Goal: Task Accomplishment & Management: Use online tool/utility

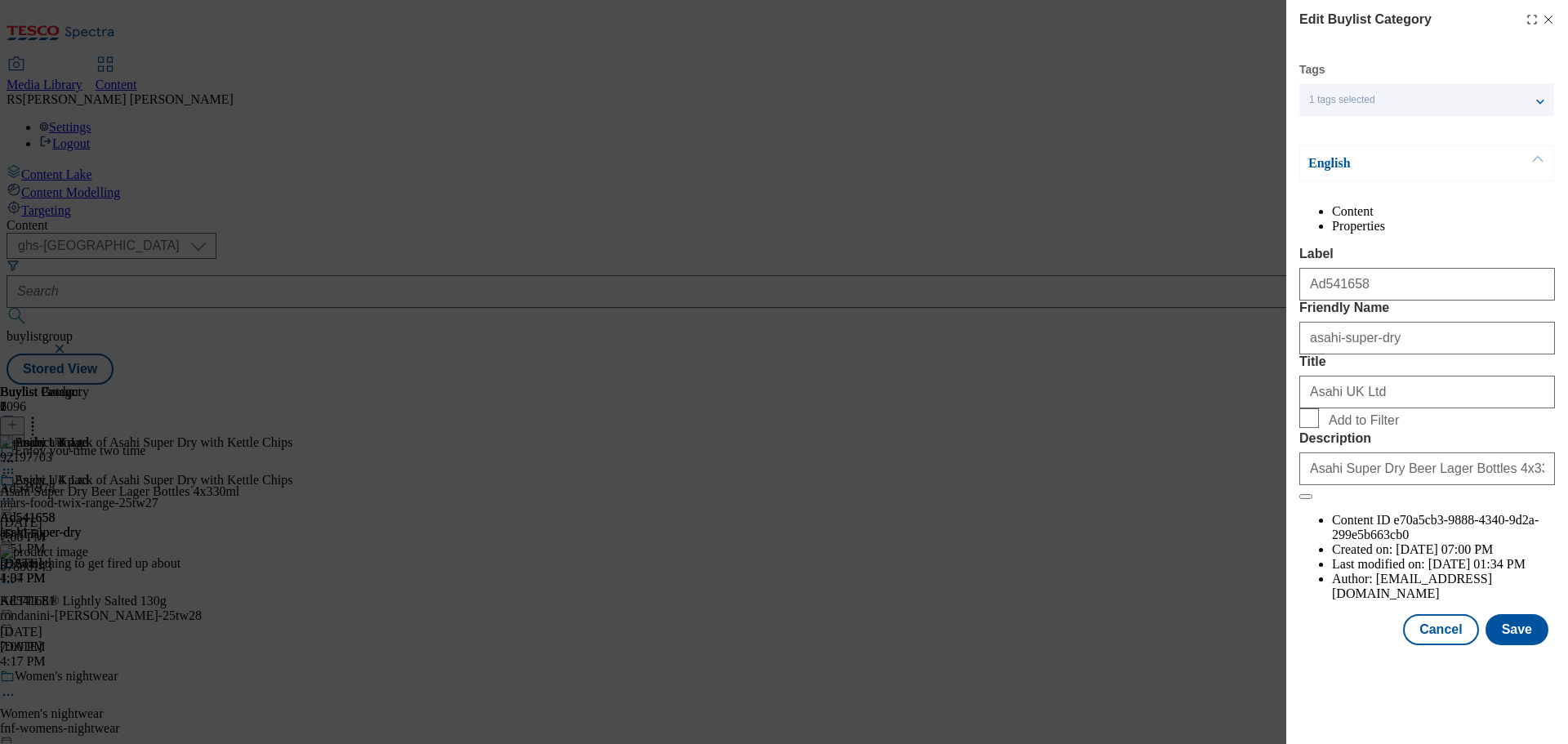
select select "ghs-[GEOGRAPHIC_DATA]"
click at [1451, 645] on button "Cancel" at bounding box center [1440, 630] width 75 height 31
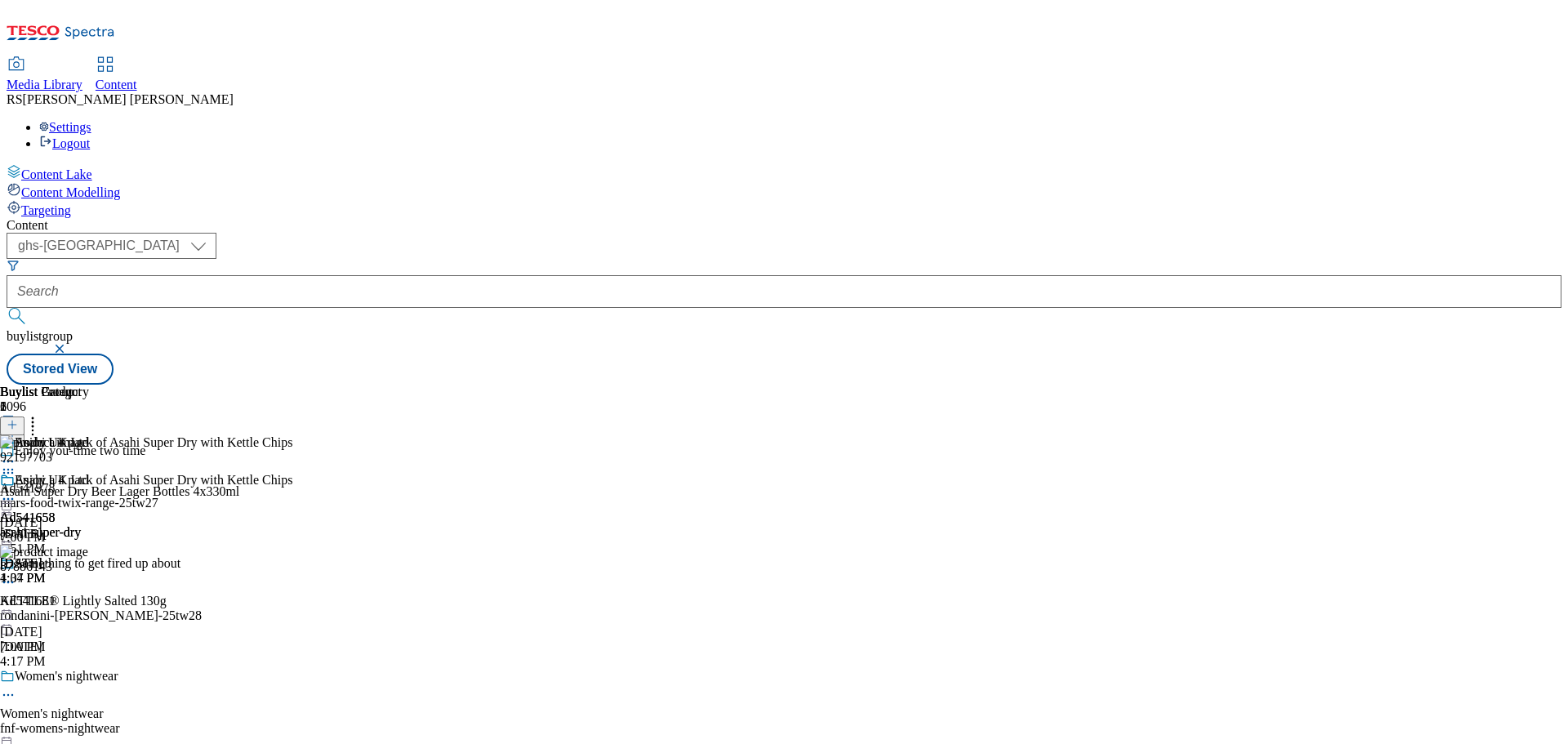
click at [85, 21] on icon at bounding box center [61, 37] width 108 height 34
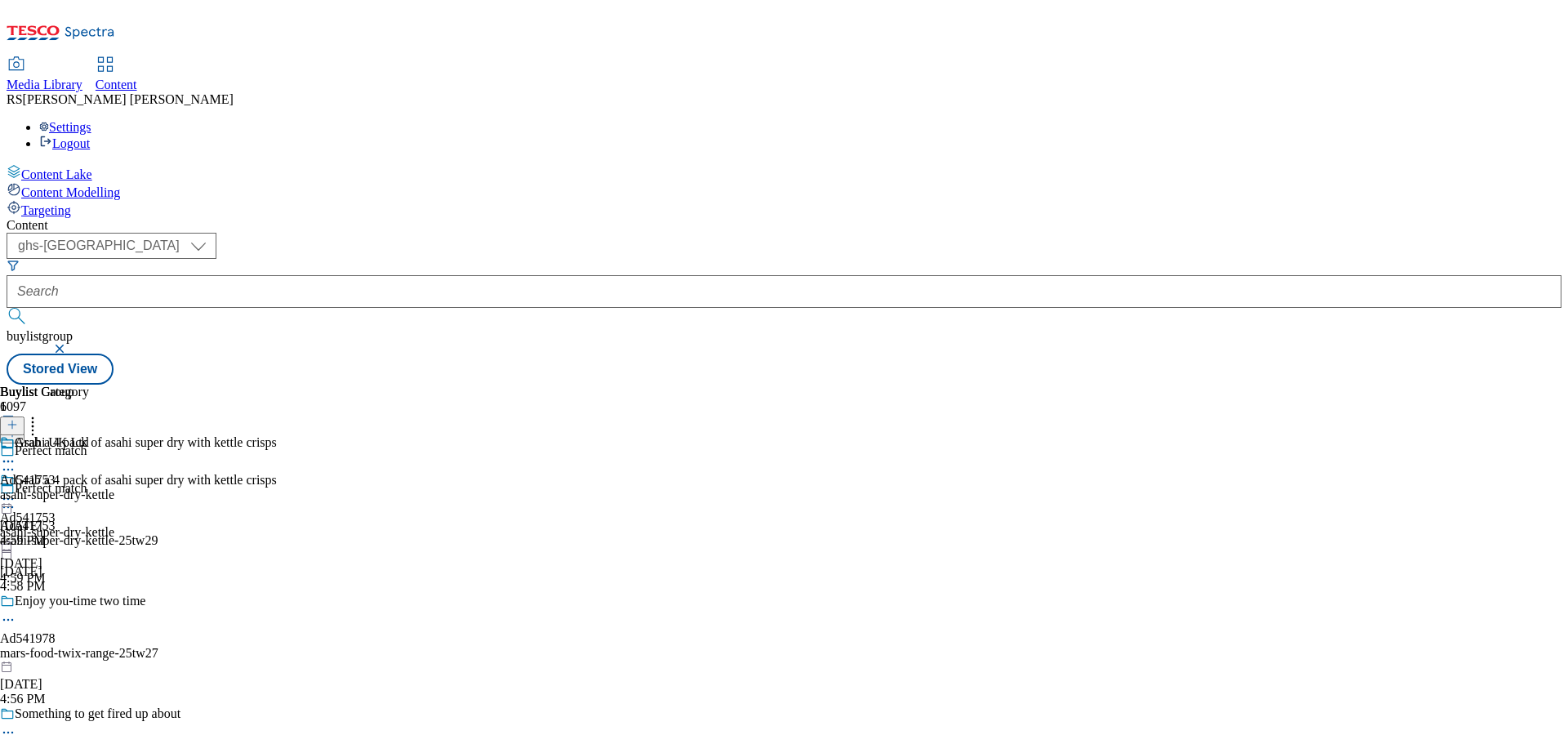
select select "ghs-[GEOGRAPHIC_DATA]"
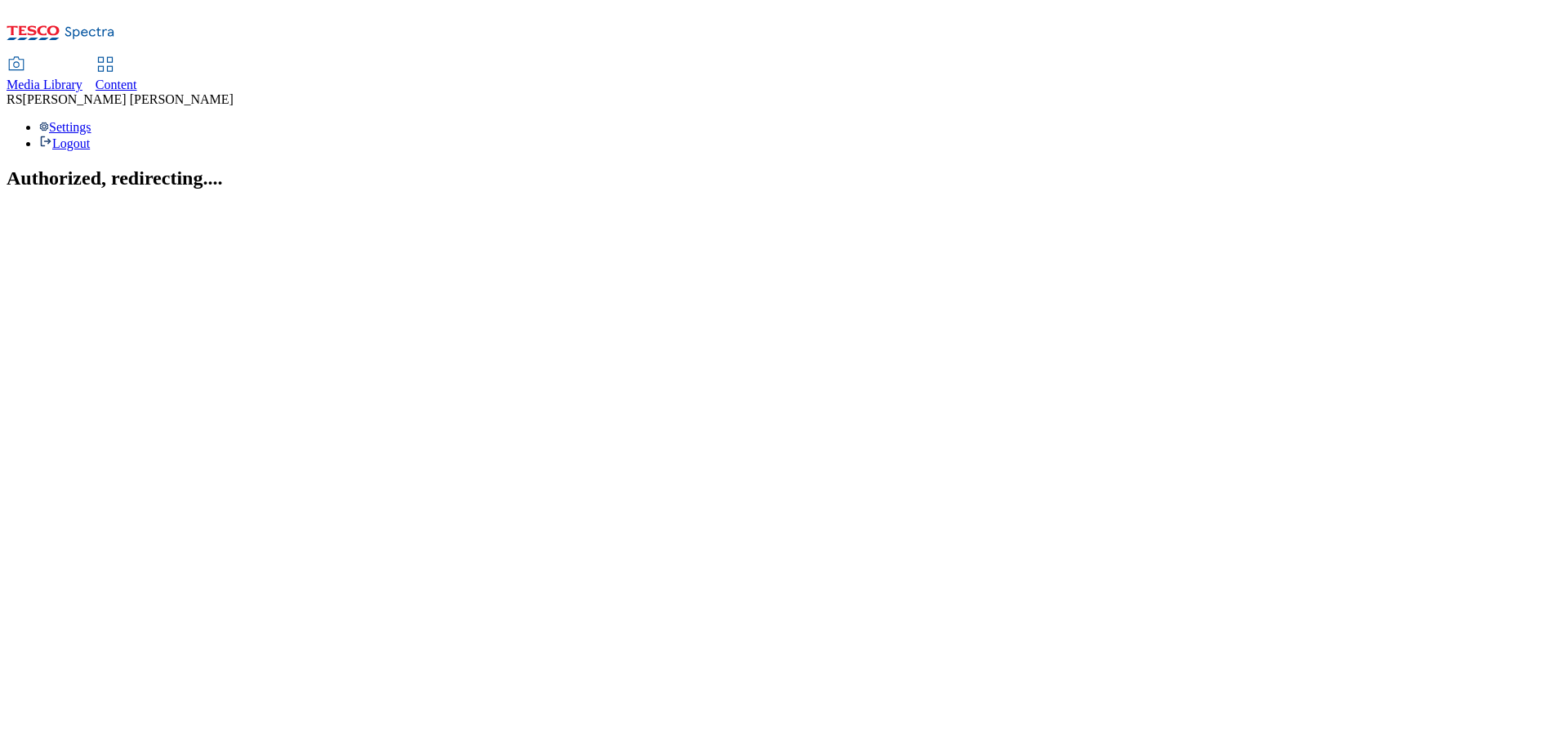
click at [98, 33] on icon at bounding box center [61, 37] width 108 height 34
click at [137, 78] on span "Content" at bounding box center [116, 85] width 41 height 14
select select "ghs-[GEOGRAPHIC_DATA]"
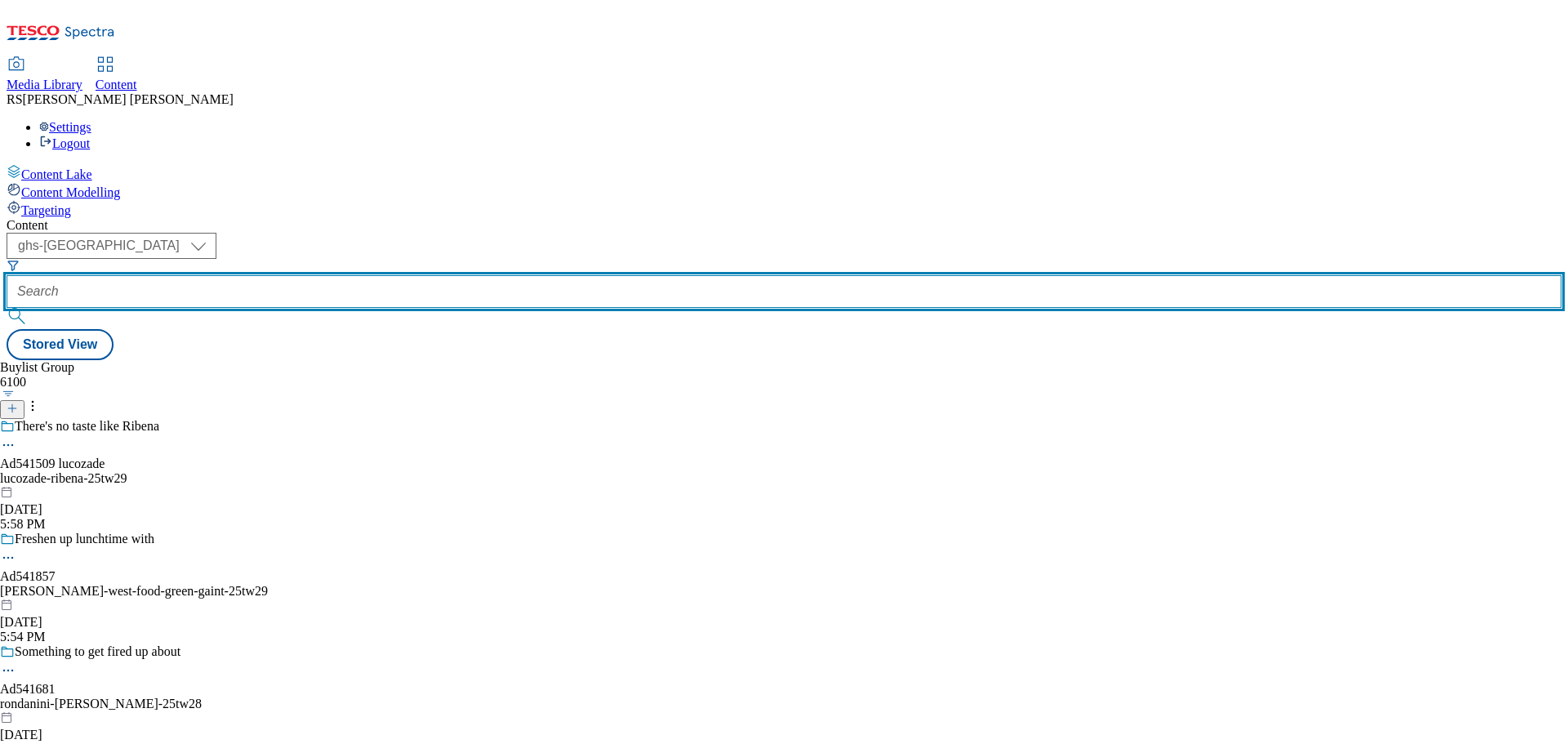
click at [386, 276] on input "text" at bounding box center [784, 291] width 1555 height 32
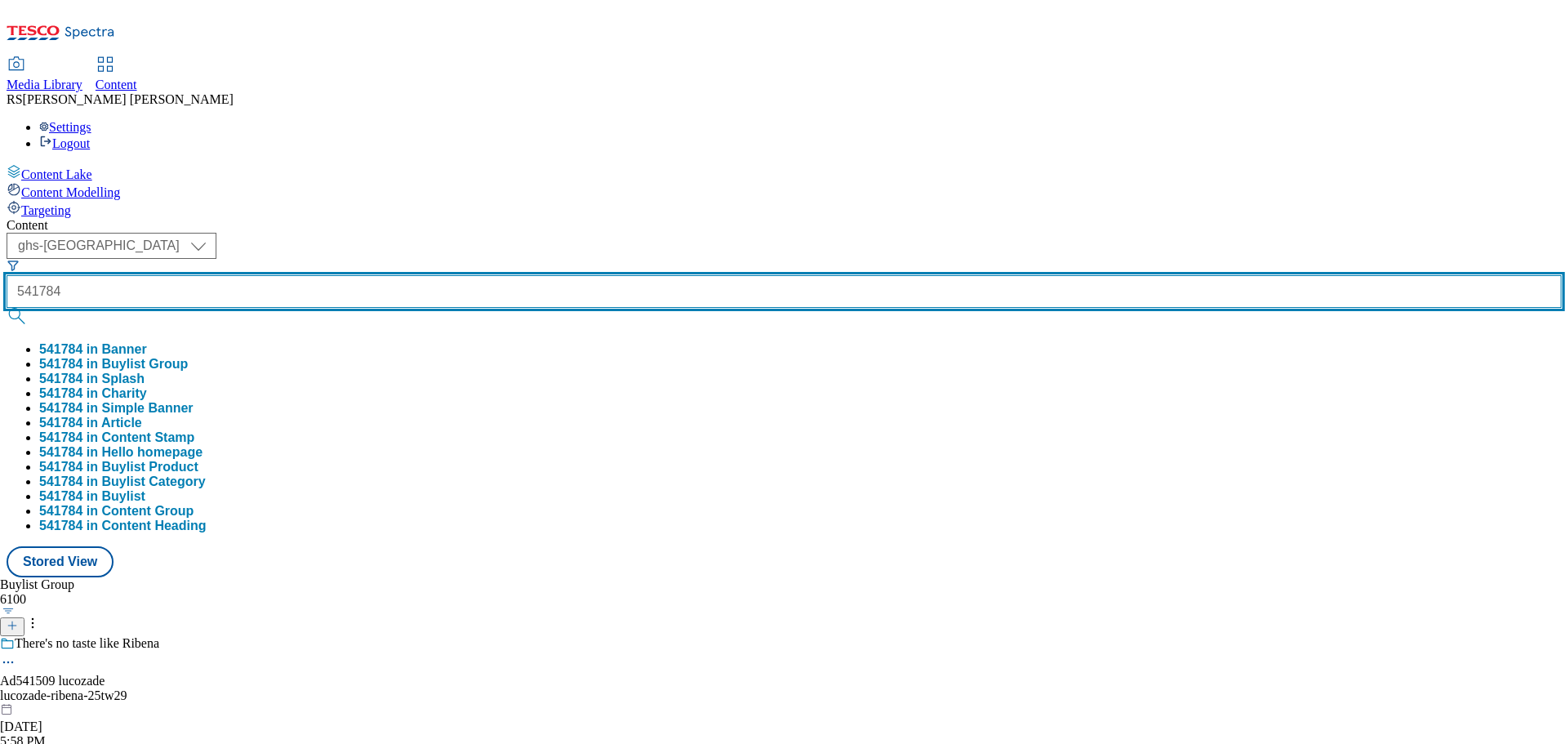
type input "541784"
click at [7, 308] on button "submit" at bounding box center [18, 316] width 23 height 17
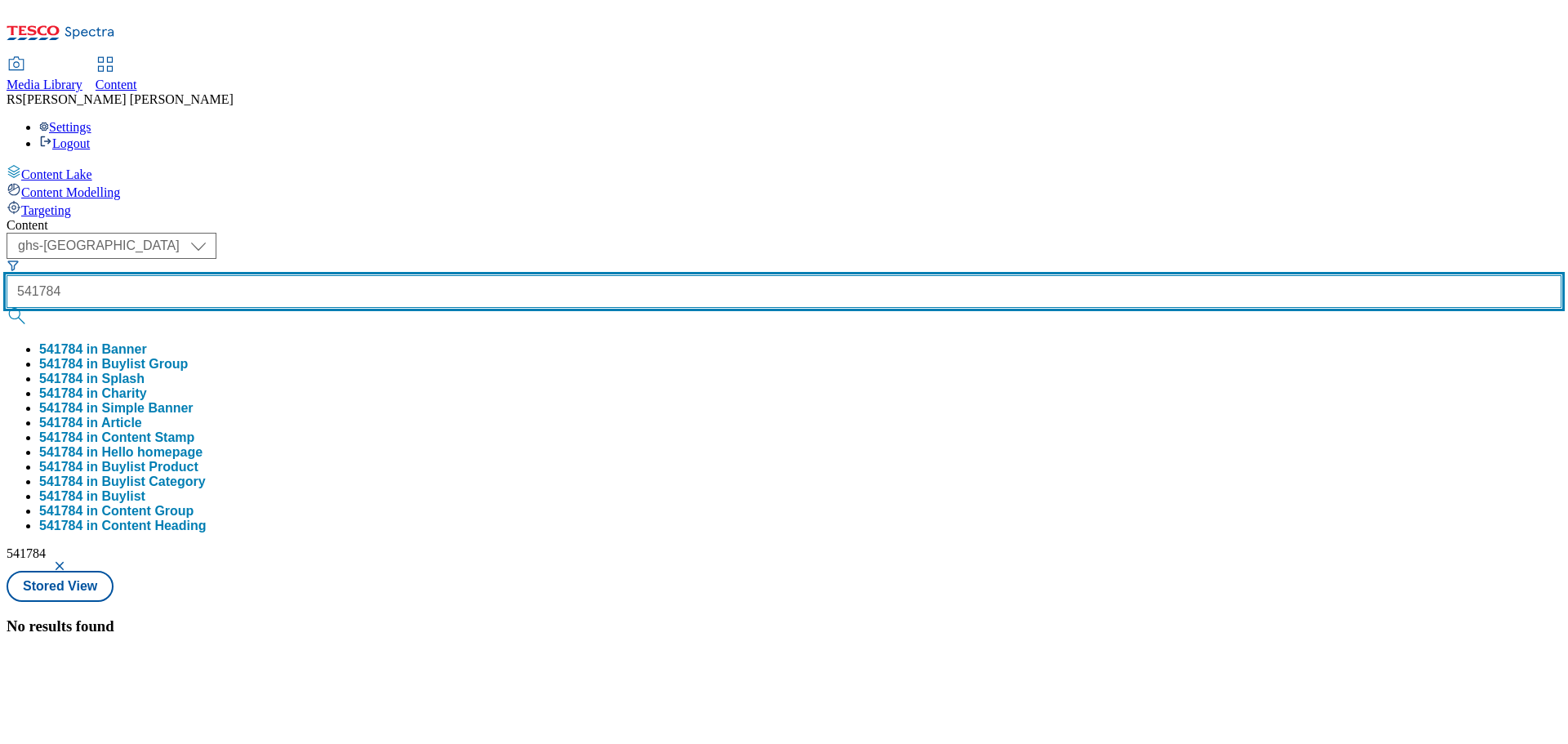
click at [7, 308] on button "submit" at bounding box center [18, 316] width 23 height 17
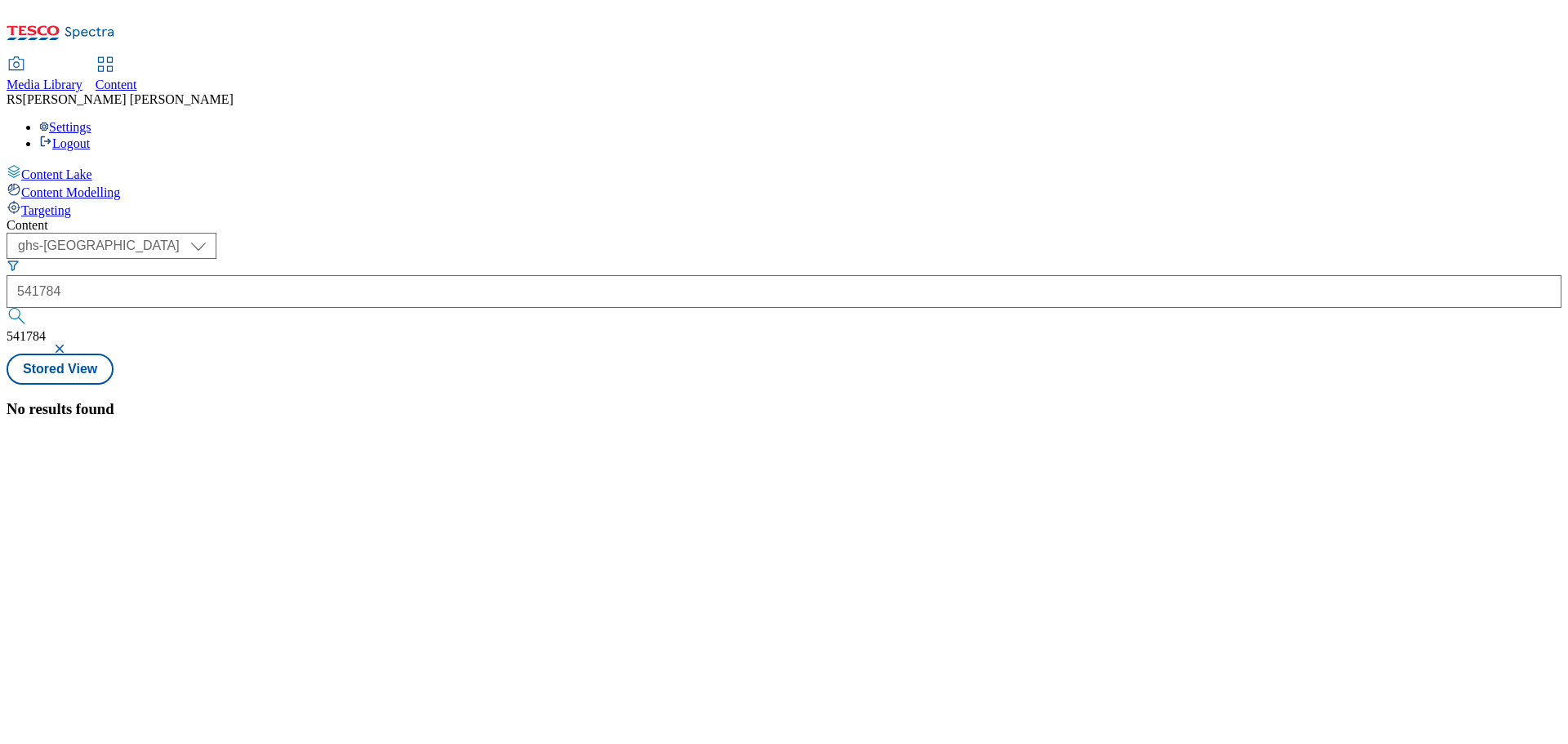
click at [731, 401] on div "No results found" at bounding box center [784, 409] width 1555 height 18
click at [217, 232] on select "ghs-roi ghs-[GEOGRAPHIC_DATA]" at bounding box center [111, 245] width 210 height 27
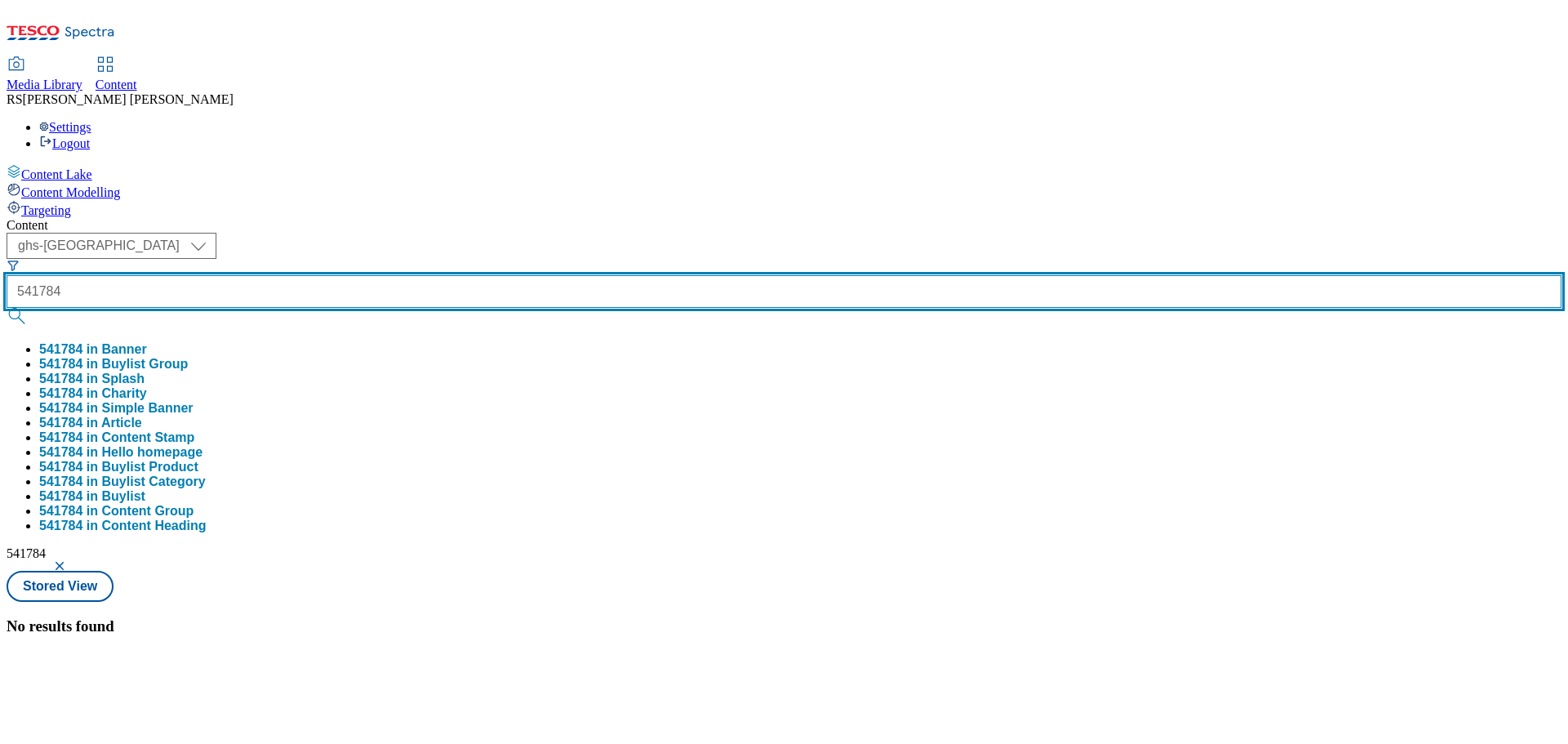
drag, startPoint x: 401, startPoint y: 125, endPoint x: 303, endPoint y: 116, distance: 98.4
click at [303, 232] on div "( optional ) ghs-roi ghs-uk ghs-uk 541784 541784 in Banner 541784 in Buylist Gr…" at bounding box center [784, 401] width 1555 height 338
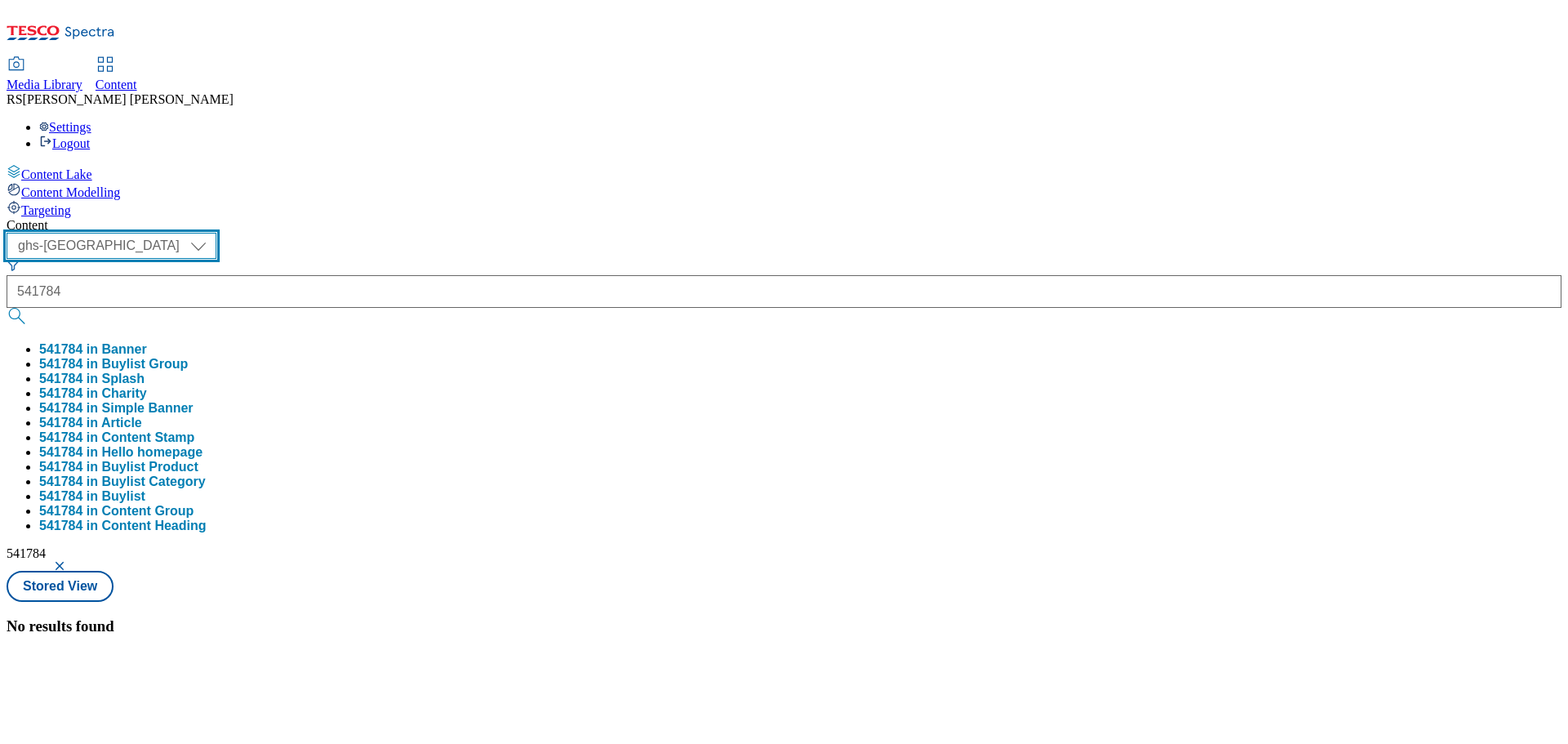
click at [217, 232] on select "ghs-roi ghs-[GEOGRAPHIC_DATA]" at bounding box center [111, 245] width 210 height 27
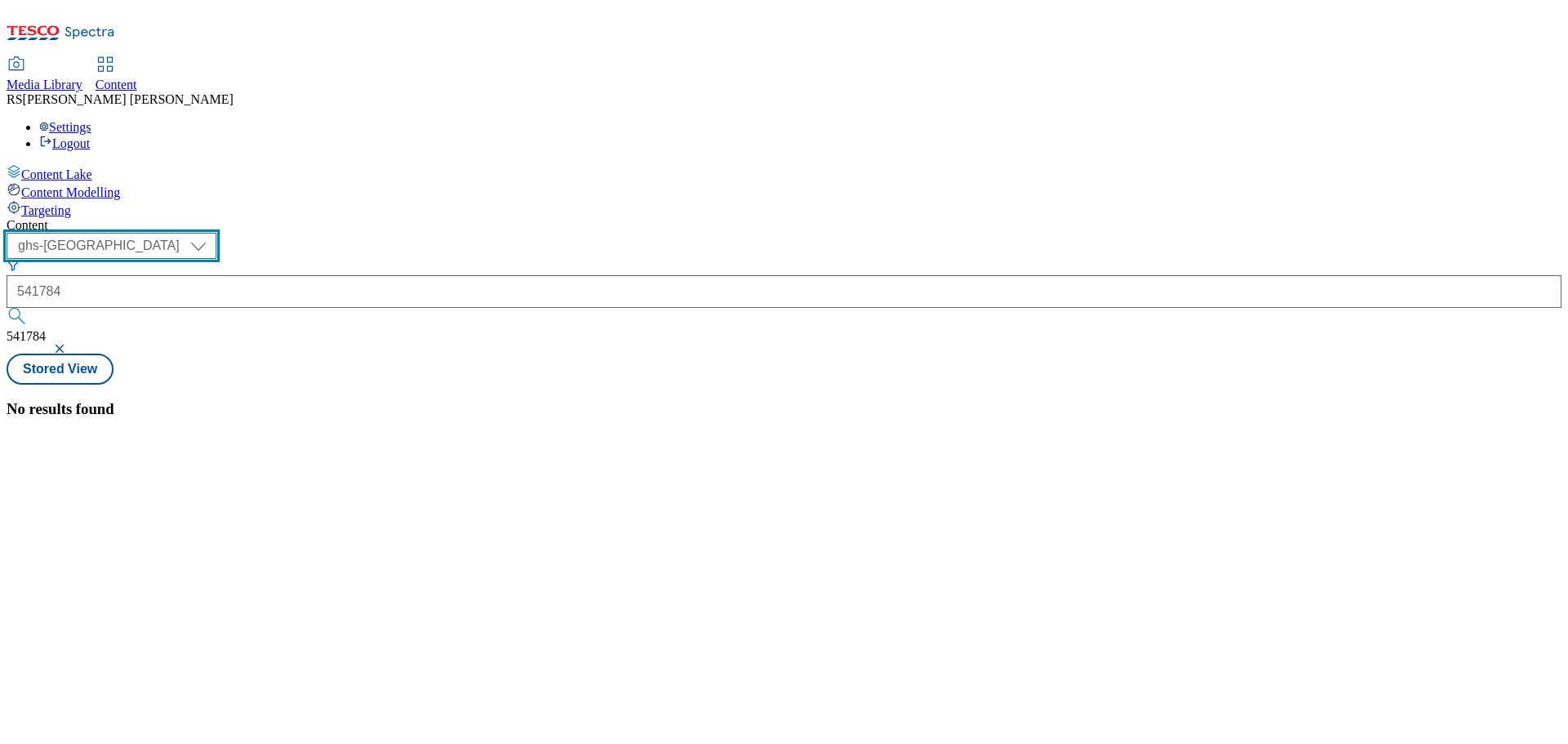
select select "ghs-roi"
click at [213, 232] on select "ghs-roi ghs-[GEOGRAPHIC_DATA]" at bounding box center [111, 245] width 210 height 27
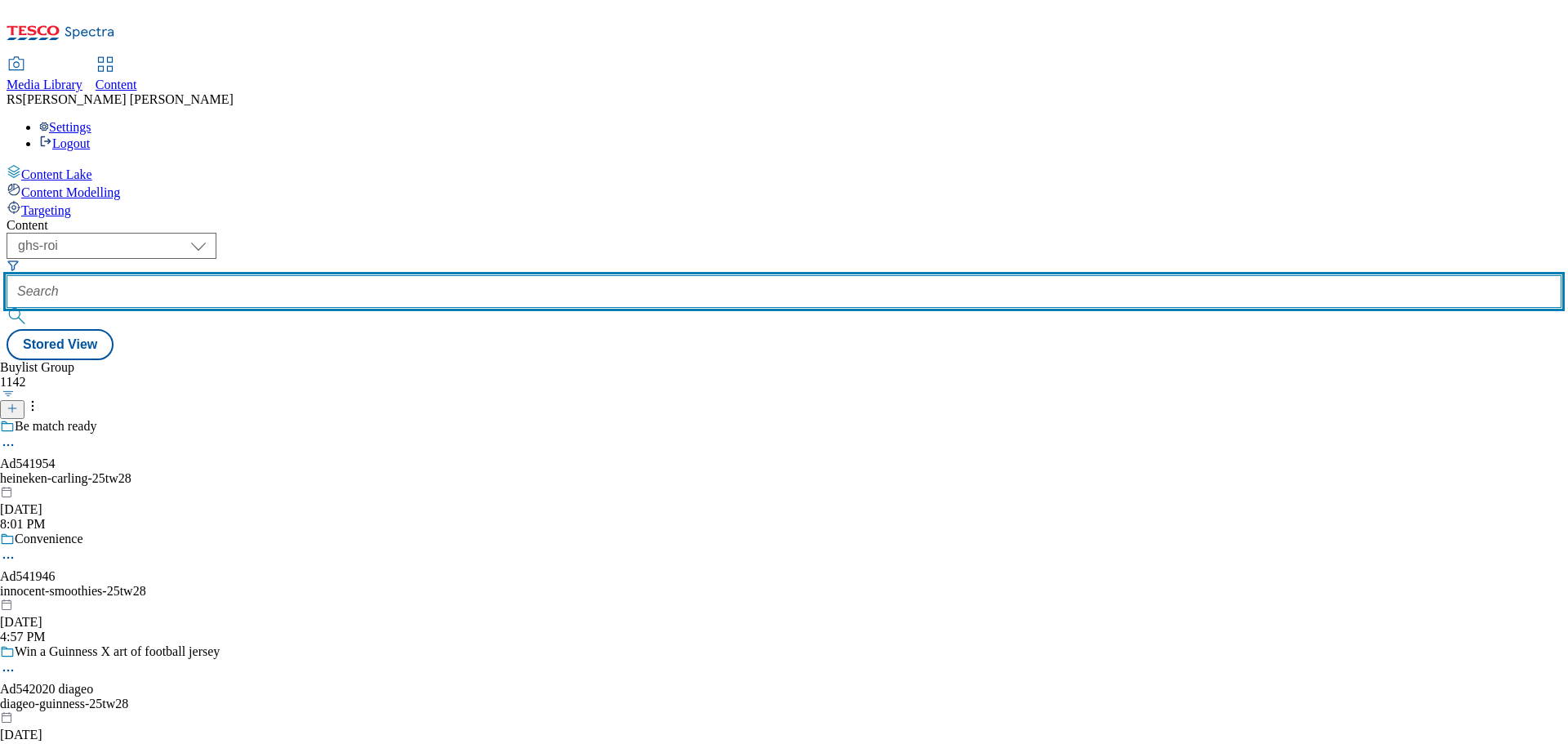
click at [412, 276] on input "text" at bounding box center [784, 291] width 1555 height 32
paste input "541784"
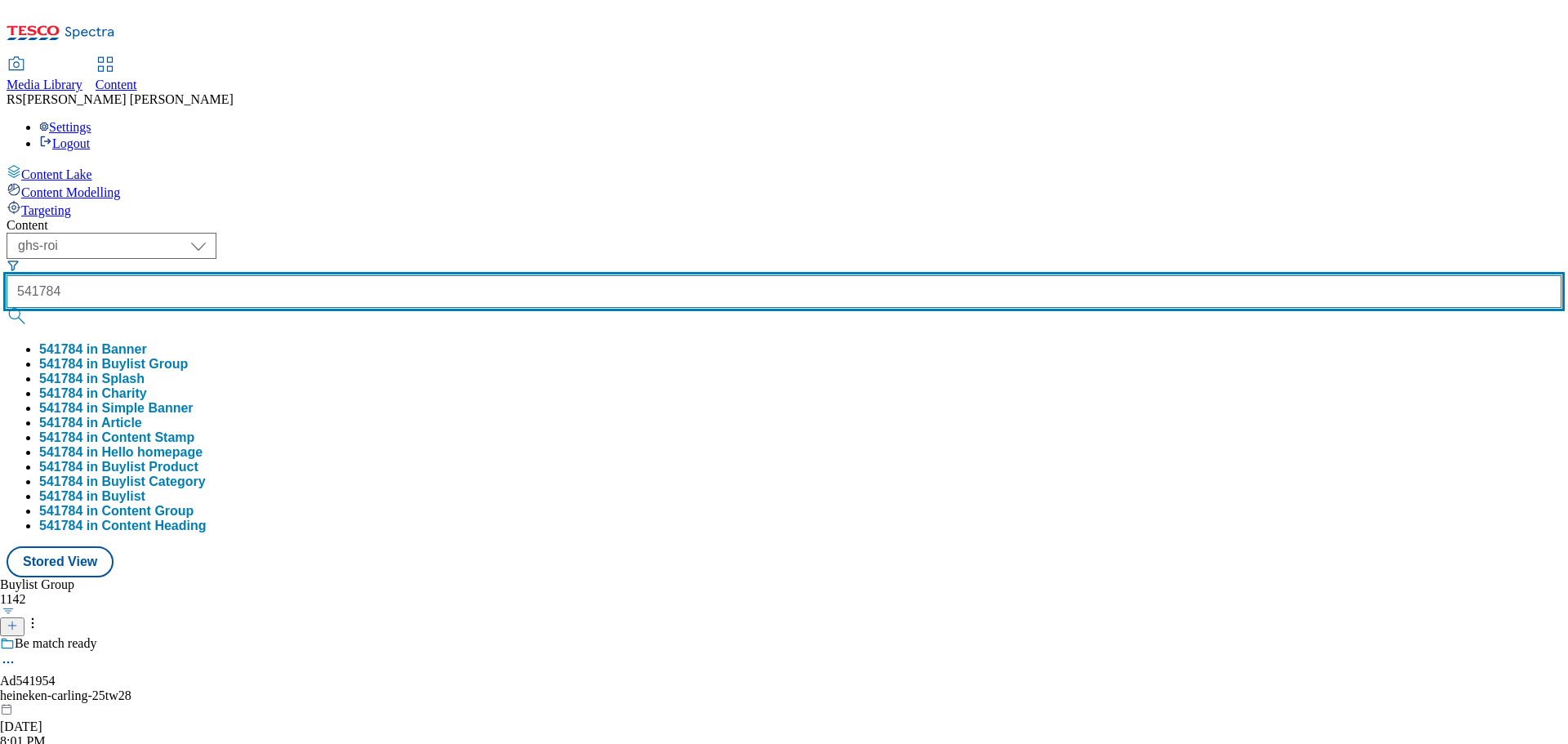
type input "541784"
click at [7, 308] on button "submit" at bounding box center [18, 316] width 23 height 17
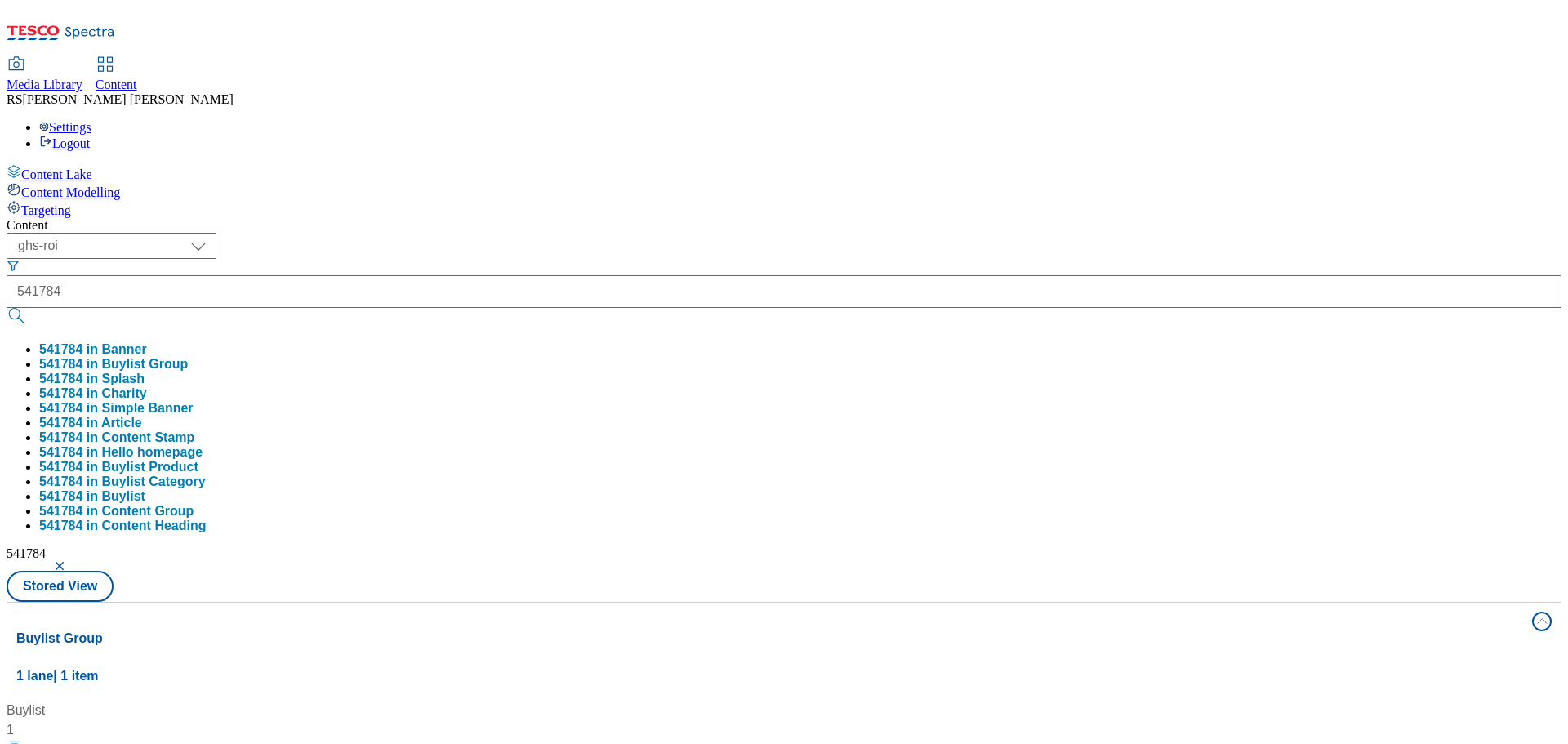
click at [726, 701] on div "Buylist 1 Ad541784 / diageo-rockshore-25tw28 / diageo-rockshore Aug 21, 2025 6:…" at bounding box center [784, 701] width 1536 height 0
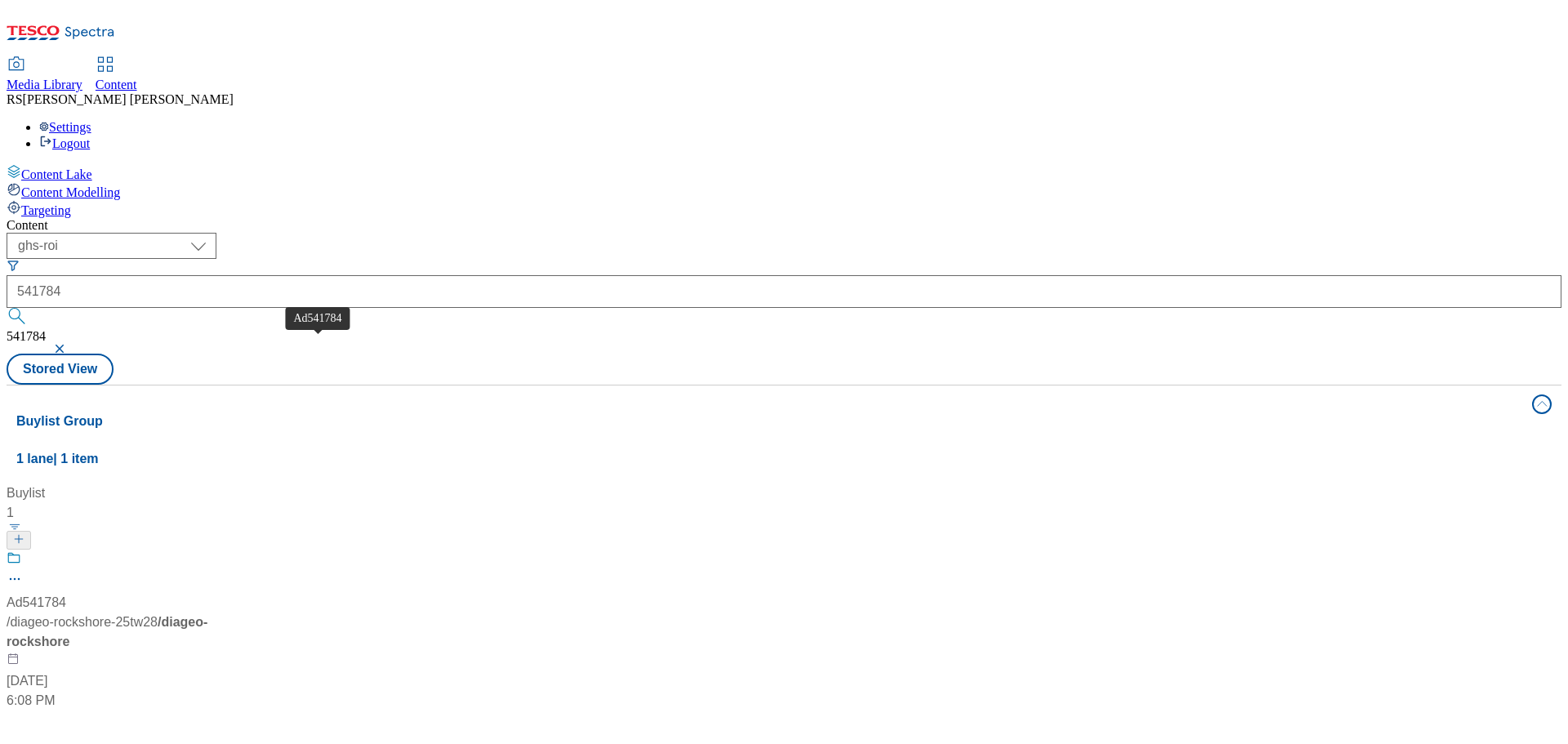
click at [66, 592] on div "Ad541784" at bounding box center [36, 602] width 60 height 20
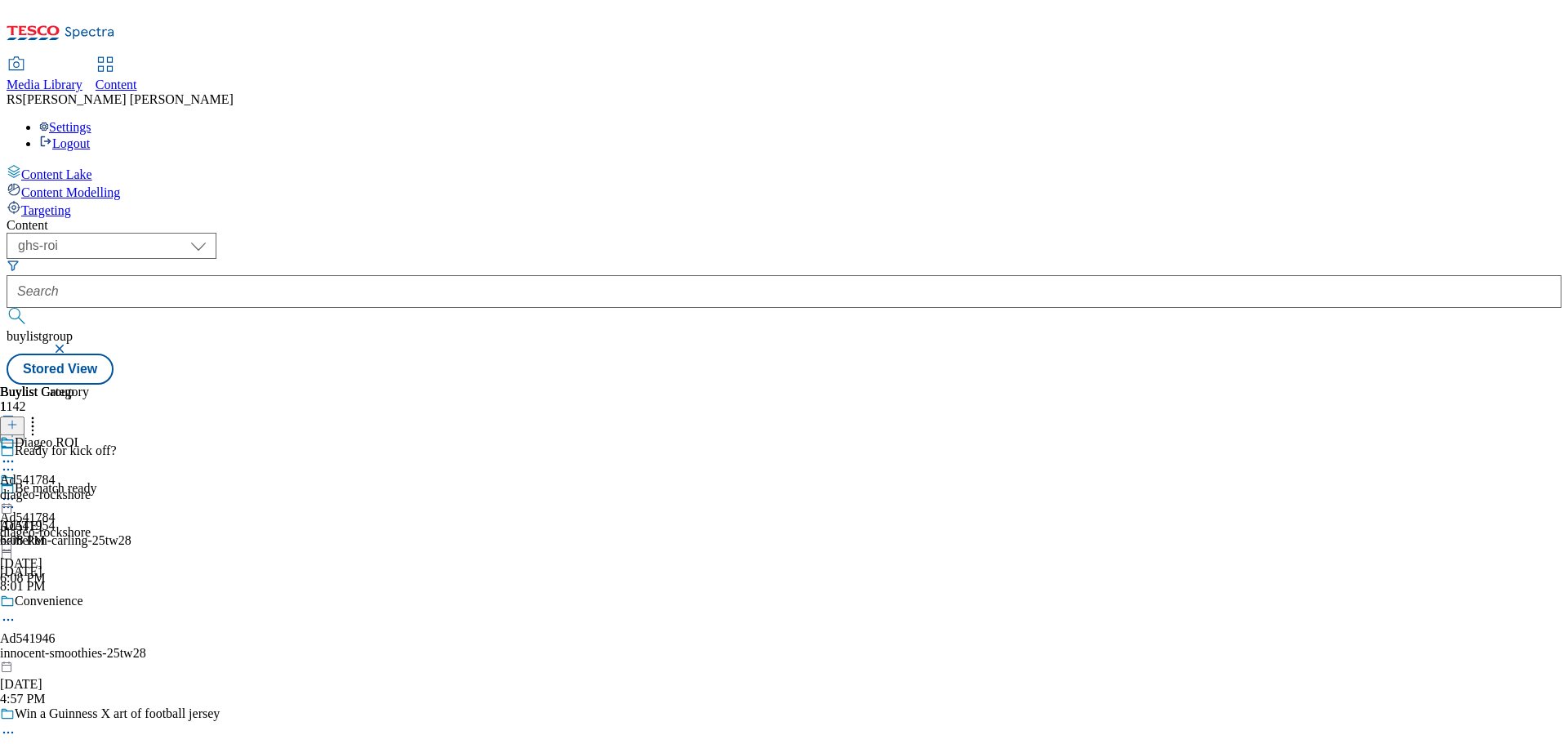
click at [10, 468] on circle at bounding box center [8, 469] width 2 height 2
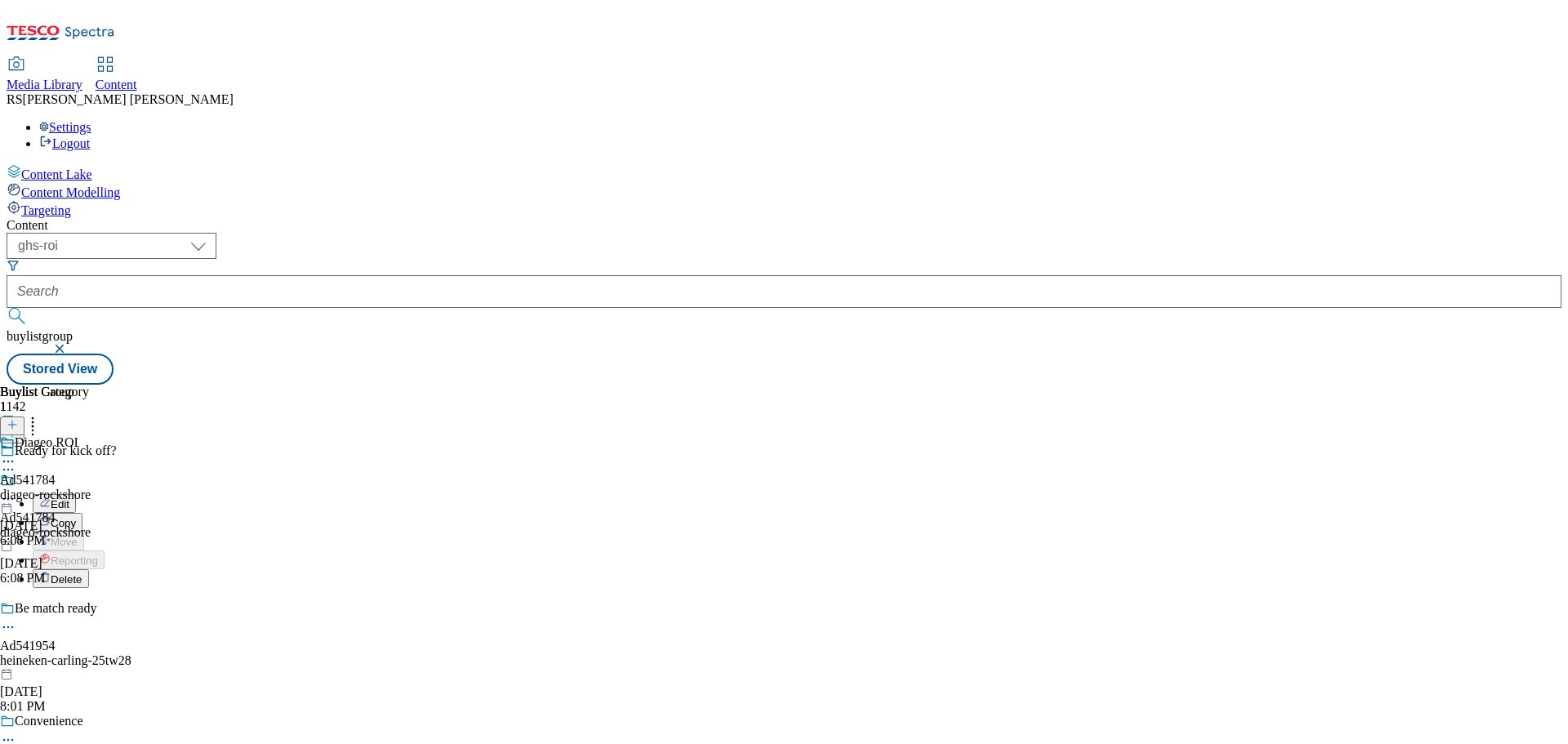
click at [76, 494] on button "Edit" at bounding box center [54, 503] width 43 height 19
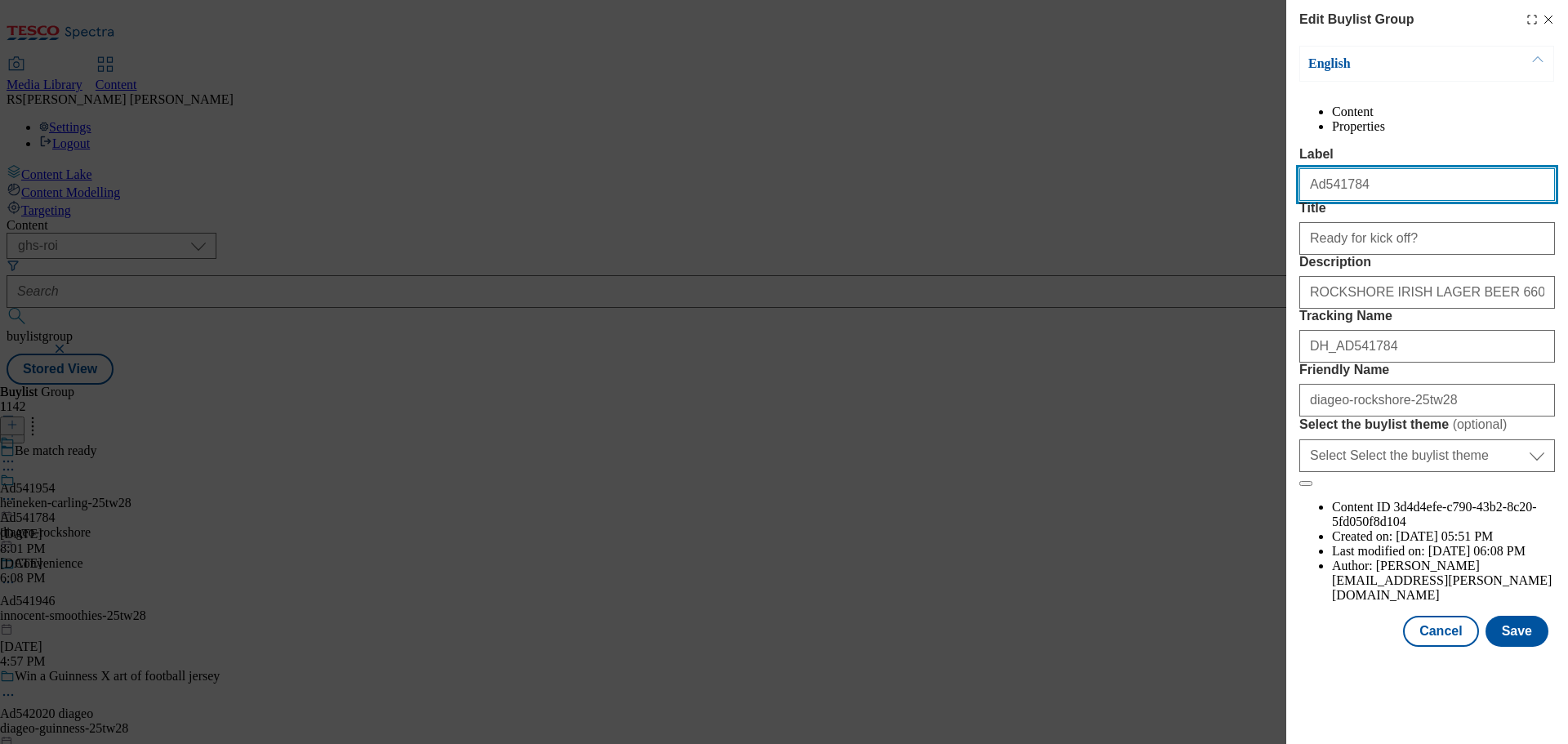
drag, startPoint x: 1375, startPoint y: 214, endPoint x: 1223, endPoint y: 211, distance: 152.0
click at [1223, 211] on div "Edit Buylist Group English Content Properties Label Ad541784 Title Ready for ki…" at bounding box center [784, 372] width 1568 height 744
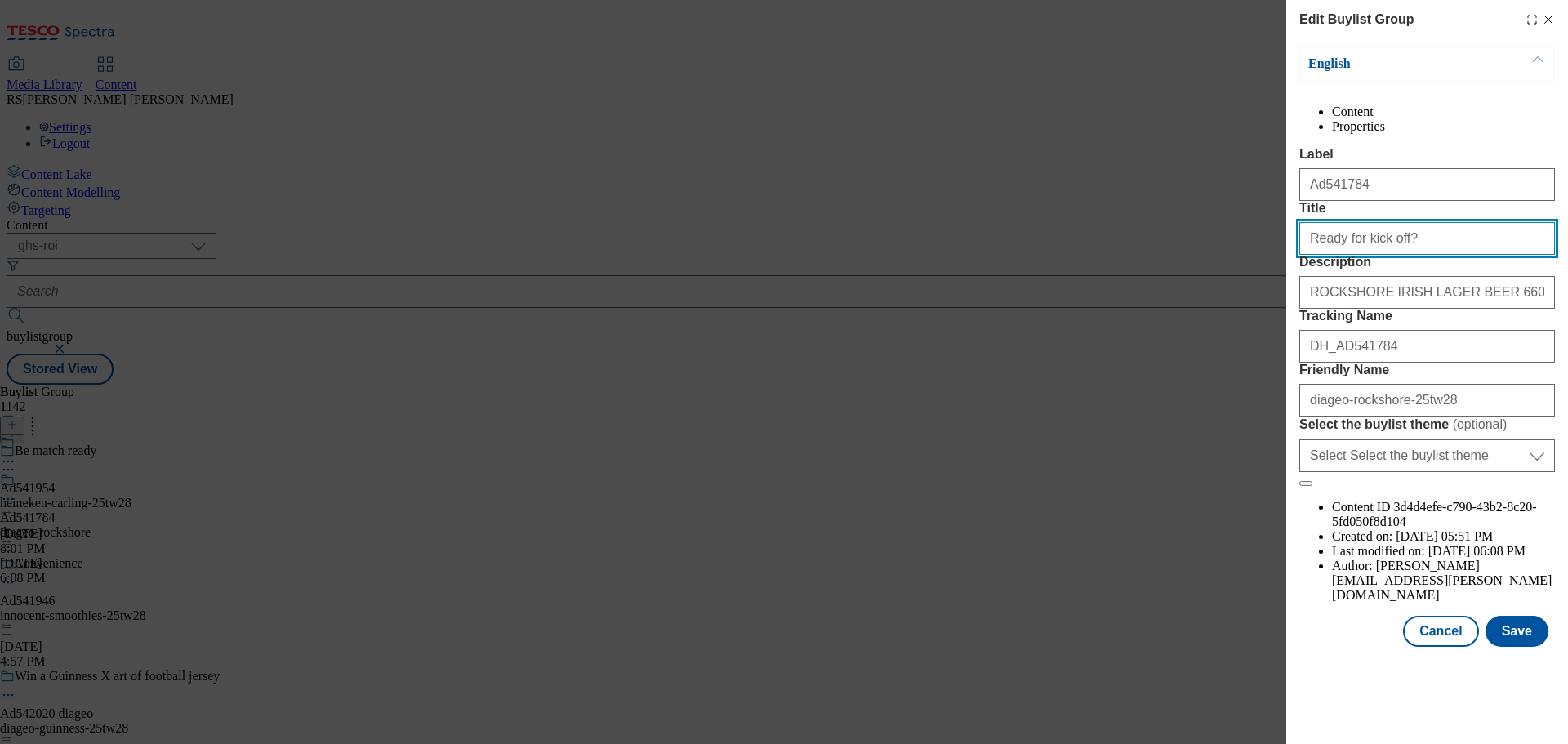
drag, startPoint x: 1395, startPoint y: 290, endPoint x: 1209, endPoint y: 257, distance: 188.9
click at [1210, 257] on div "Edit Buylist Group English Content Properties Label Ad541784 Title Ready for ki…" at bounding box center [784, 372] width 1568 height 744
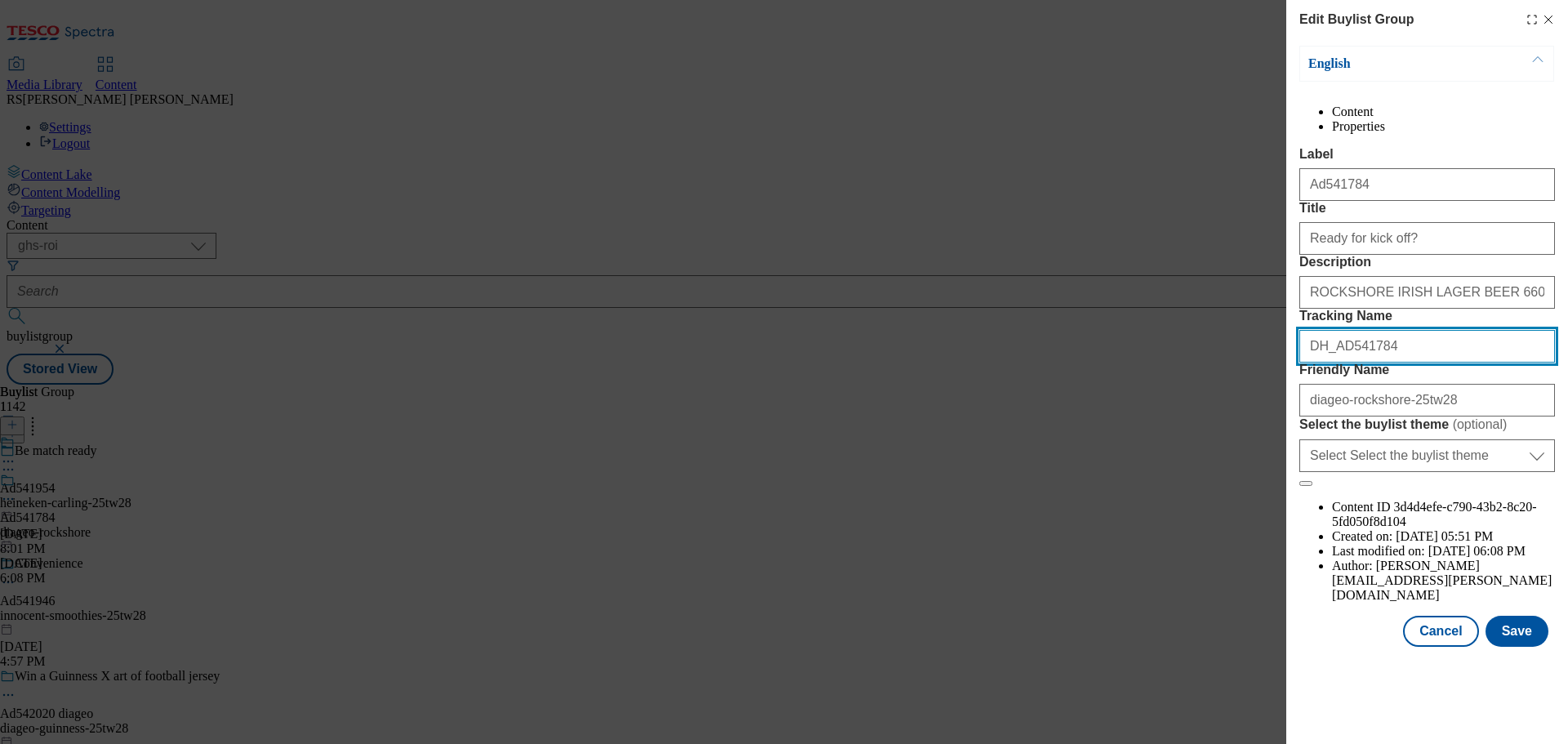
drag, startPoint x: 1325, startPoint y: 458, endPoint x: 1268, endPoint y: 458, distance: 57.0
click at [1268, 458] on div "Edit Buylist Group English Content Properties Label Ad541784 Title Ready for ki…" at bounding box center [784, 372] width 1568 height 744
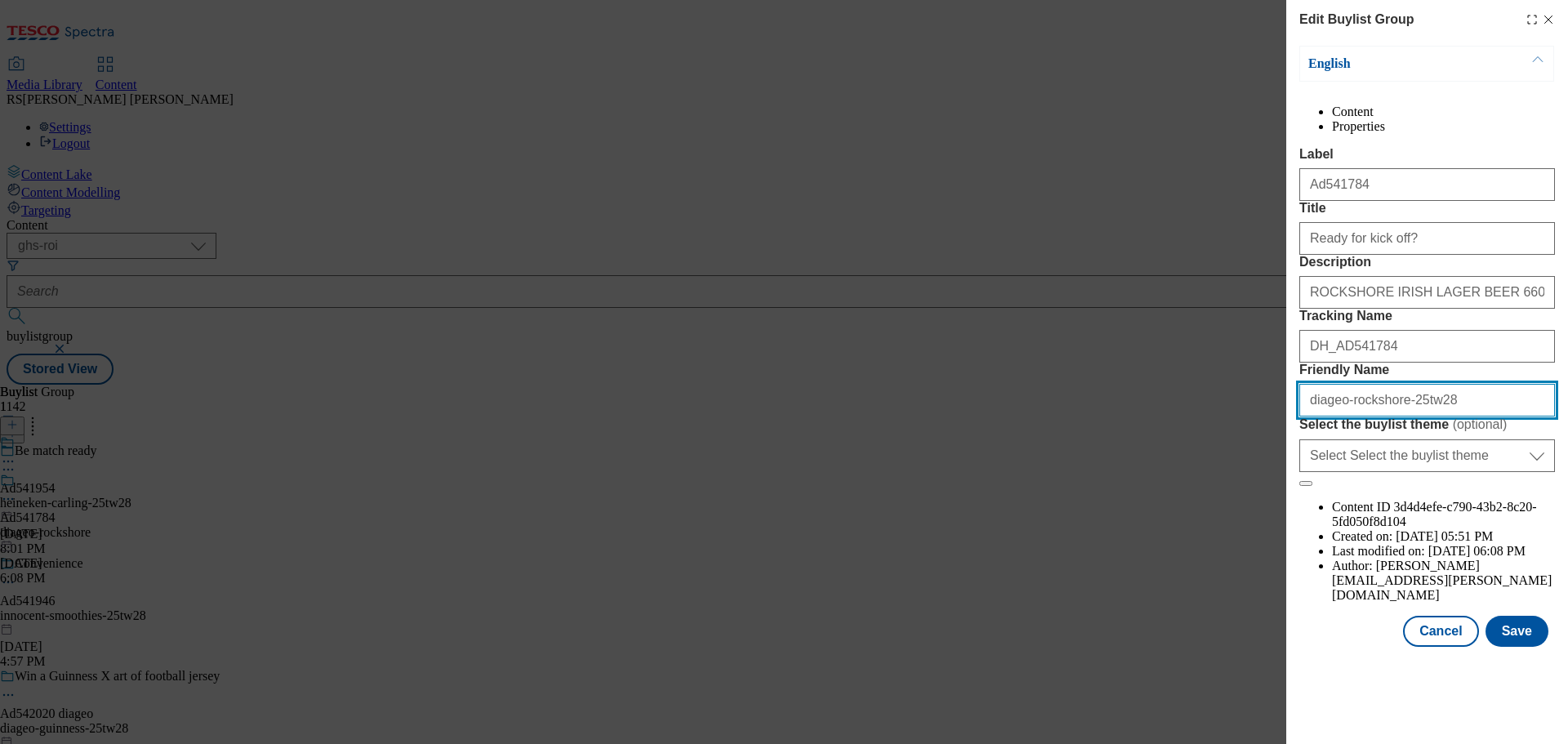
drag, startPoint x: 1409, startPoint y: 545, endPoint x: 1210, endPoint y: 539, distance: 199.1
click at [1210, 539] on div "Edit Buylist Group English Content Properties Label Ad541784 Title Ready for ki…" at bounding box center [784, 372] width 1568 height 744
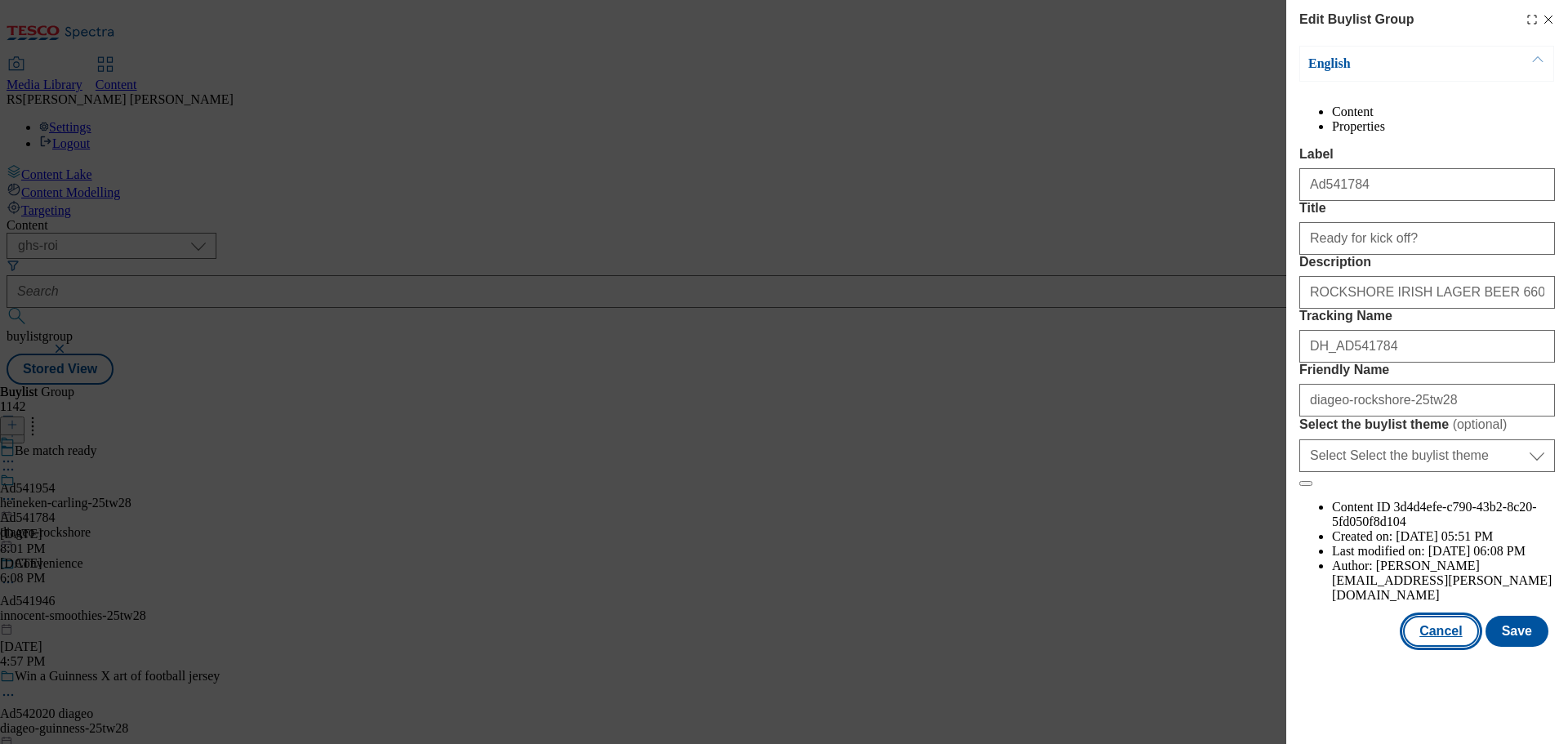
click at [1454, 647] on button "Cancel" at bounding box center [1440, 632] width 75 height 31
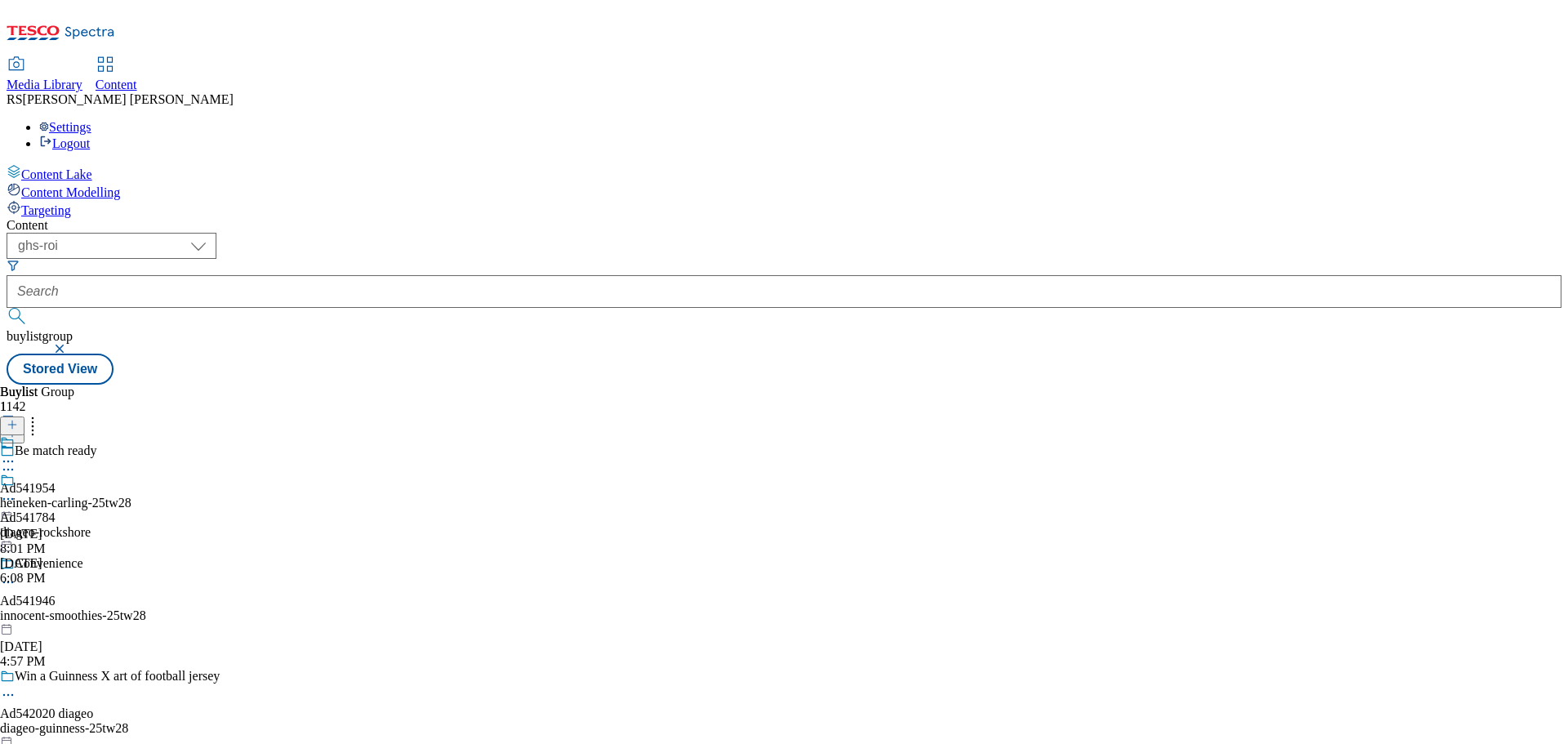
click at [17, 491] on icon at bounding box center [8, 499] width 17 height 17
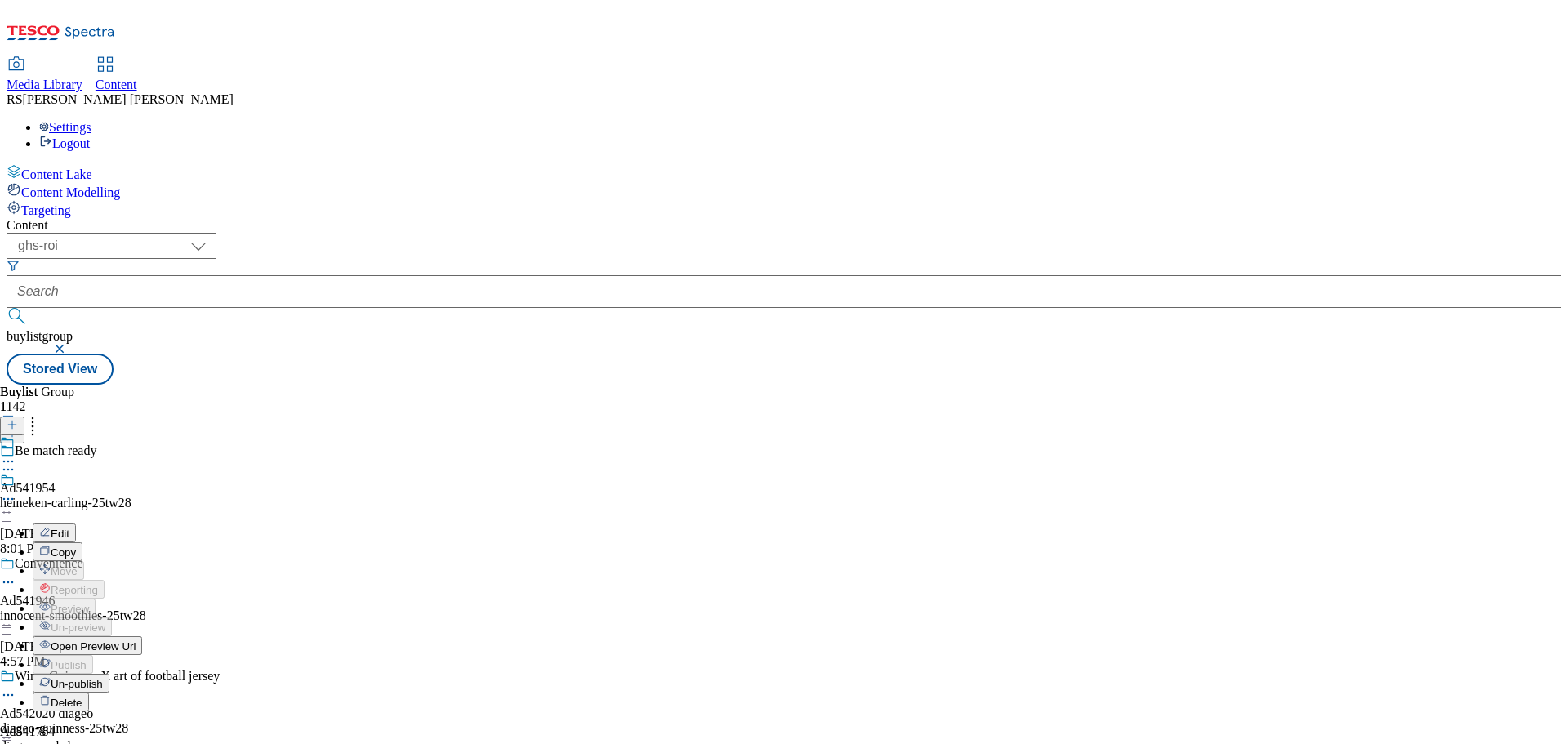
click at [76, 524] on button "Edit" at bounding box center [54, 532] width 43 height 19
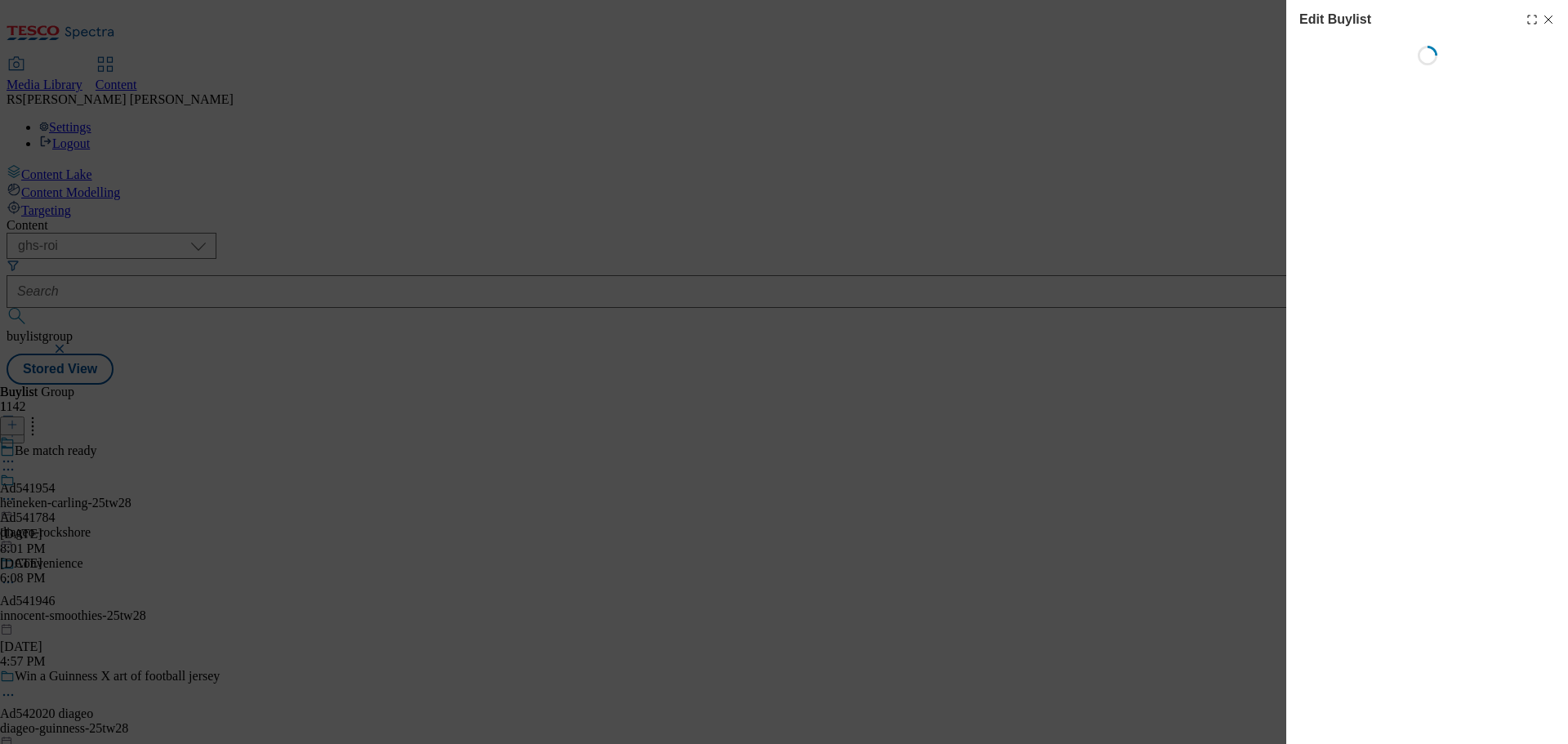
select select "tactical"
select select "supplier funded short term 1-3 weeks"
select select "dunnhumby"
select select "Banner"
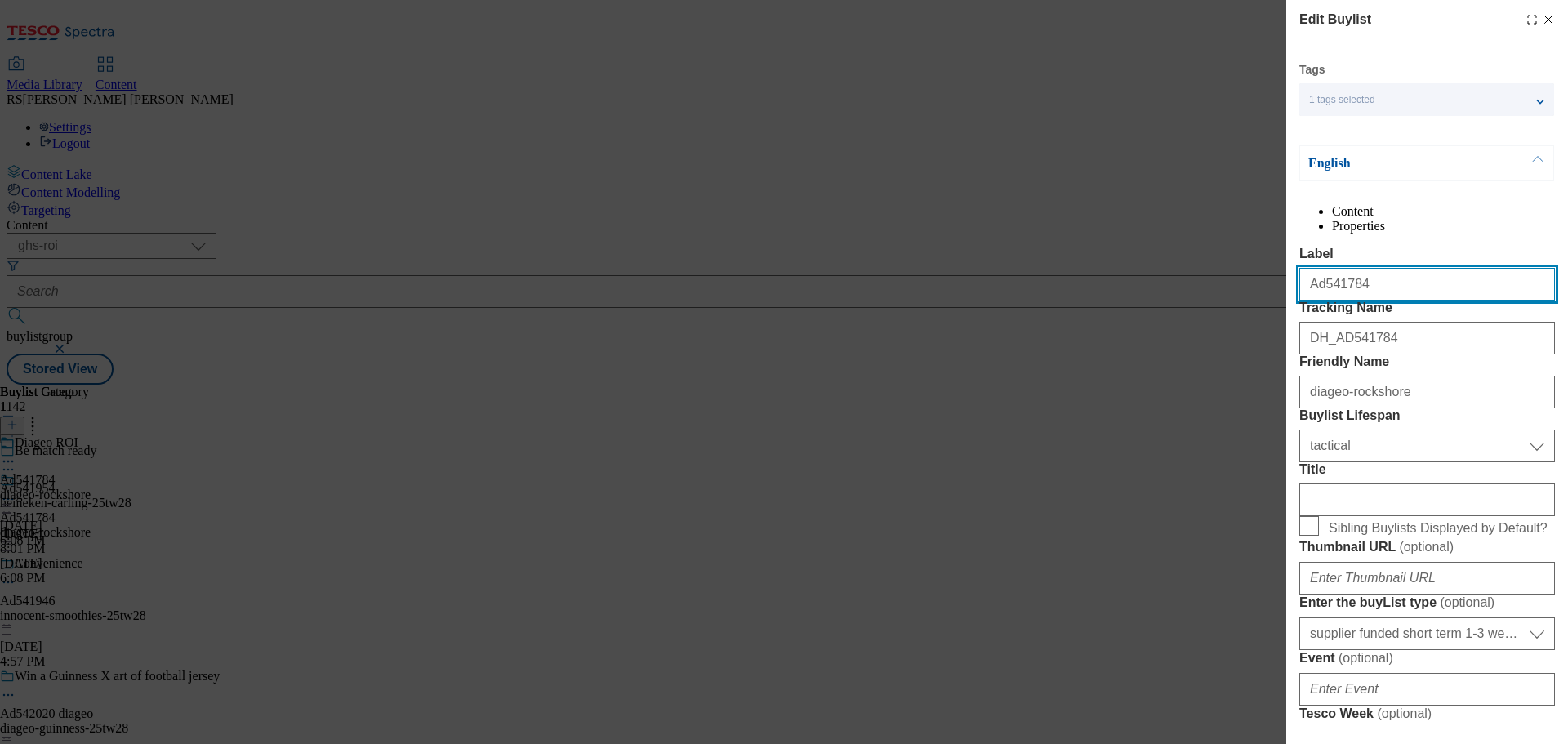
drag, startPoint x: 1389, startPoint y: 318, endPoint x: 1232, endPoint y: 323, distance: 157.1
click at [1232, 323] on div "Edit Buylist Tags 1 tags selected buylist English Content Properties Label Ad54…" at bounding box center [784, 372] width 1568 height 744
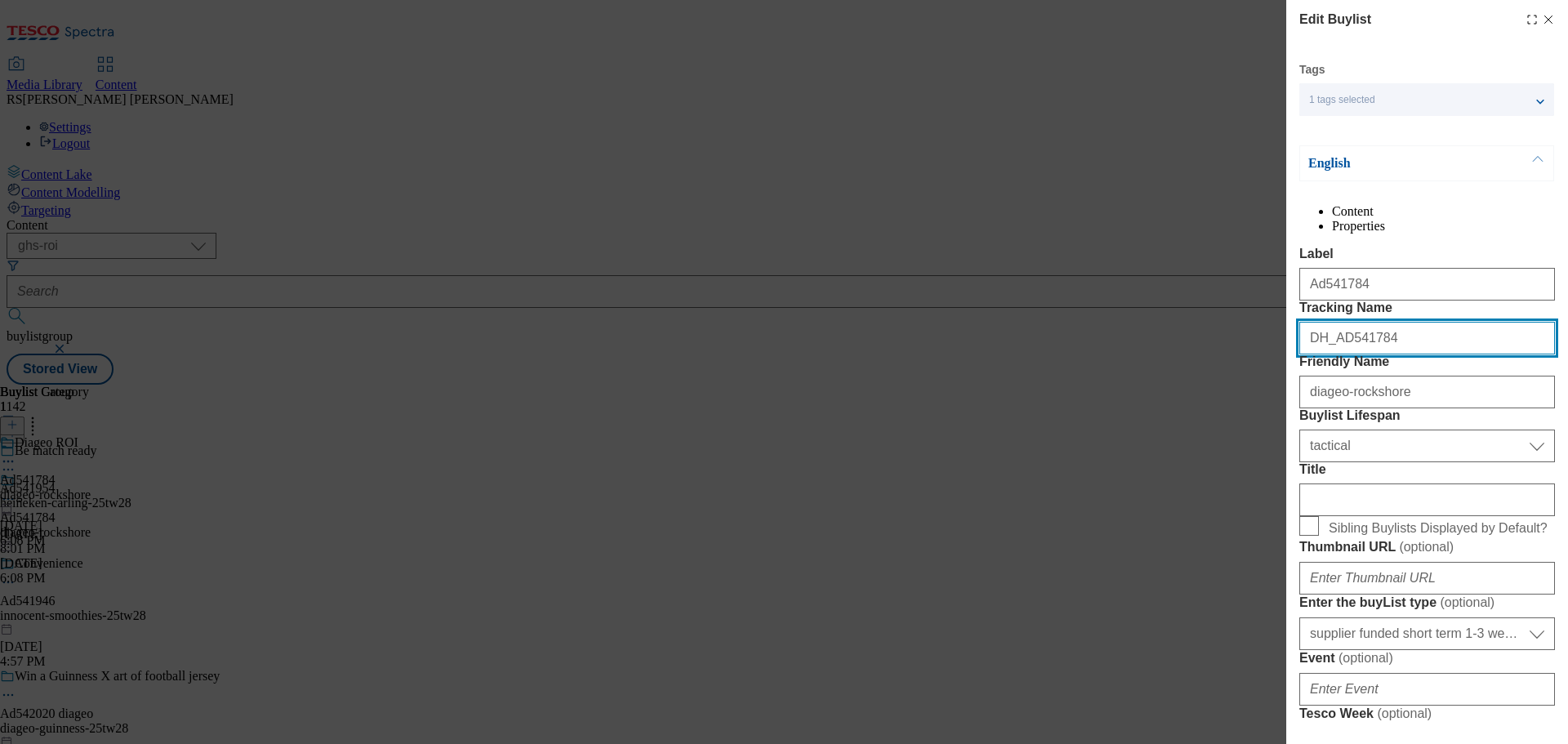
drag, startPoint x: 1386, startPoint y: 398, endPoint x: 1242, endPoint y: 387, distance: 144.4
click at [1242, 387] on div "Edit Buylist Tags 1 tags selected buylist English Content Properties Label Ad54…" at bounding box center [784, 372] width 1568 height 744
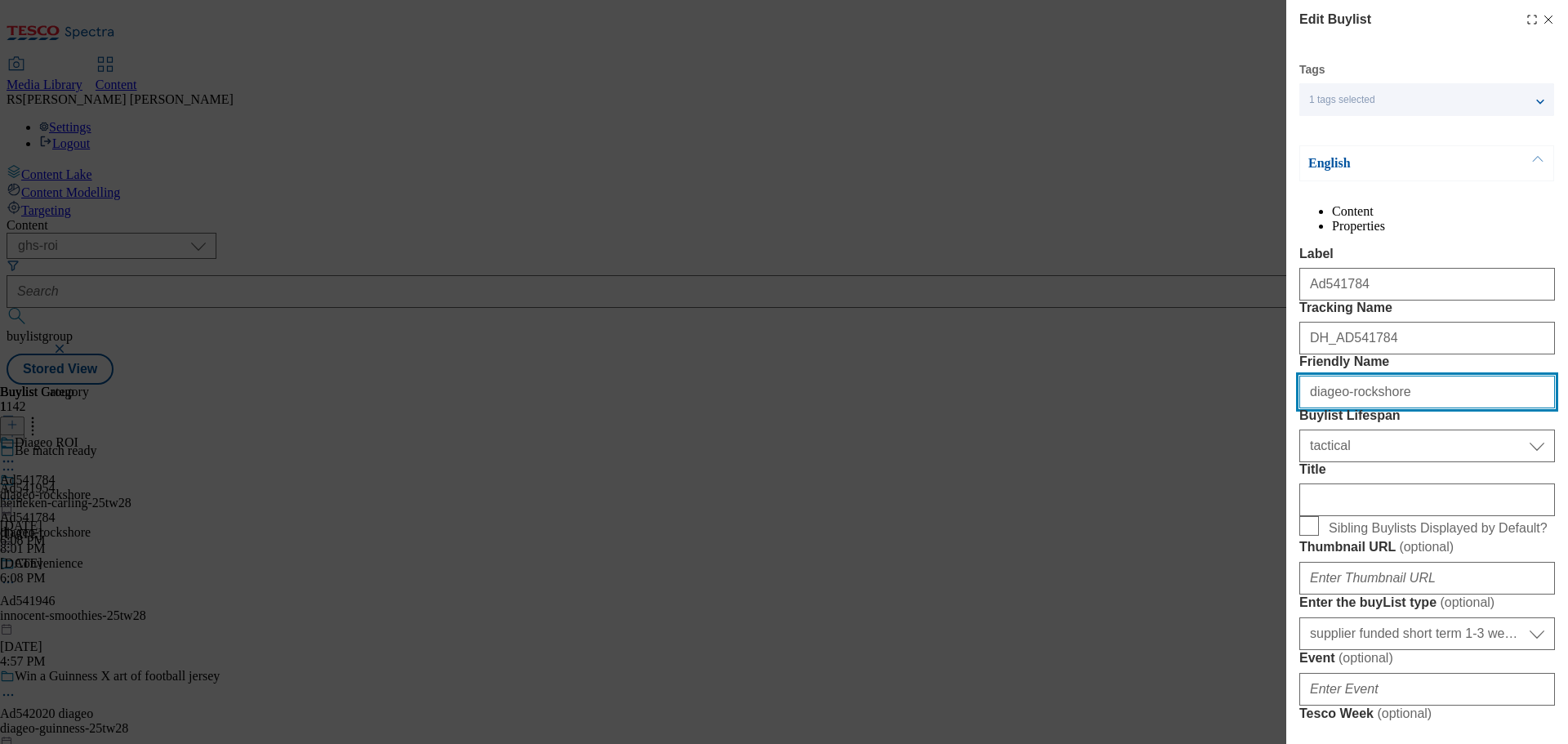
click at [1420, 408] on input "diageo-rockshore" at bounding box center [1427, 392] width 256 height 32
drag, startPoint x: 1426, startPoint y: 484, endPoint x: 1263, endPoint y: 470, distance: 163.6
click at [1263, 470] on div "Edit Buylist Tags 1 tags selected buylist English Content Properties Label Ad54…" at bounding box center [784, 372] width 1568 height 744
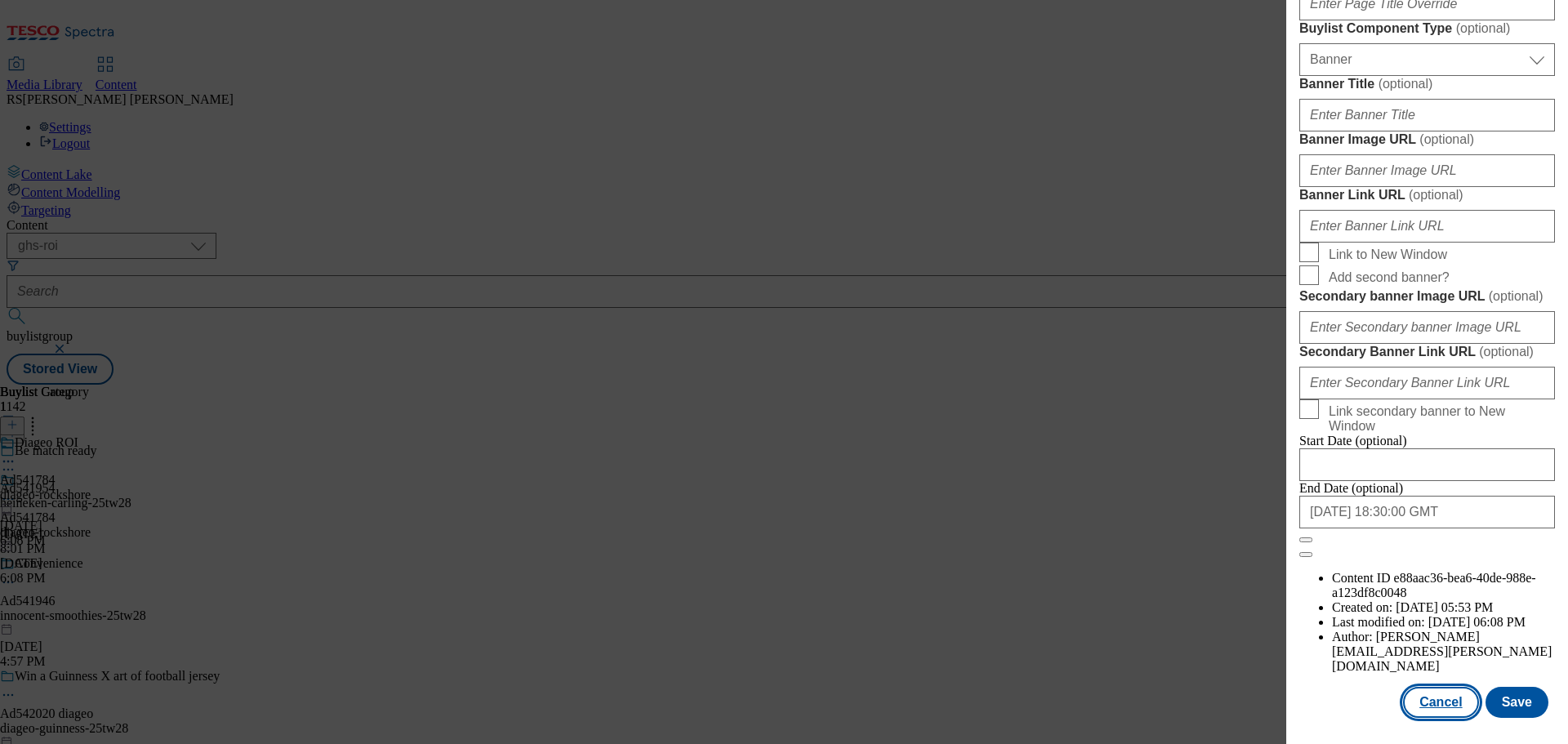
click at [1425, 692] on button "Cancel" at bounding box center [1440, 703] width 75 height 31
select select "tactical"
select select "supplier funded short term 1-3 weeks"
select select "dunnhumby"
select select "Banner"
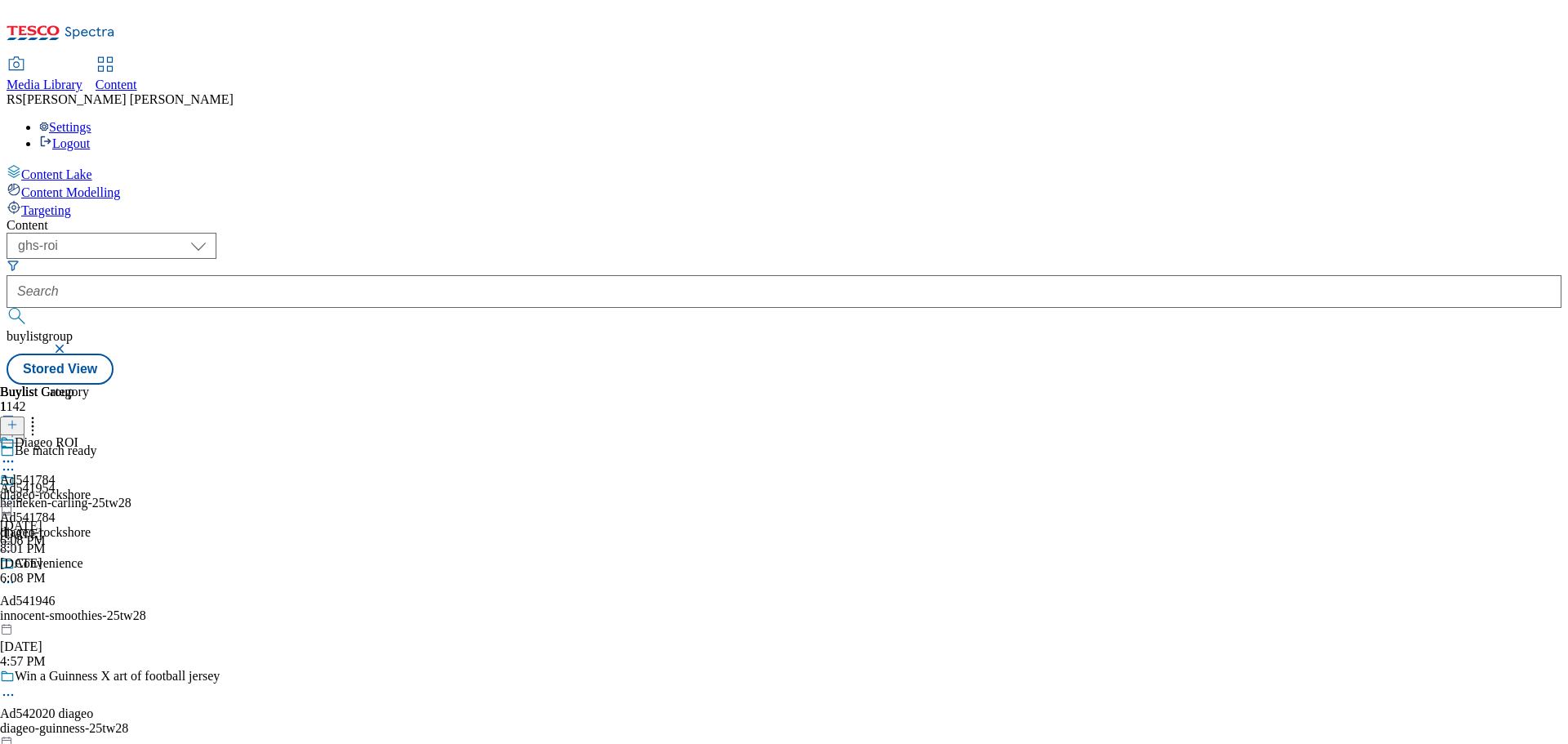
scroll to position [1265, 0]
click at [17, 453] on icon at bounding box center [8, 461] width 17 height 17
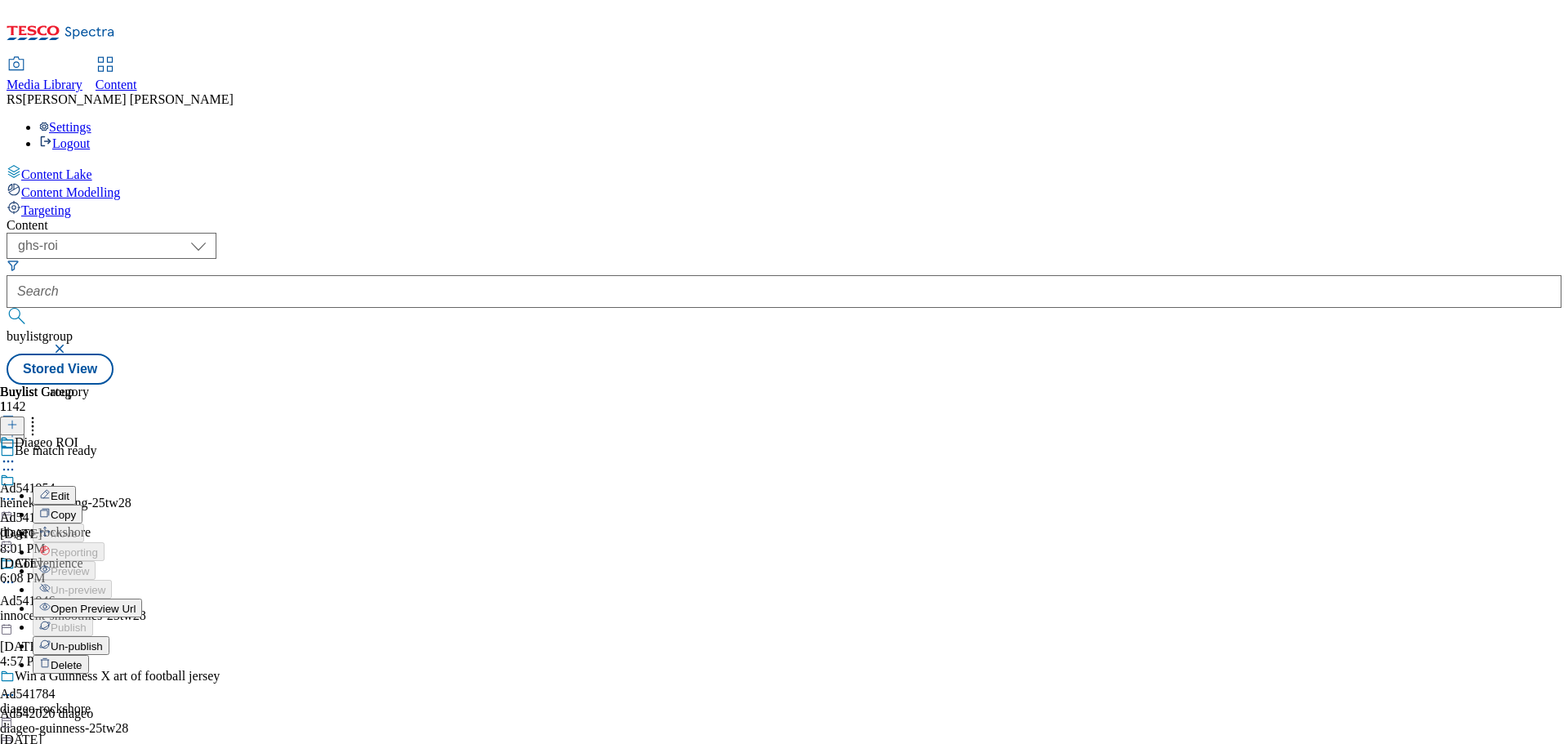
click at [76, 486] on button "Edit" at bounding box center [54, 495] width 43 height 19
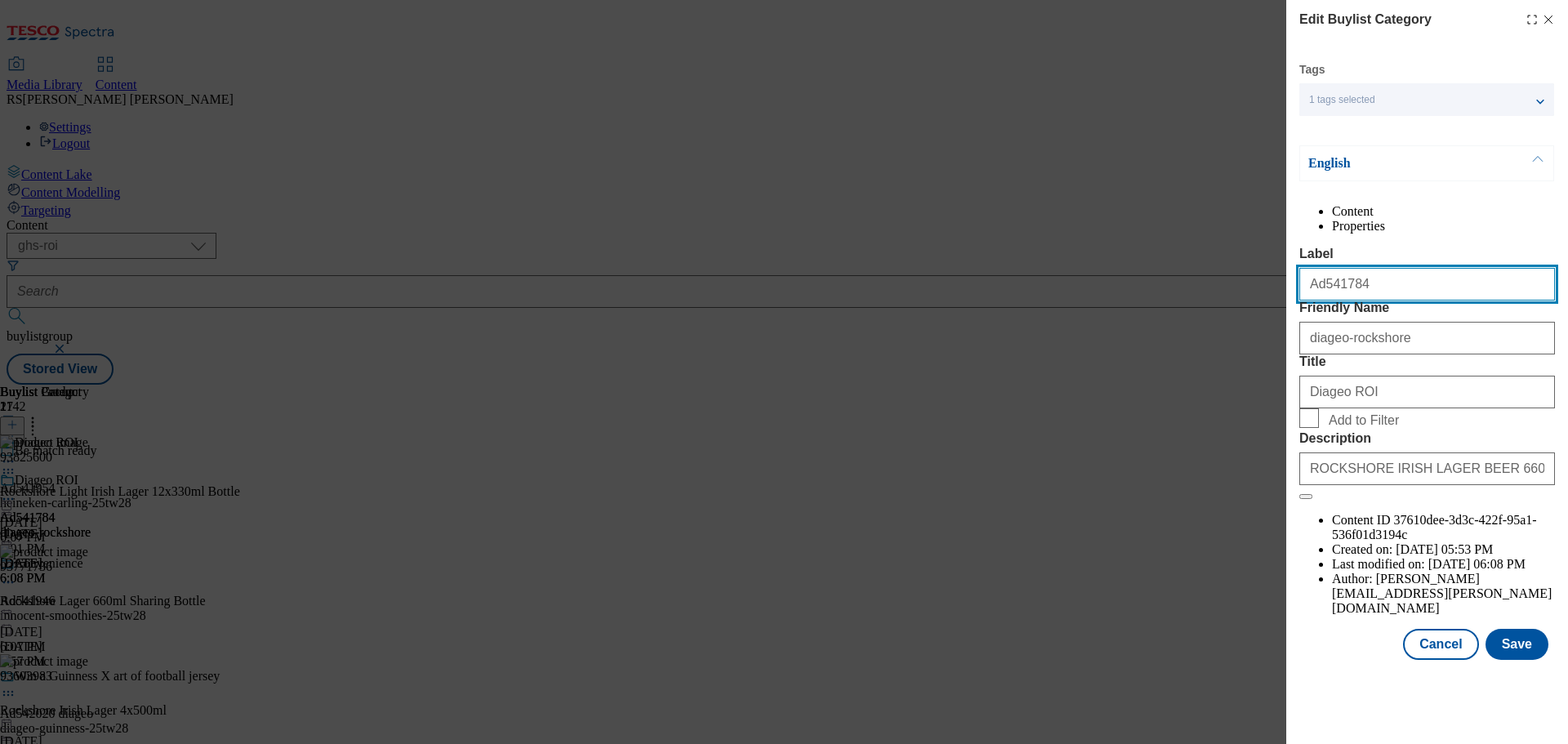
drag, startPoint x: 1411, startPoint y: 315, endPoint x: 1190, endPoint y: 303, distance: 221.3
click at [1190, 303] on div "Edit Buylist Category Tags 1 tags selected buylist category English Content Pro…" at bounding box center [784, 372] width 1568 height 744
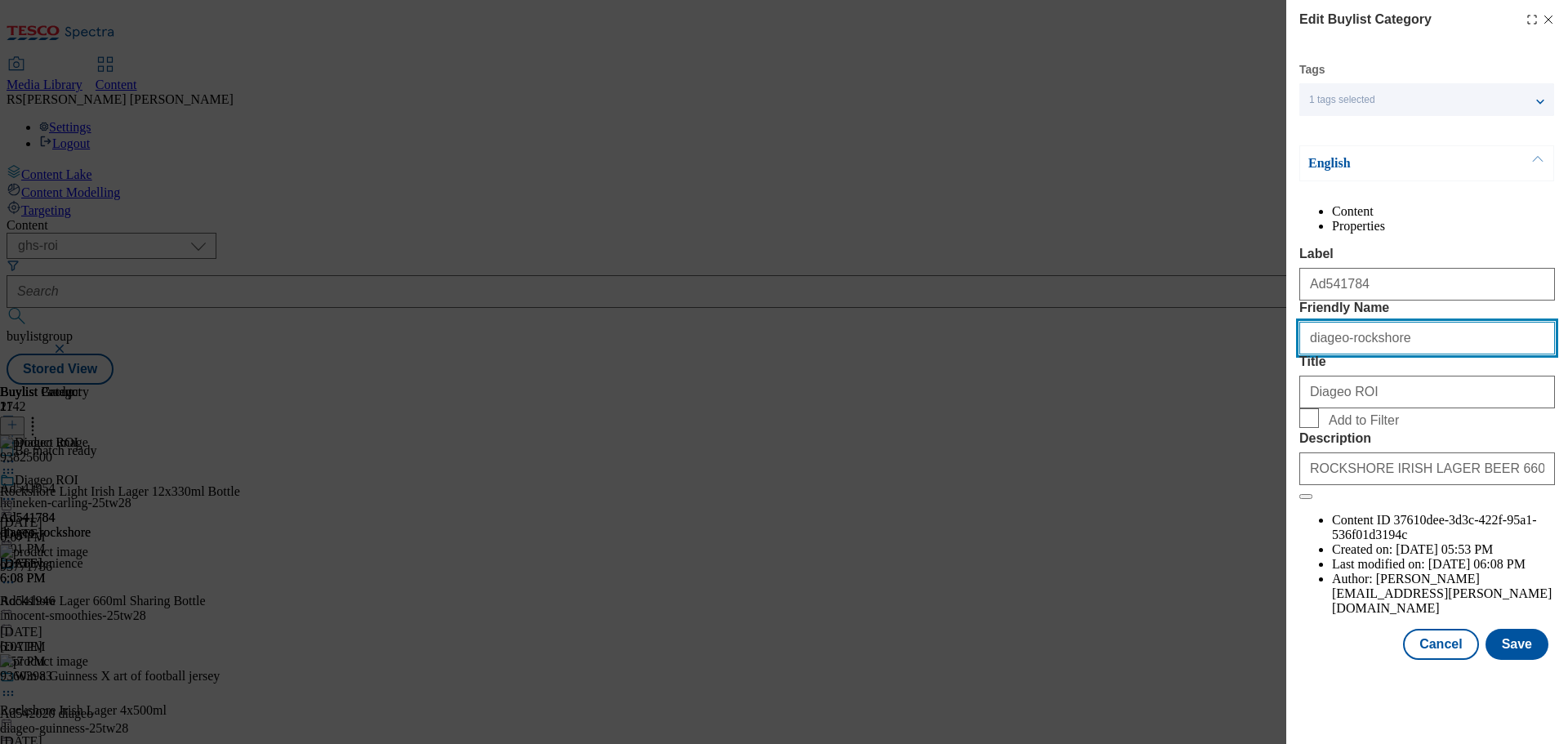
drag, startPoint x: 1406, startPoint y: 393, endPoint x: 1201, endPoint y: 398, distance: 205.1
click at [1201, 398] on div "Edit Buylist Category Tags 1 tags selected buylist category English Content Pro…" at bounding box center [784, 372] width 1568 height 744
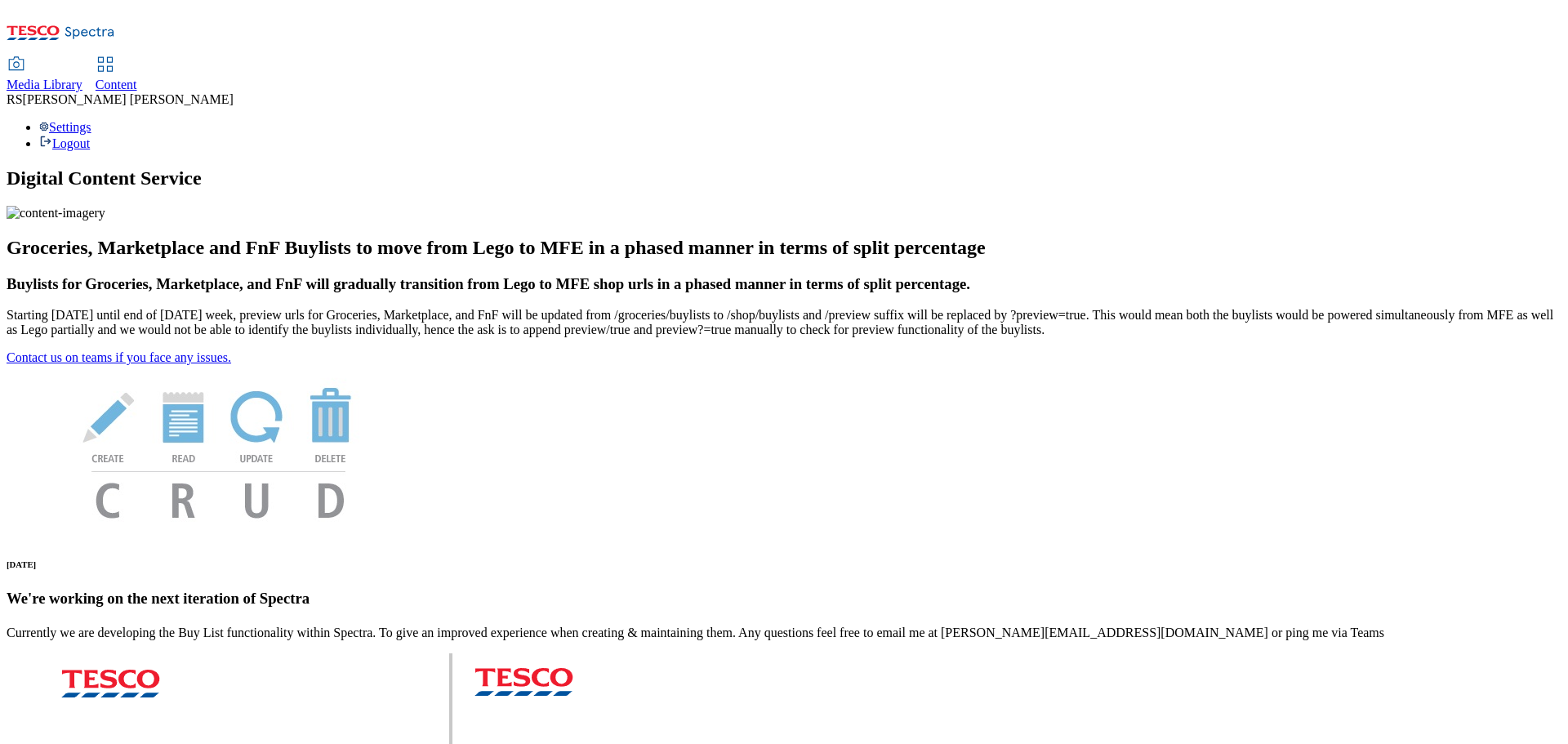
click at [137, 78] on span "Content" at bounding box center [116, 85] width 41 height 14
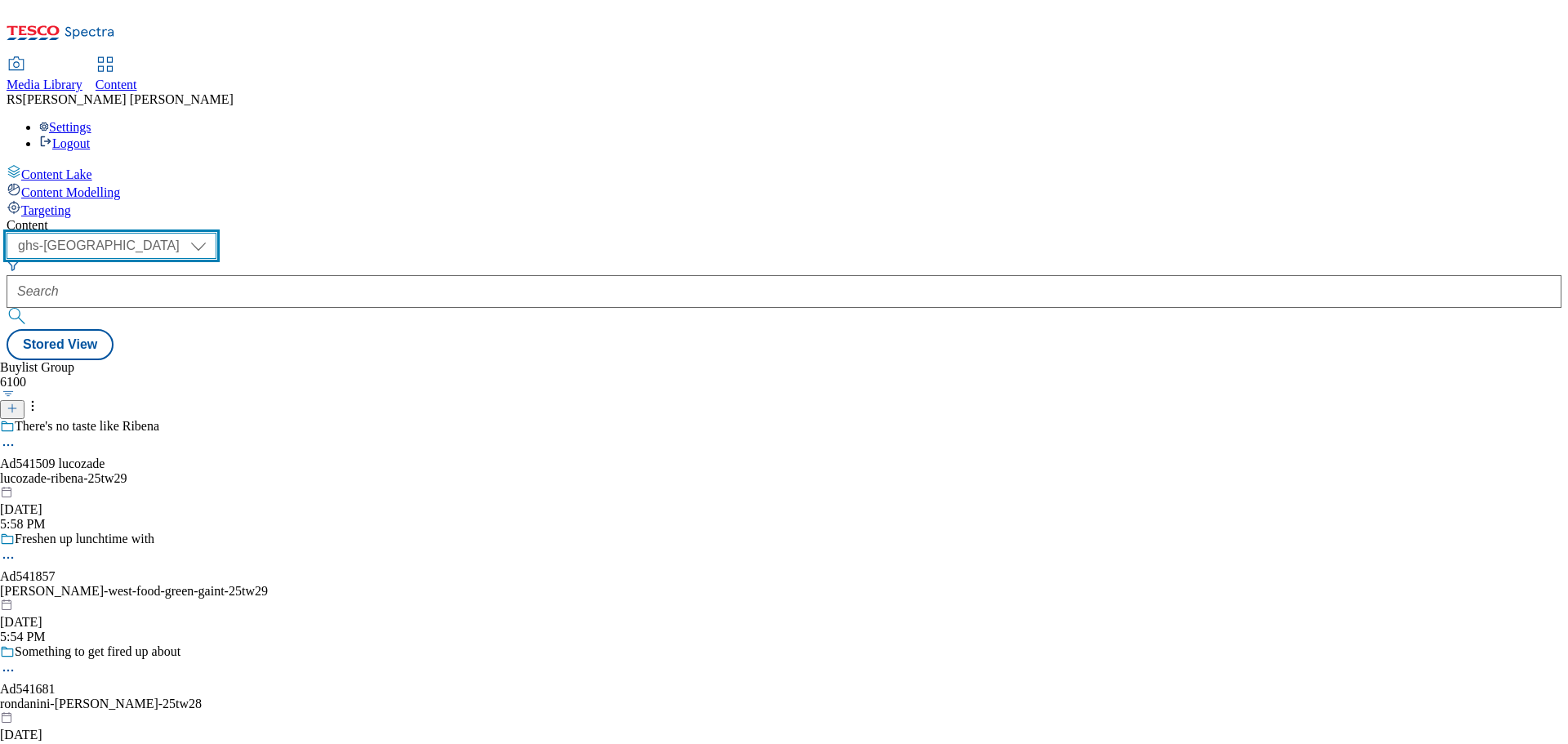
click at [217, 232] on select "ghs-roi ghs-[GEOGRAPHIC_DATA]" at bounding box center [111, 245] width 210 height 27
select select "ghs-roi"
click at [213, 232] on select "ghs-roi ghs-[GEOGRAPHIC_DATA]" at bounding box center [111, 245] width 210 height 27
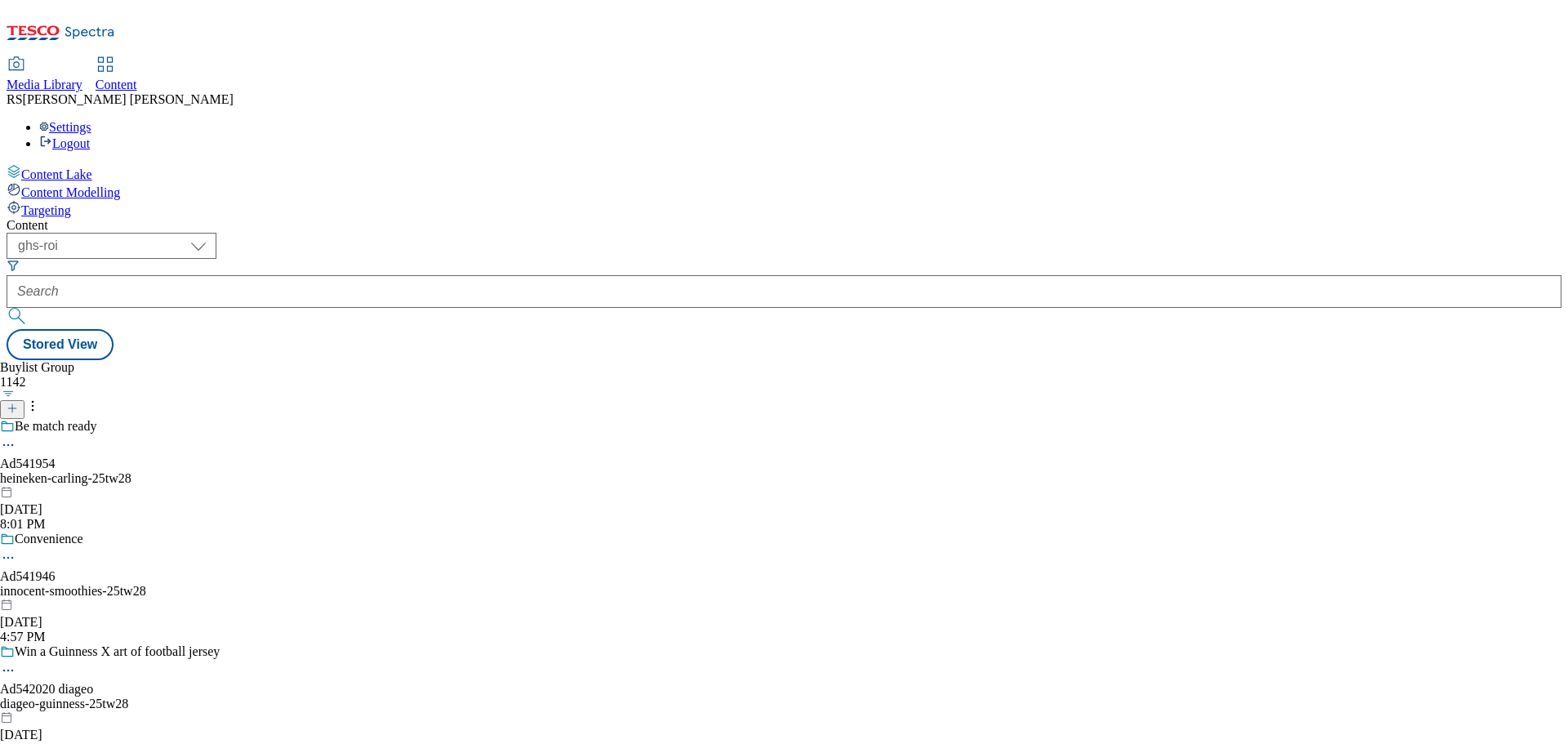
click at [18, 403] on icon at bounding box center [13, 408] width 12 height 12
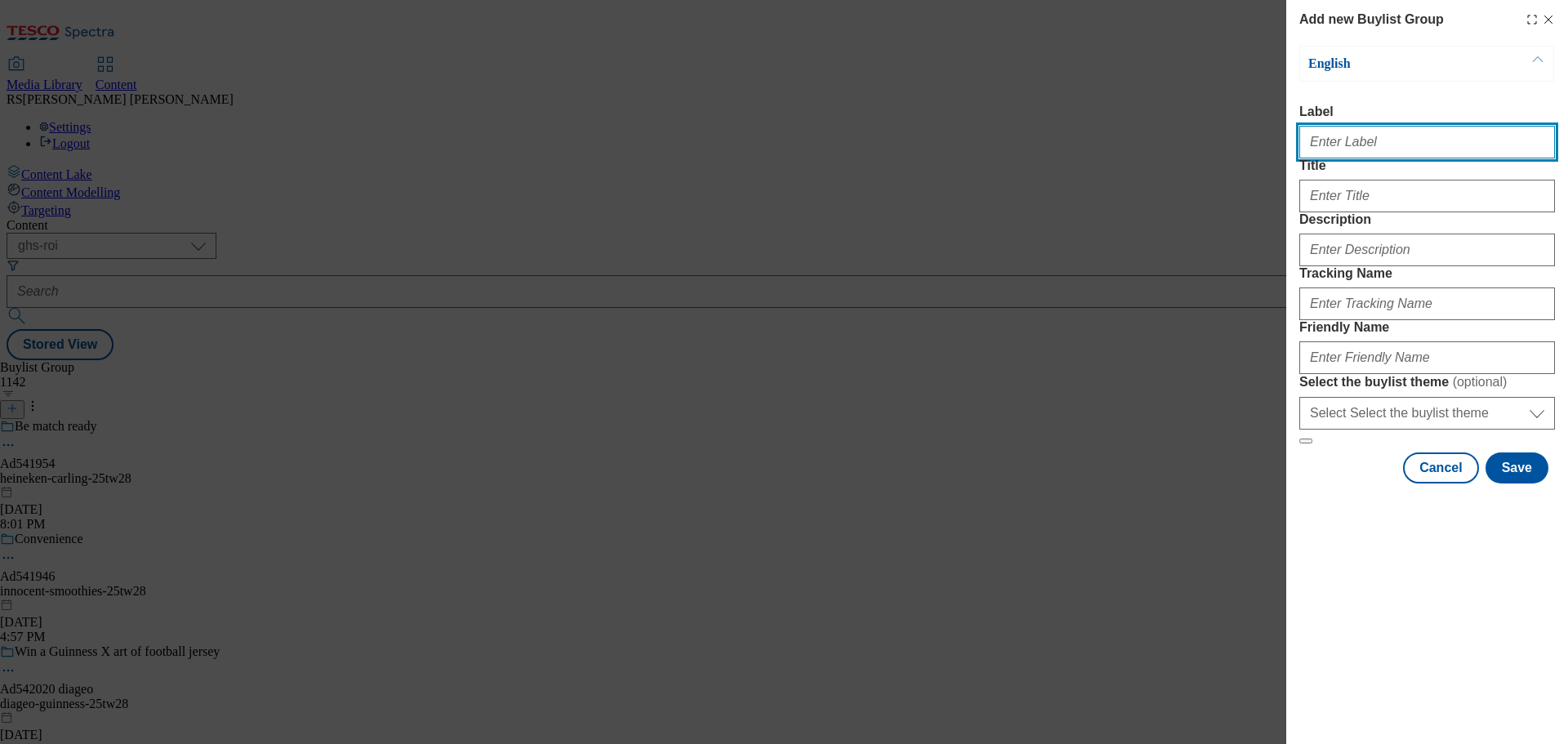
click at [1336, 147] on input "Label" at bounding box center [1427, 142] width 256 height 32
paste input "Ad541784"
type input "Ad541784"
click at [1337, 209] on div "Modal" at bounding box center [1427, 193] width 256 height 39
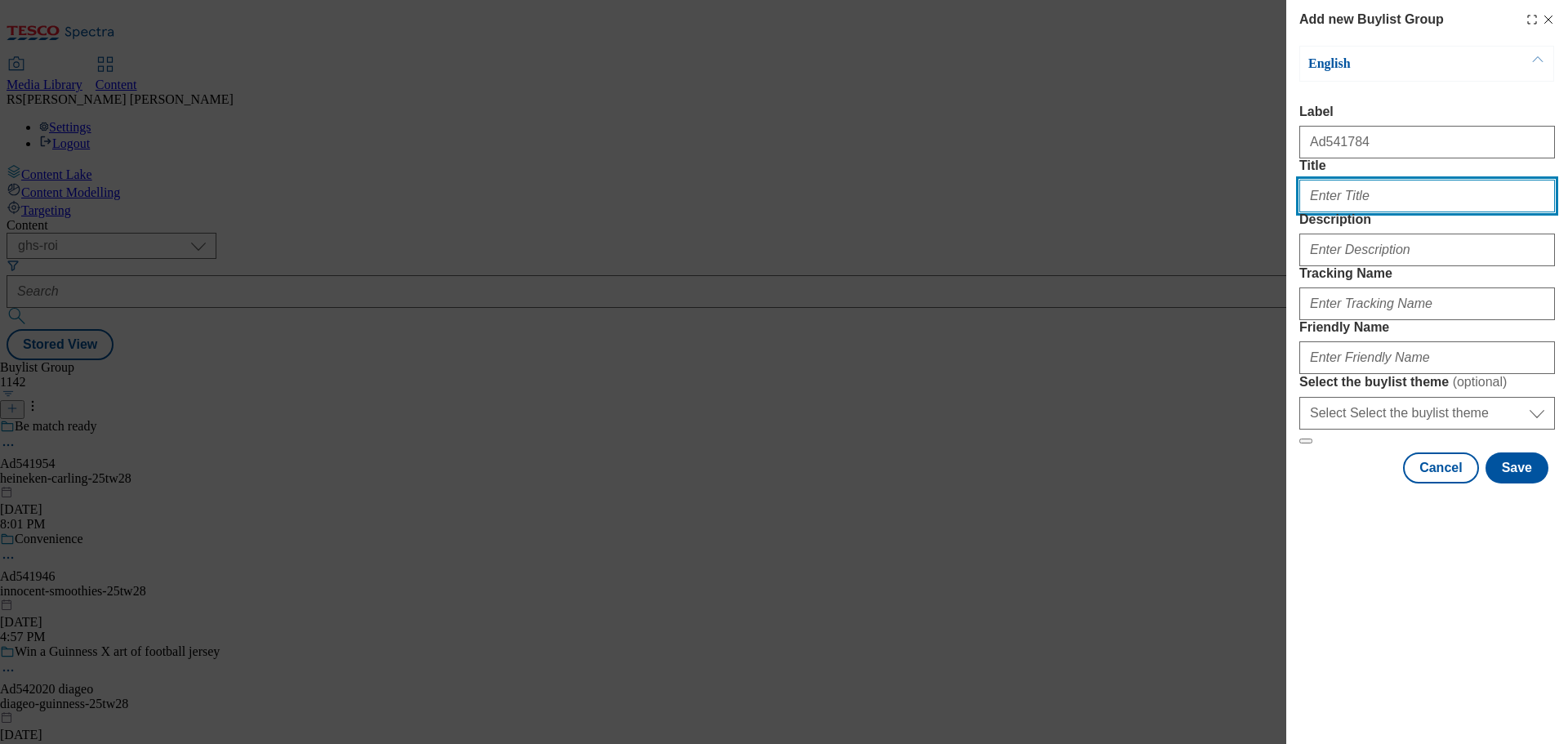
click at [1338, 213] on input "Title" at bounding box center [1427, 196] width 256 height 32
paste input "Ready for kick off?"
type input "Ready for kick off?"
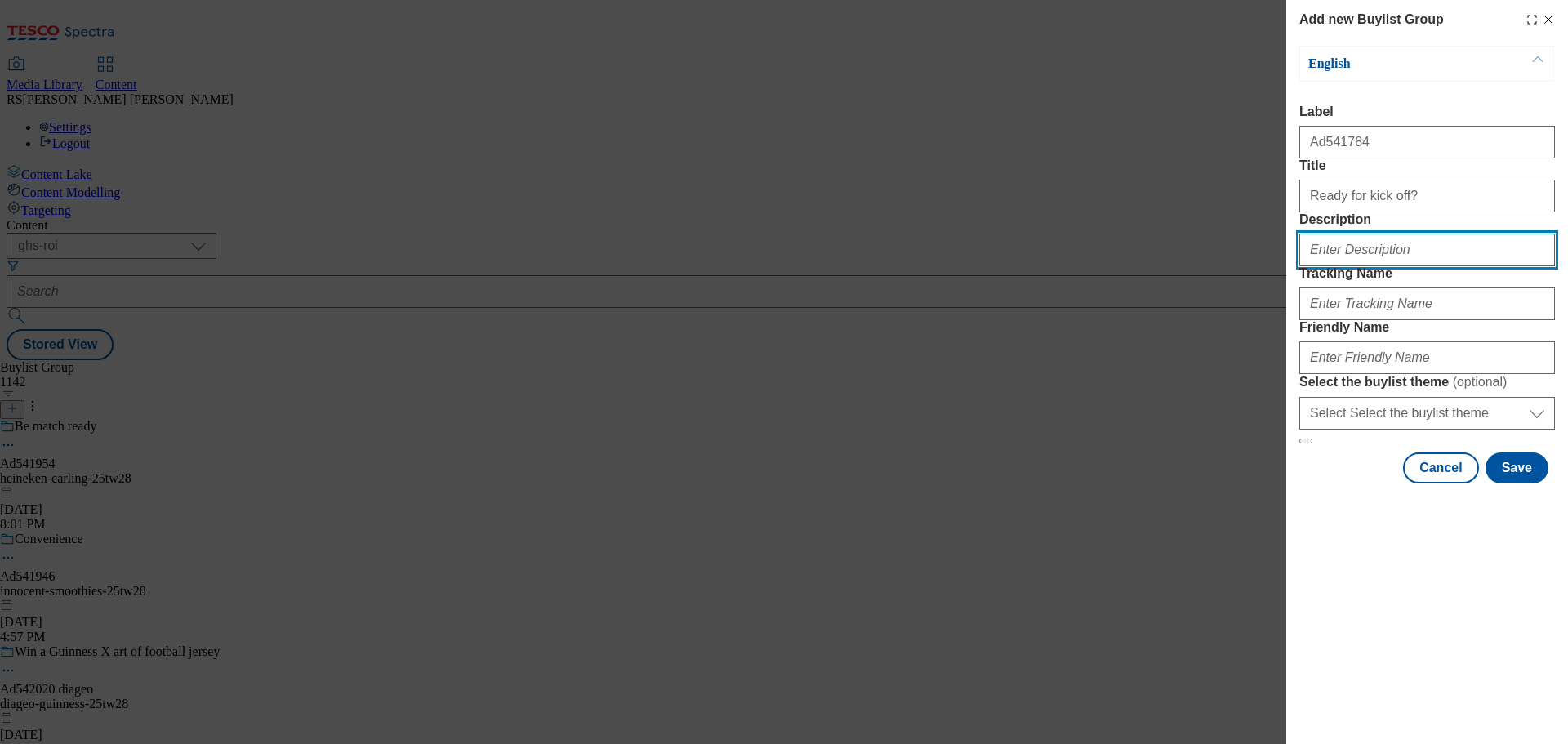
click at [1367, 266] on input "Description" at bounding box center [1427, 249] width 256 height 32
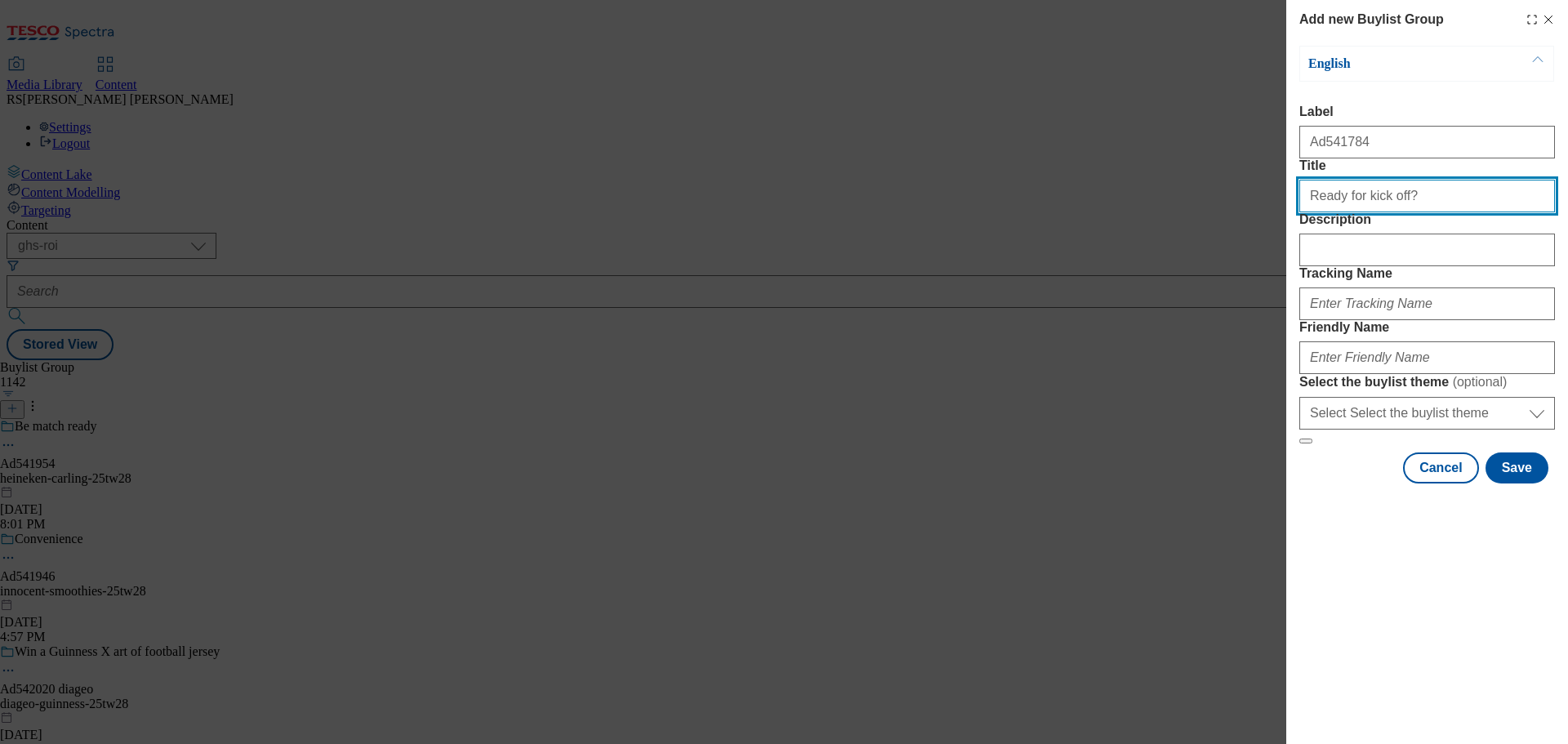
drag, startPoint x: 1432, startPoint y: 224, endPoint x: 1260, endPoint y: 216, distance: 172.2
click at [1260, 216] on div "Add new Buylist Group English Label Ad541784 Title Ready for kick off? Descript…" at bounding box center [784, 372] width 1568 height 744
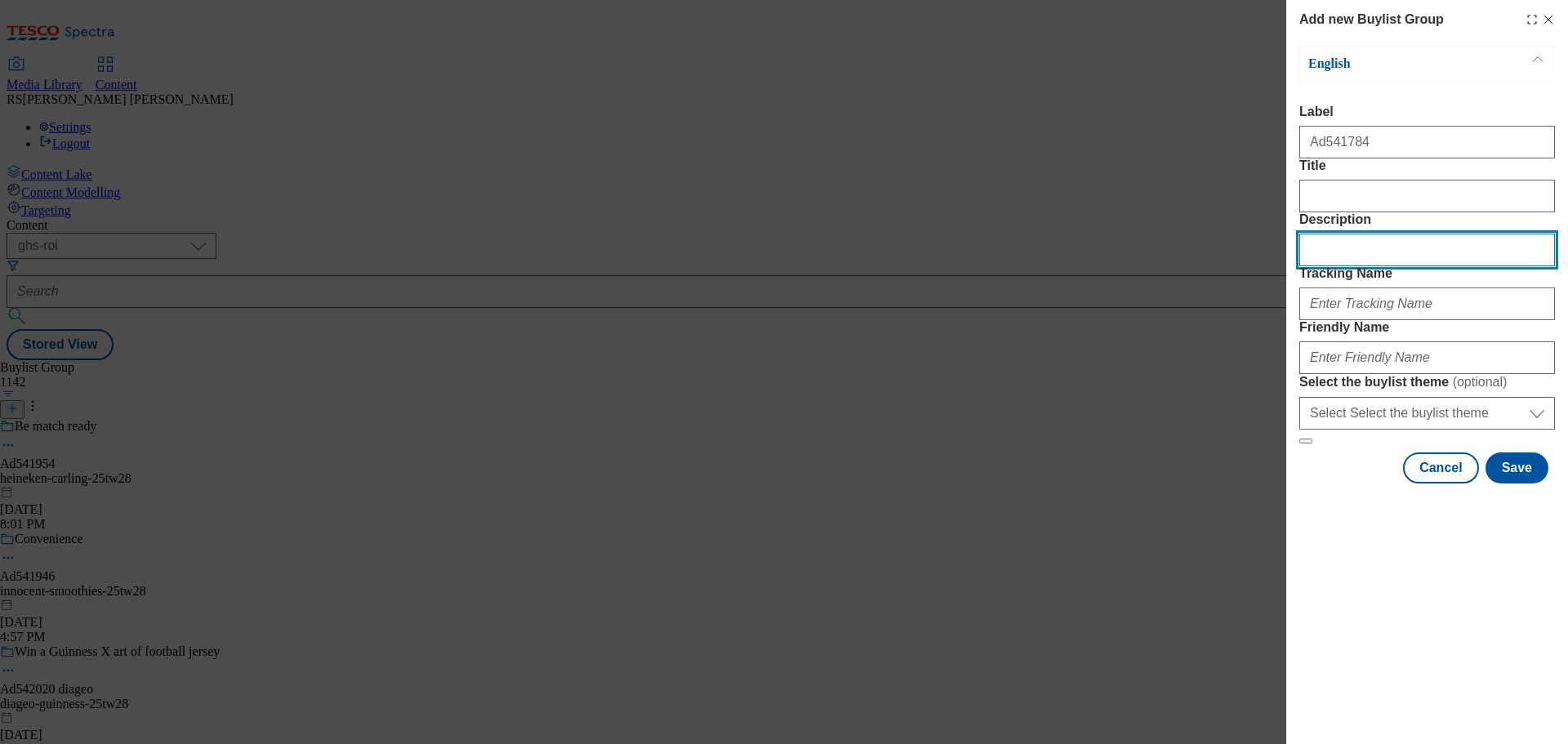
click at [1346, 266] on input "Description" at bounding box center [1427, 249] width 256 height 32
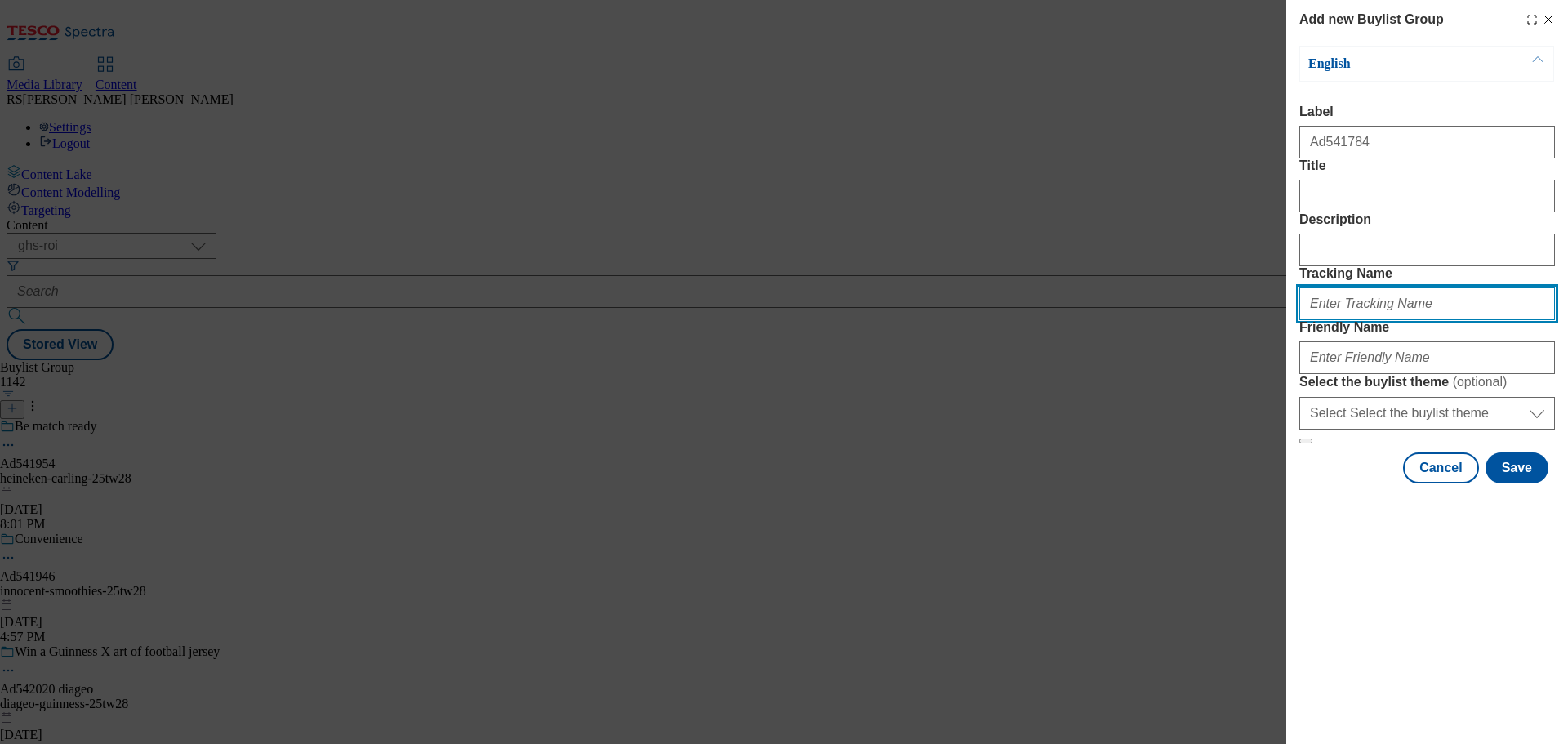
click at [1370, 320] on input "Tracking Name" at bounding box center [1427, 303] width 256 height 32
paste input "DH_AD541784"
type input "DH_AD541784"
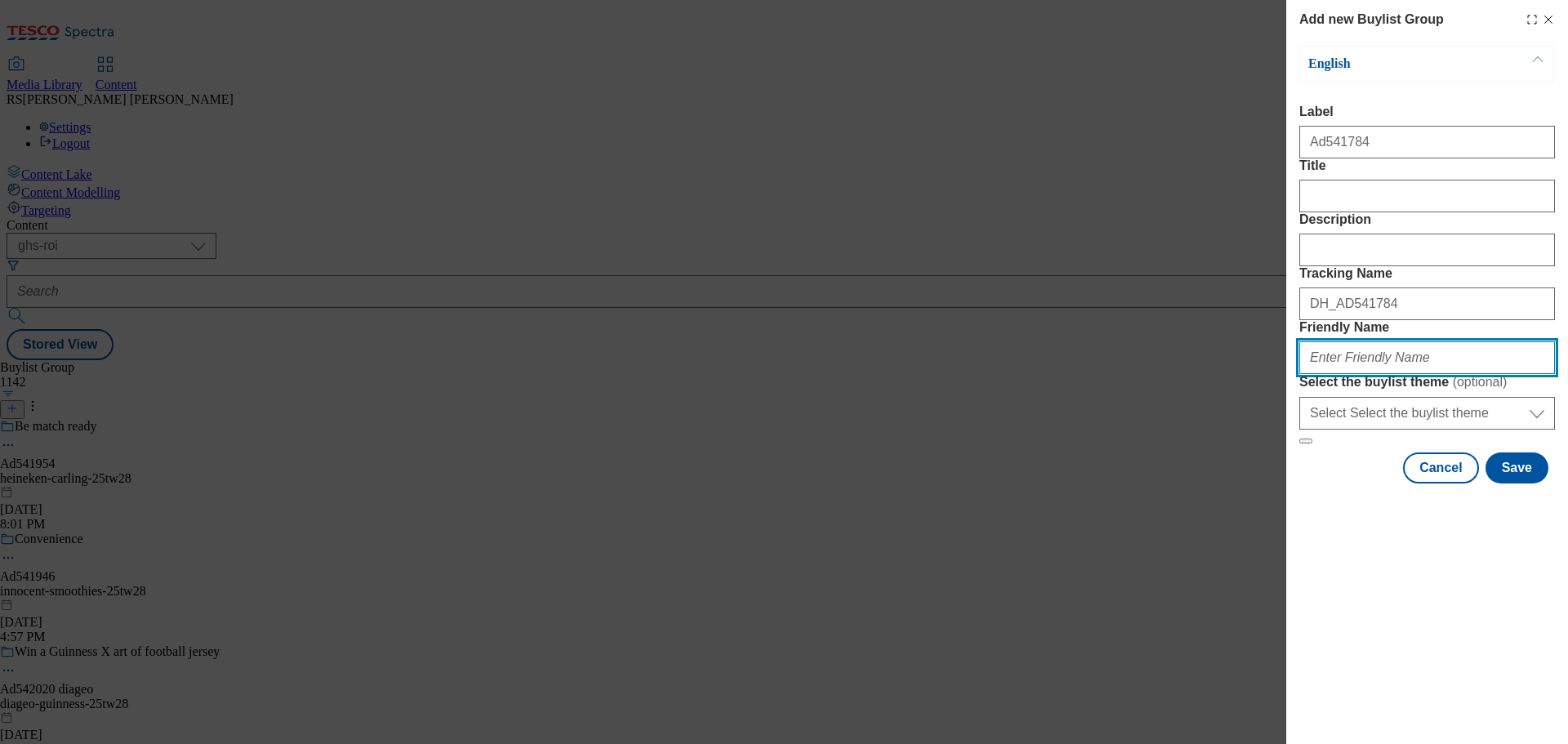
click at [1339, 374] on input "Friendly Name" at bounding box center [1427, 357] width 256 height 32
paste input "diageo-rockshore-25tw28"
type input "diageo-rockshore-25tw28"
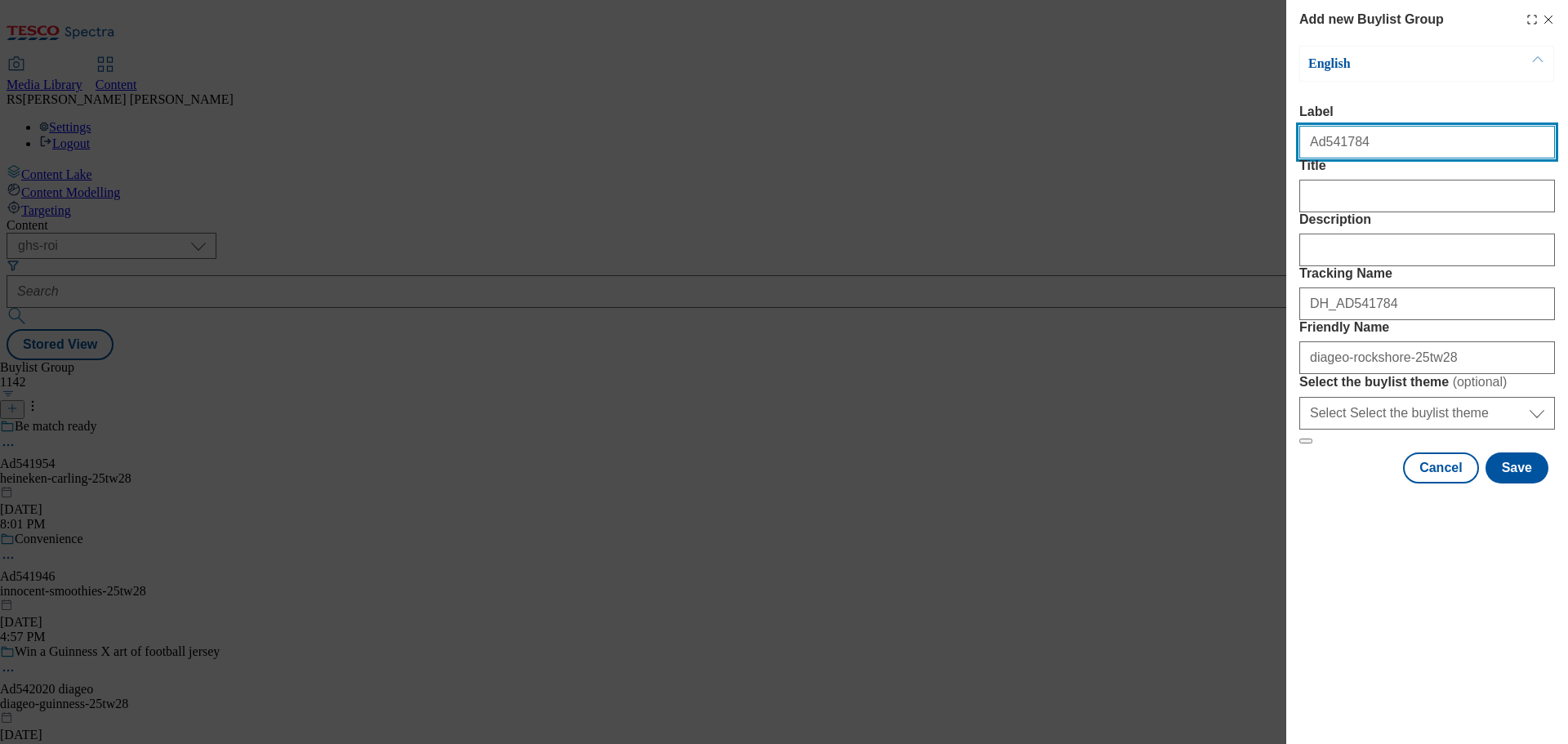
drag, startPoint x: 1382, startPoint y: 146, endPoint x: 1321, endPoint y: 169, distance: 65.2
click at [1321, 169] on form "Label Ad541784 Title Description Tracking Name DH_AD541784 Friendly Name diageo…" at bounding box center [1427, 274] width 256 height 340
paste input "2061"
type input "Ad542061"
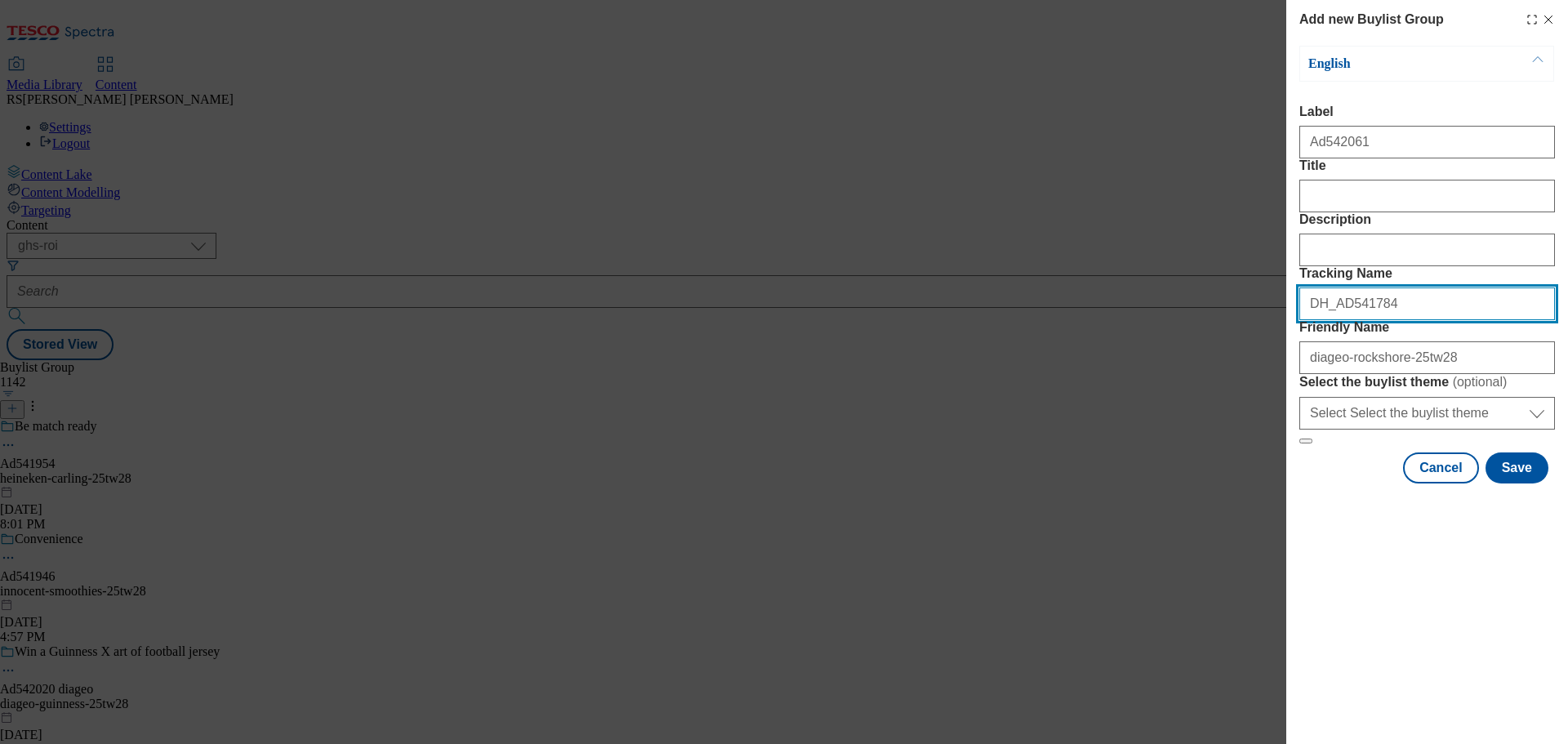
drag, startPoint x: 1398, startPoint y: 398, endPoint x: 1340, endPoint y: 409, distance: 59.0
click at [1340, 320] on div "DH_AD541784" at bounding box center [1427, 300] width 256 height 39
paste input "2061"
type input "DH_AD542061"
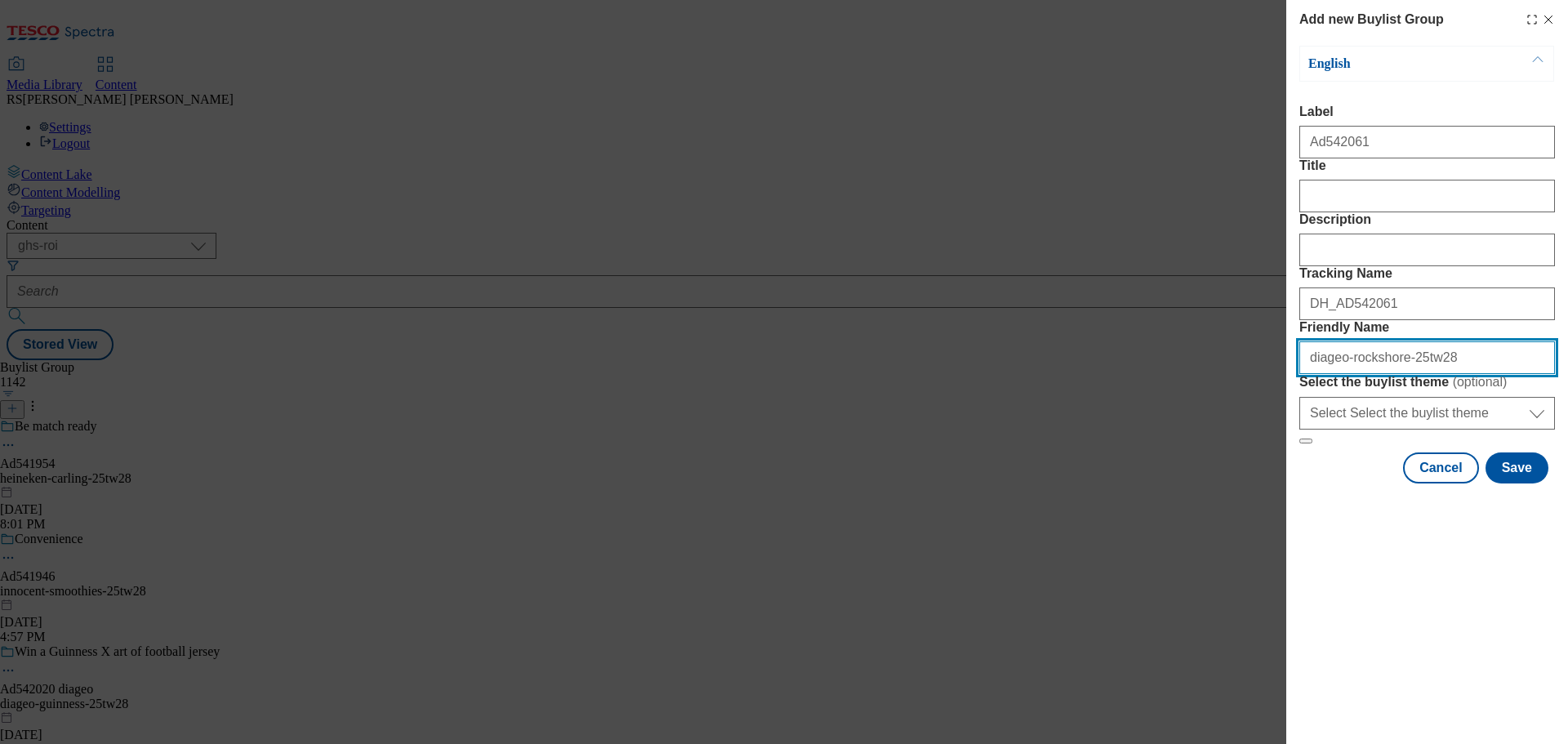
drag, startPoint x: 1338, startPoint y: 472, endPoint x: 1266, endPoint y: 472, distance: 72.0
click at [1266, 472] on div "Add new Buylist Group English Label Ad542061 Title Description Tracking Name DH…" at bounding box center [784, 372] width 1568 height 744
paste input "SHS Drinks"
click at [1329, 374] on input "SHS Drinks-rockshore-25tw28" at bounding box center [1427, 357] width 256 height 32
click at [1359, 374] on input "shs-drinks-rockshore-25tw28" at bounding box center [1427, 357] width 256 height 32
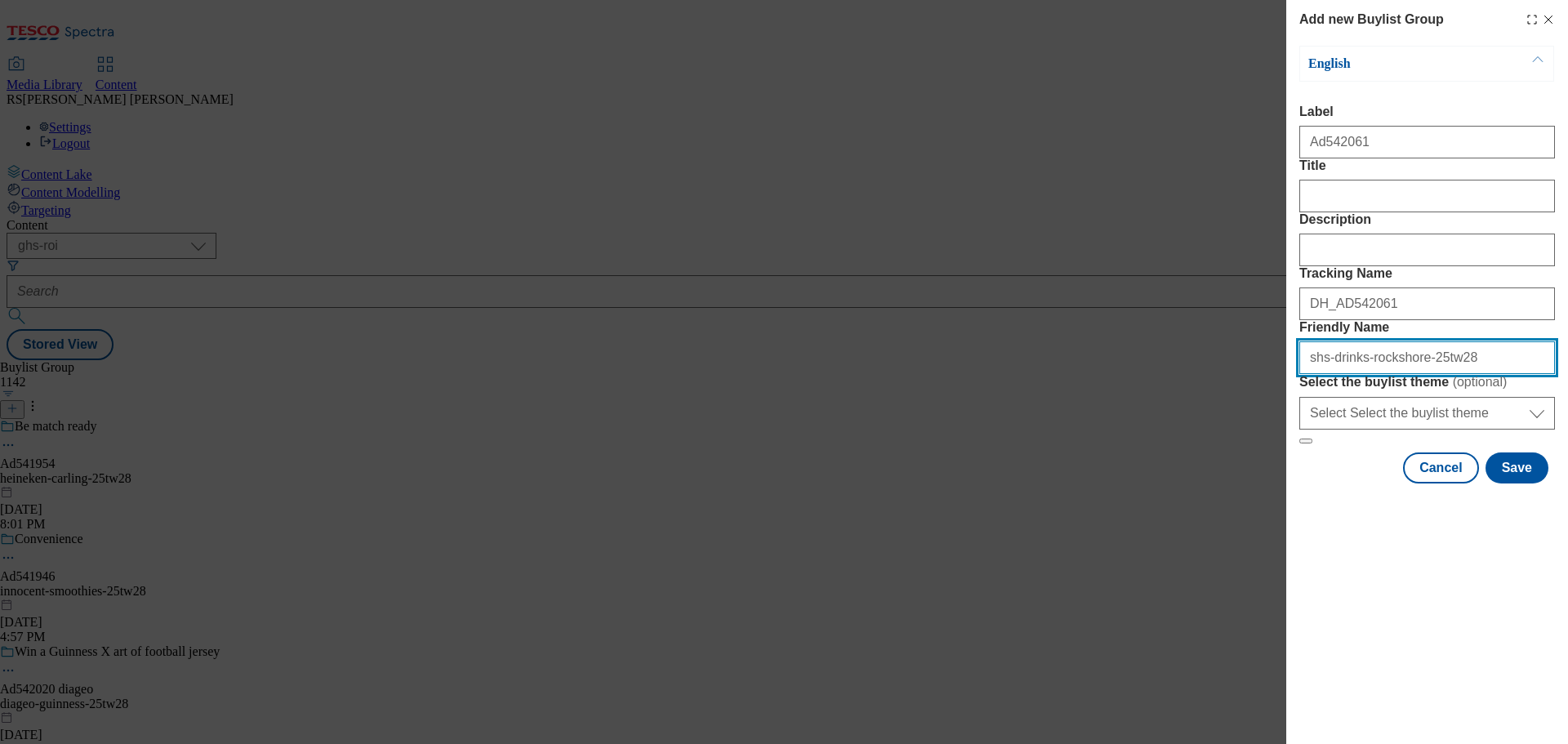
click at [1405, 374] on input "shs-drinks-rockshore-25tw28" at bounding box center [1427, 357] width 256 height 32
click at [1426, 374] on input "shs-drinks-wkd-25tw28" at bounding box center [1427, 357] width 256 height 32
type input "shs-drinks-wkd-25tw29"
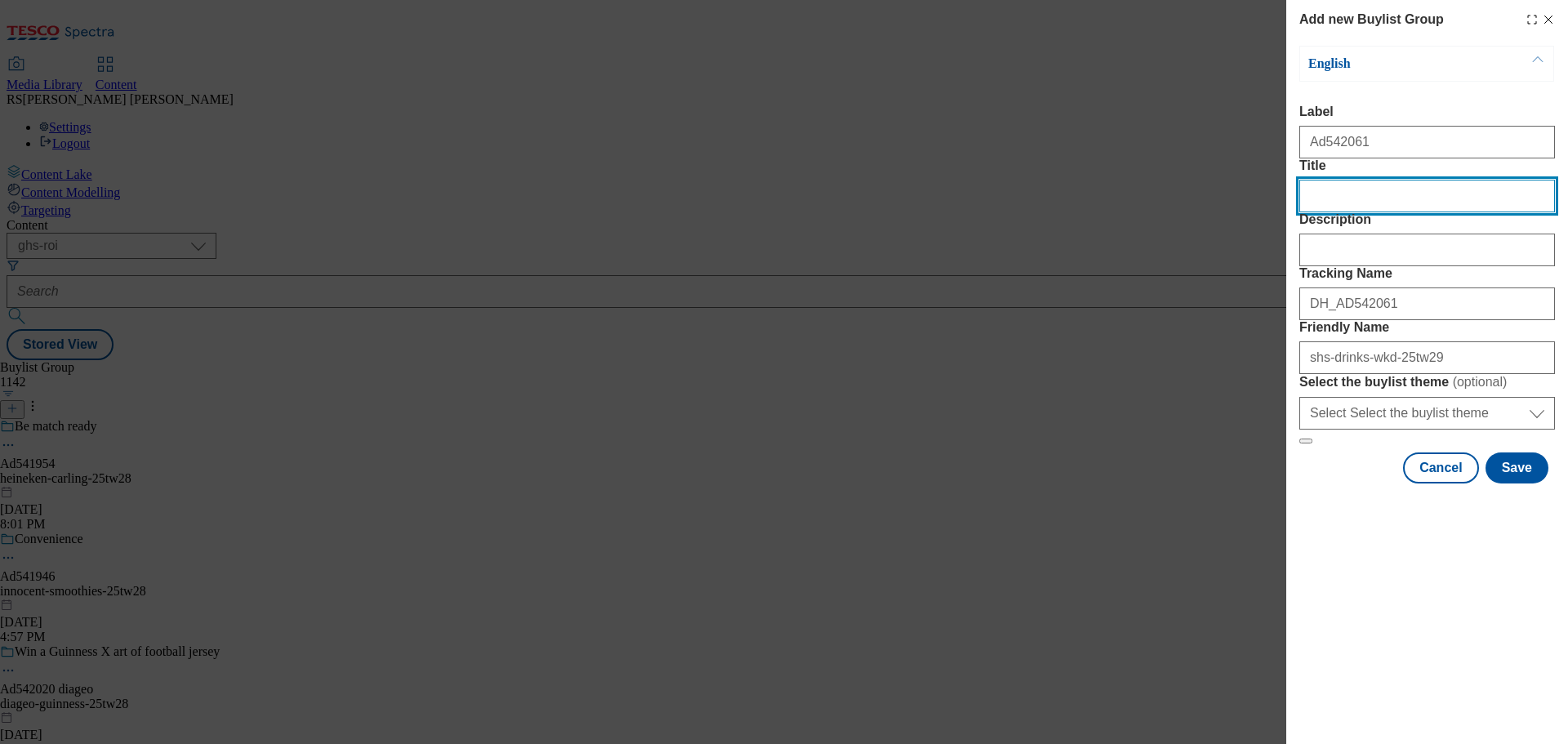
click at [1356, 213] on input "Title" at bounding box center [1427, 196] width 256 height 32
type input "Break the ice"
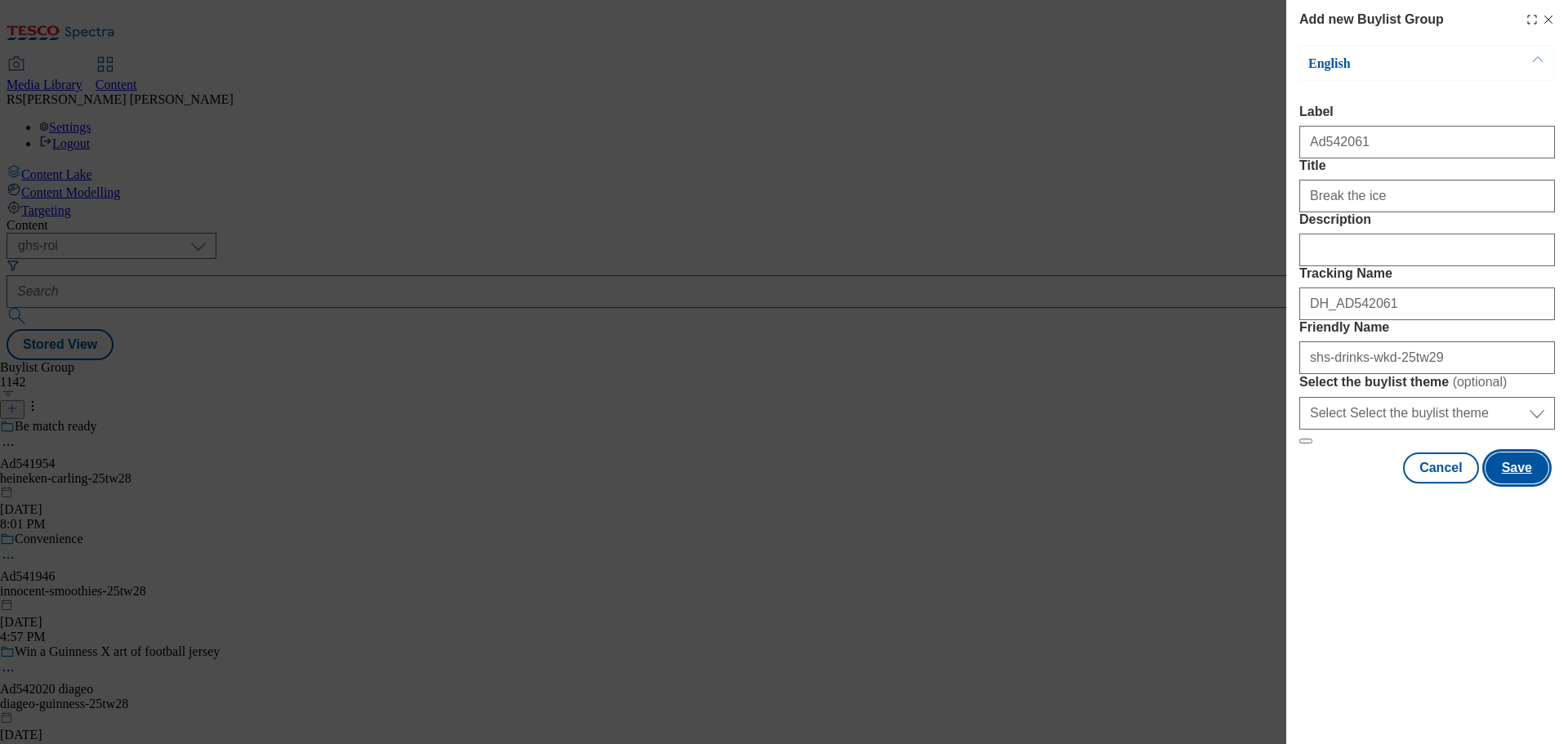
click at [1533, 483] on button "Save" at bounding box center [1517, 468] width 63 height 31
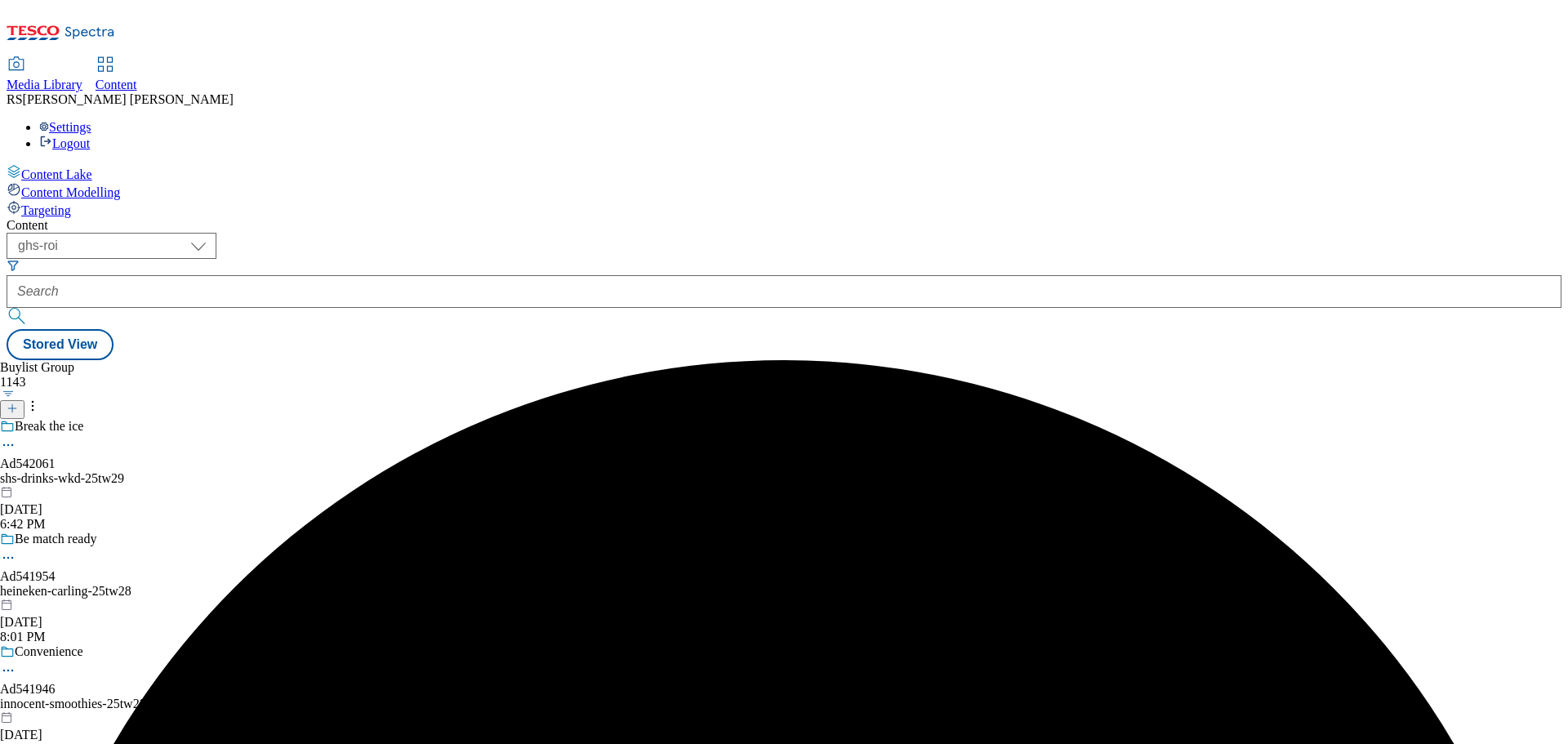
click at [336, 471] on div "shs-drinks-wkd-25tw29" at bounding box center [167, 478] width 336 height 15
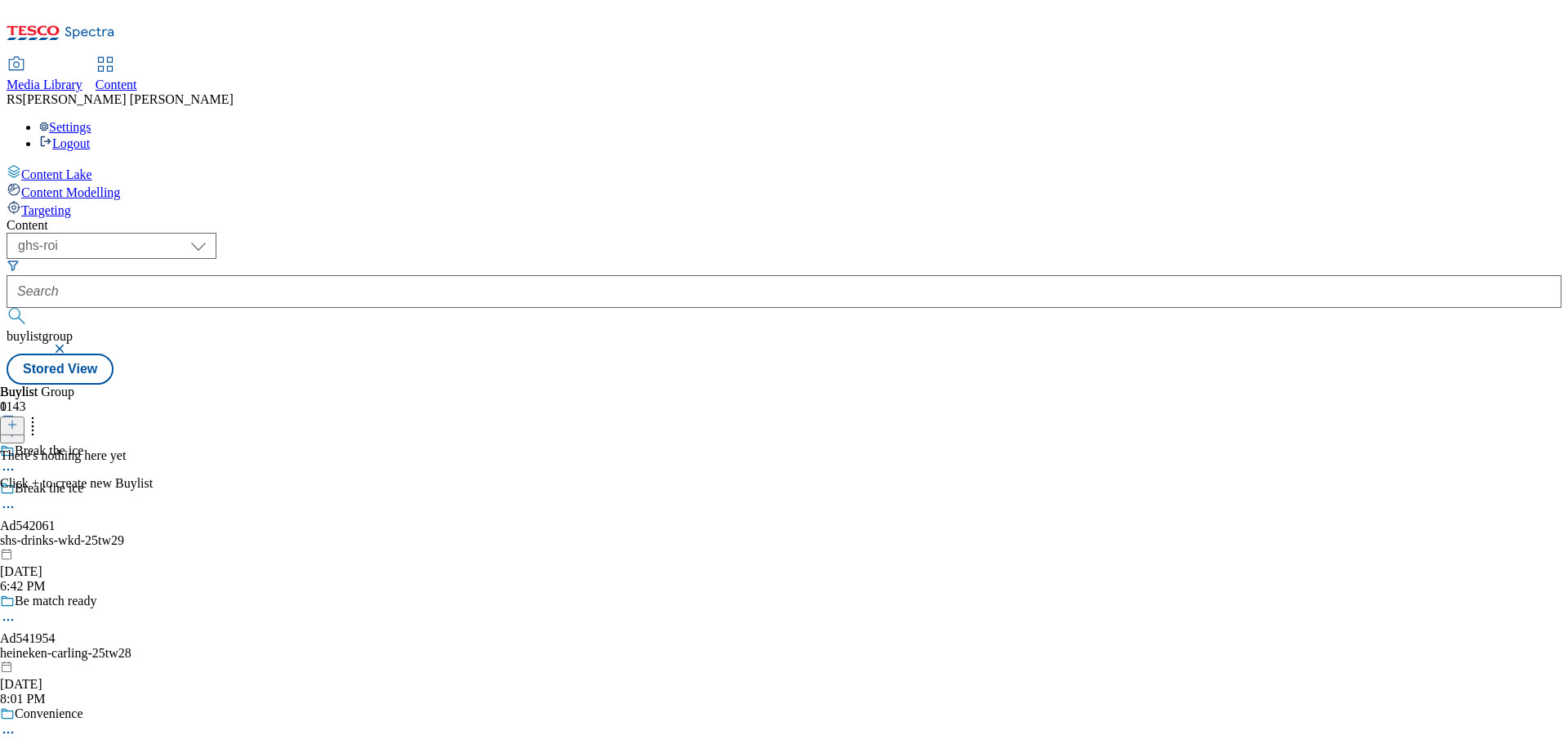
click at [12, 420] on line at bounding box center [12, 424] width 0 height 8
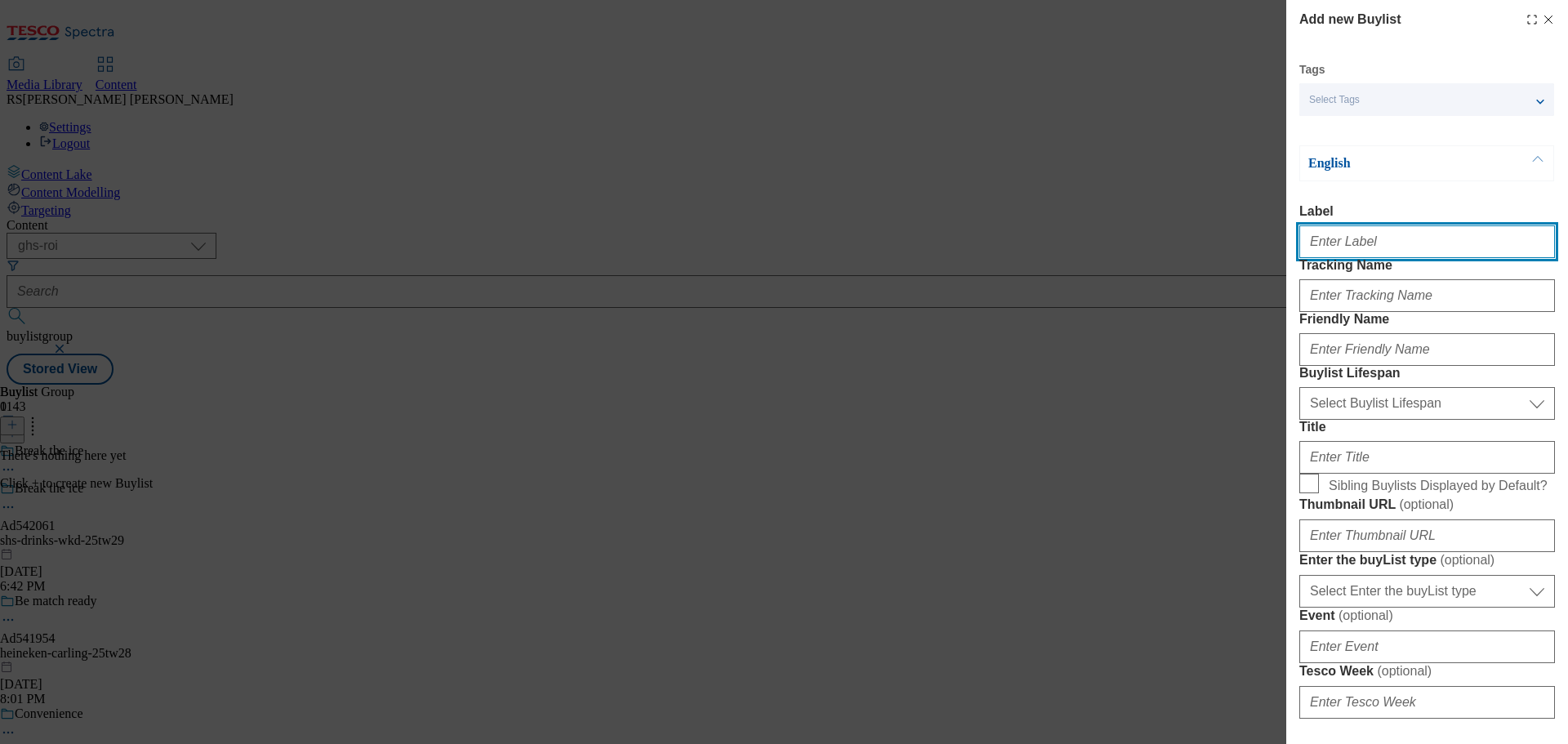
click at [1352, 247] on input "Label" at bounding box center [1427, 241] width 256 height 32
paste input "Ad541784"
type input "Ad541784"
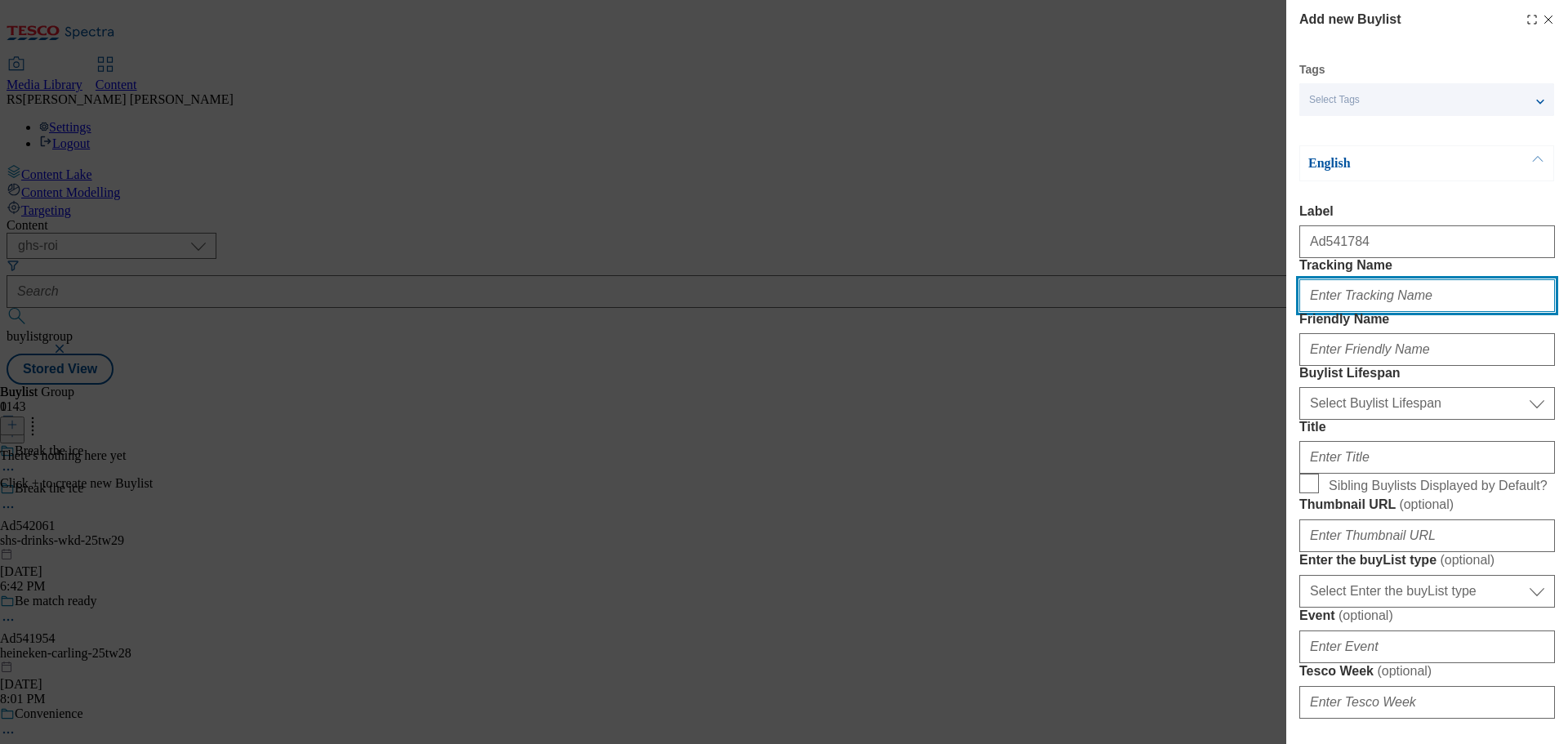
click at [1344, 312] on input "Tracking Name" at bounding box center [1427, 295] width 256 height 32
paste input "DH_AD541784"
type input "DH_AD541784"
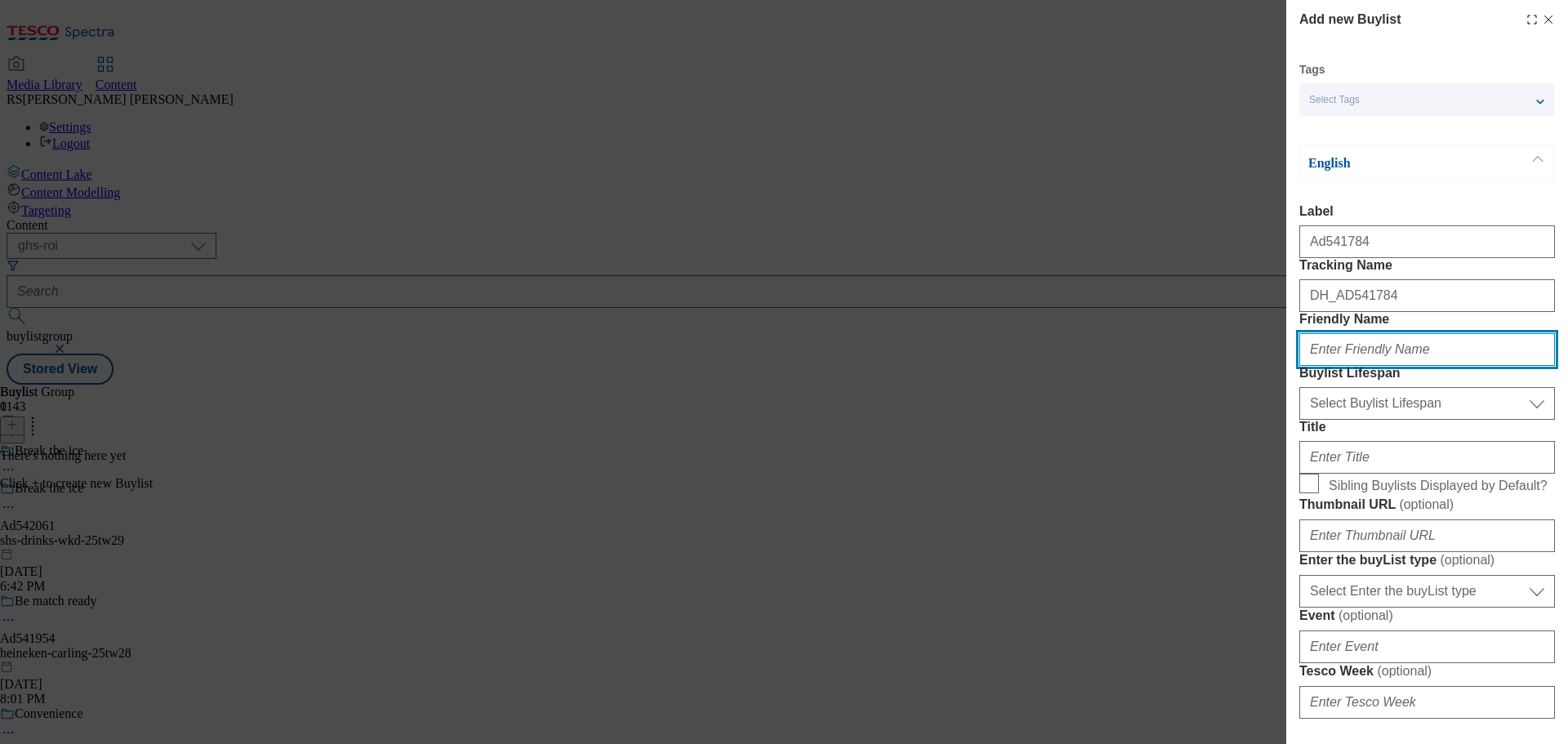
click at [1351, 366] on input "Friendly Name" at bounding box center [1427, 348] width 256 height 32
paste input "diageo-rockshore"
type input "diageo-rockshore"
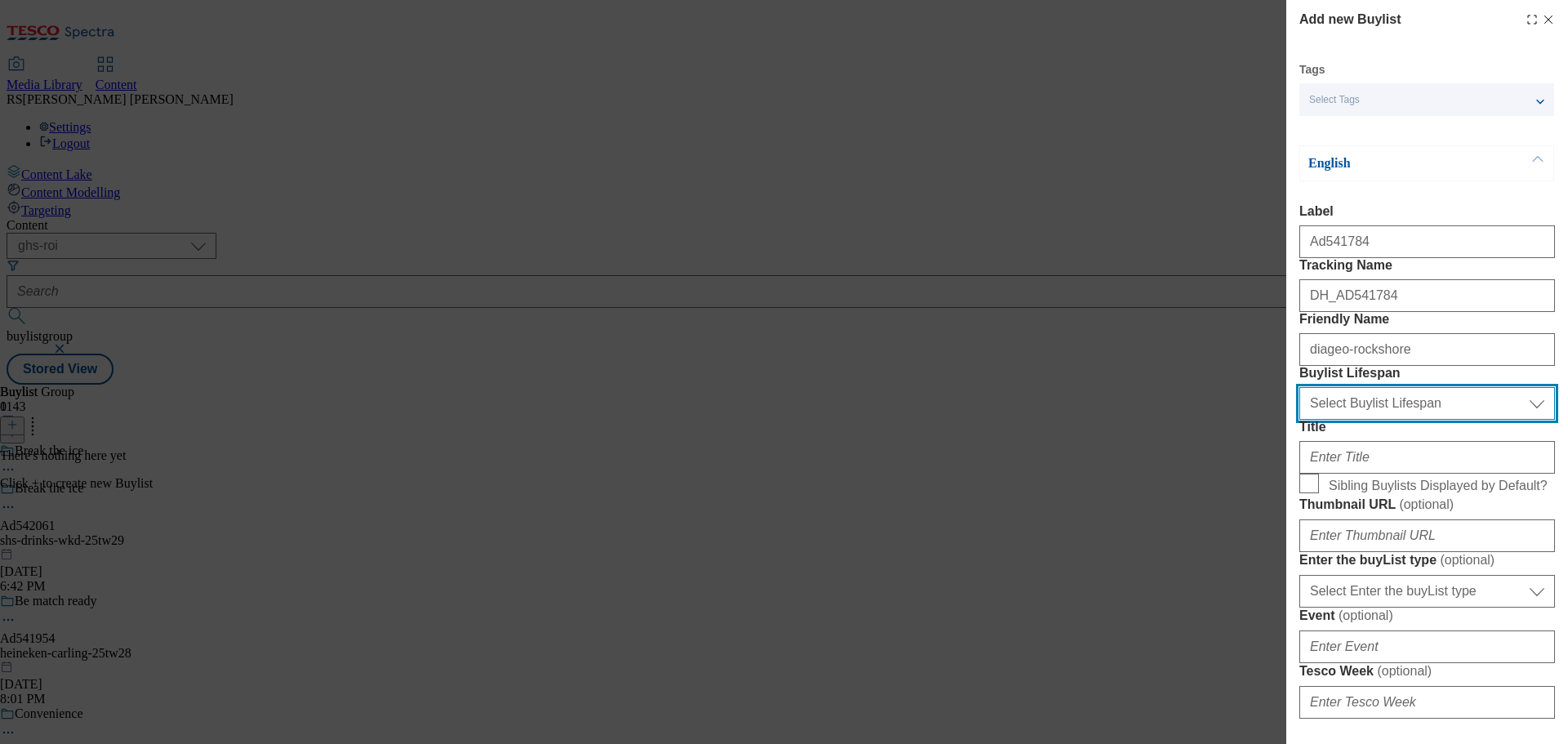
click at [1365, 419] on select "Select Buylist Lifespan evergreen seasonal tactical" at bounding box center [1427, 403] width 256 height 32
select select "tactical"
click at [1299, 419] on select "Select Buylist Lifespan evergreen seasonal tactical" at bounding box center [1427, 403] width 256 height 32
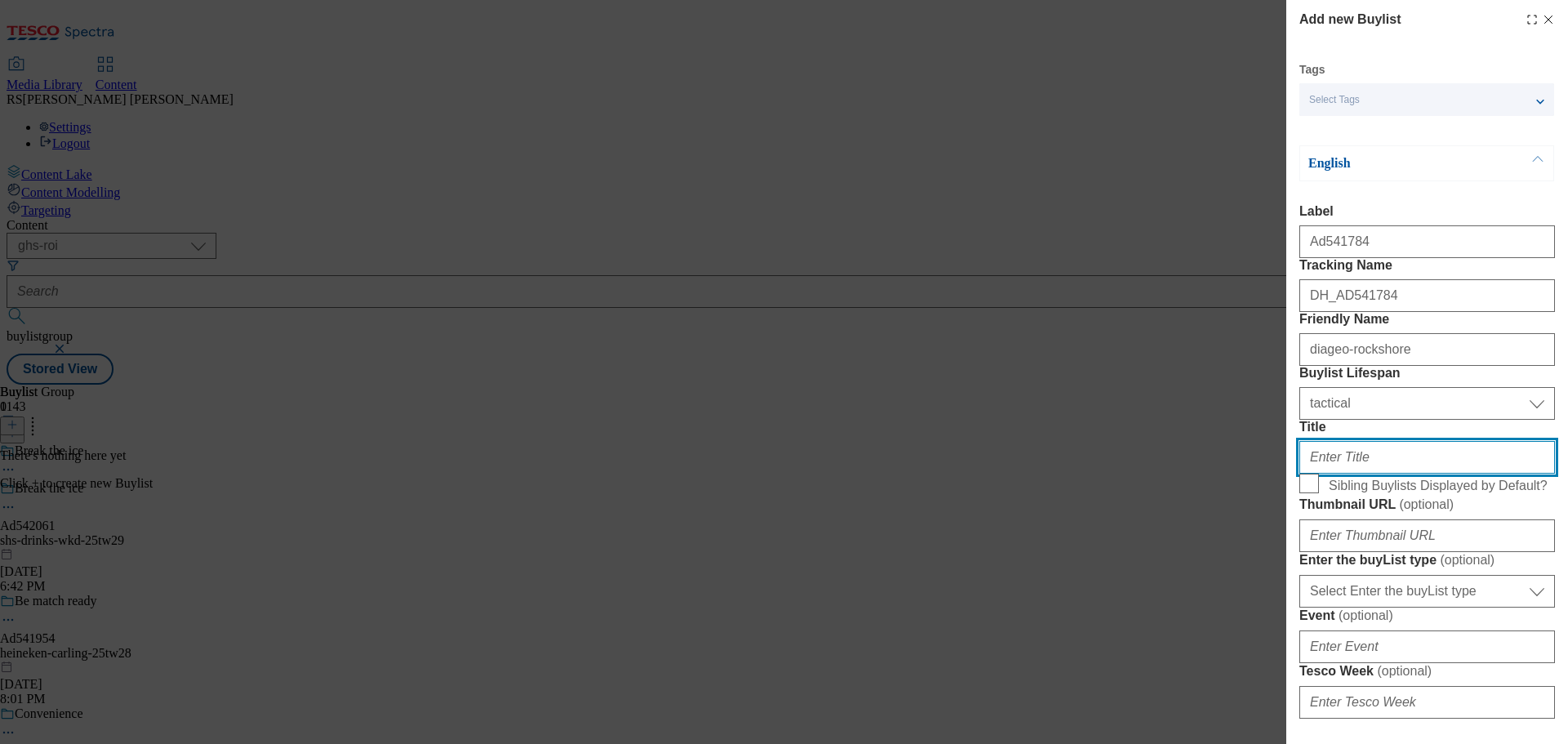
click at [1368, 473] on input "Title" at bounding box center [1427, 457] width 256 height 32
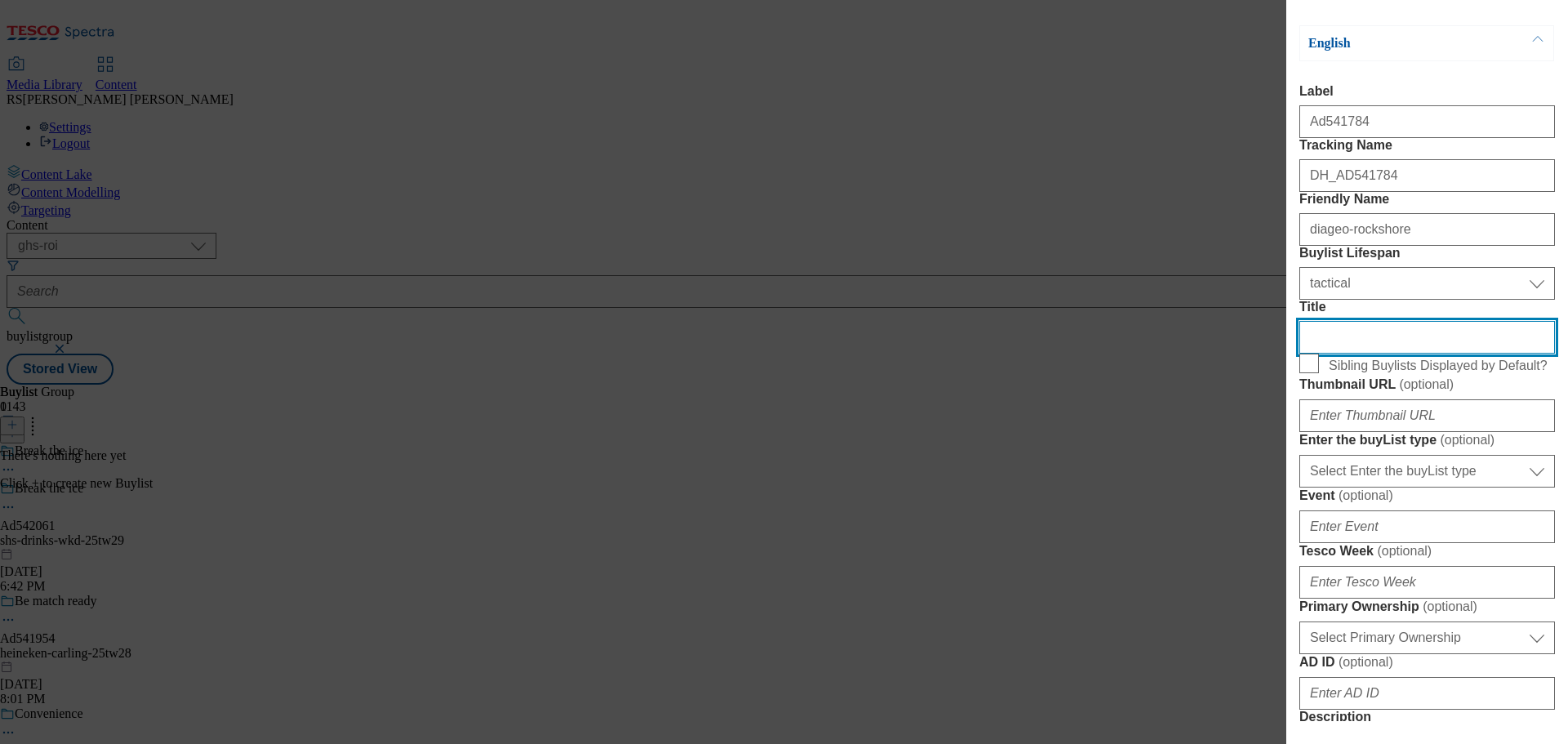
scroll to position [245, 0]
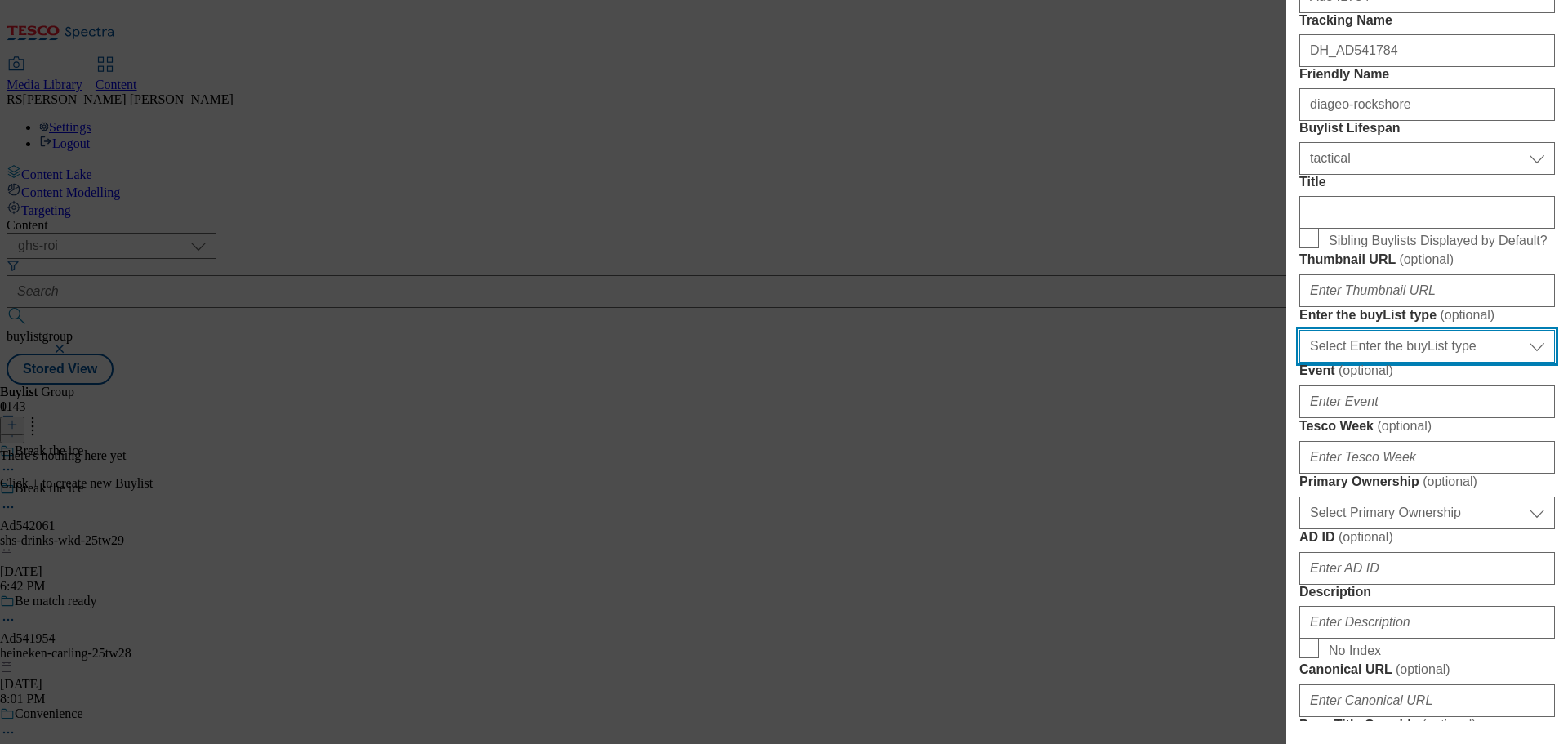
click at [1403, 362] on select "Select Enter the buyList type event supplier funded long term >4 weeks supplier…" at bounding box center [1427, 345] width 256 height 32
select select "supplier funded short term 1-3 weeks"
click at [1299, 362] on select "Select Enter the buyList type event supplier funded long term >4 weeks supplier…" at bounding box center [1427, 345] width 256 height 32
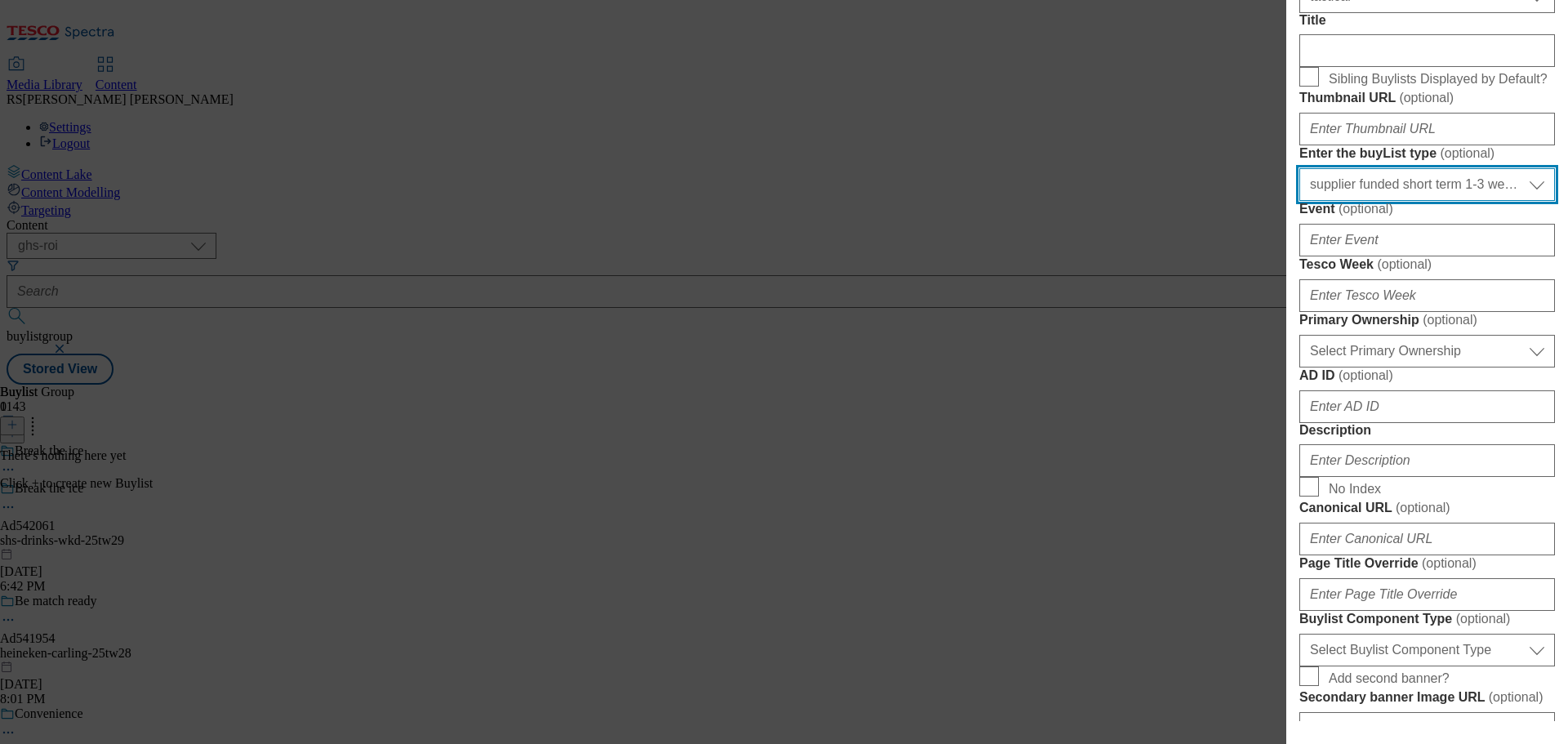
scroll to position [408, 0]
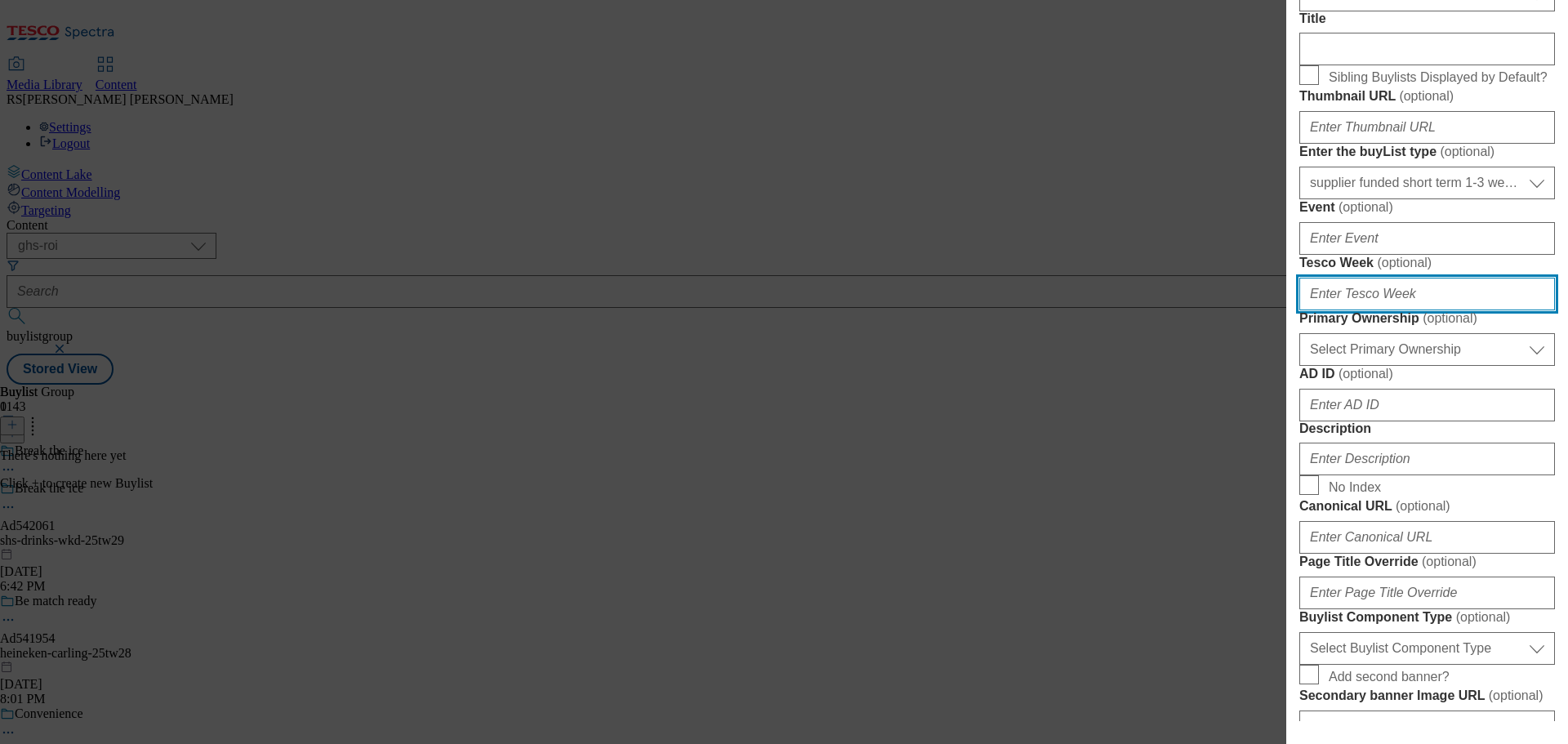
click at [1368, 310] on input "Tesco Week ( optional )" at bounding box center [1427, 293] width 256 height 32
type input "29"
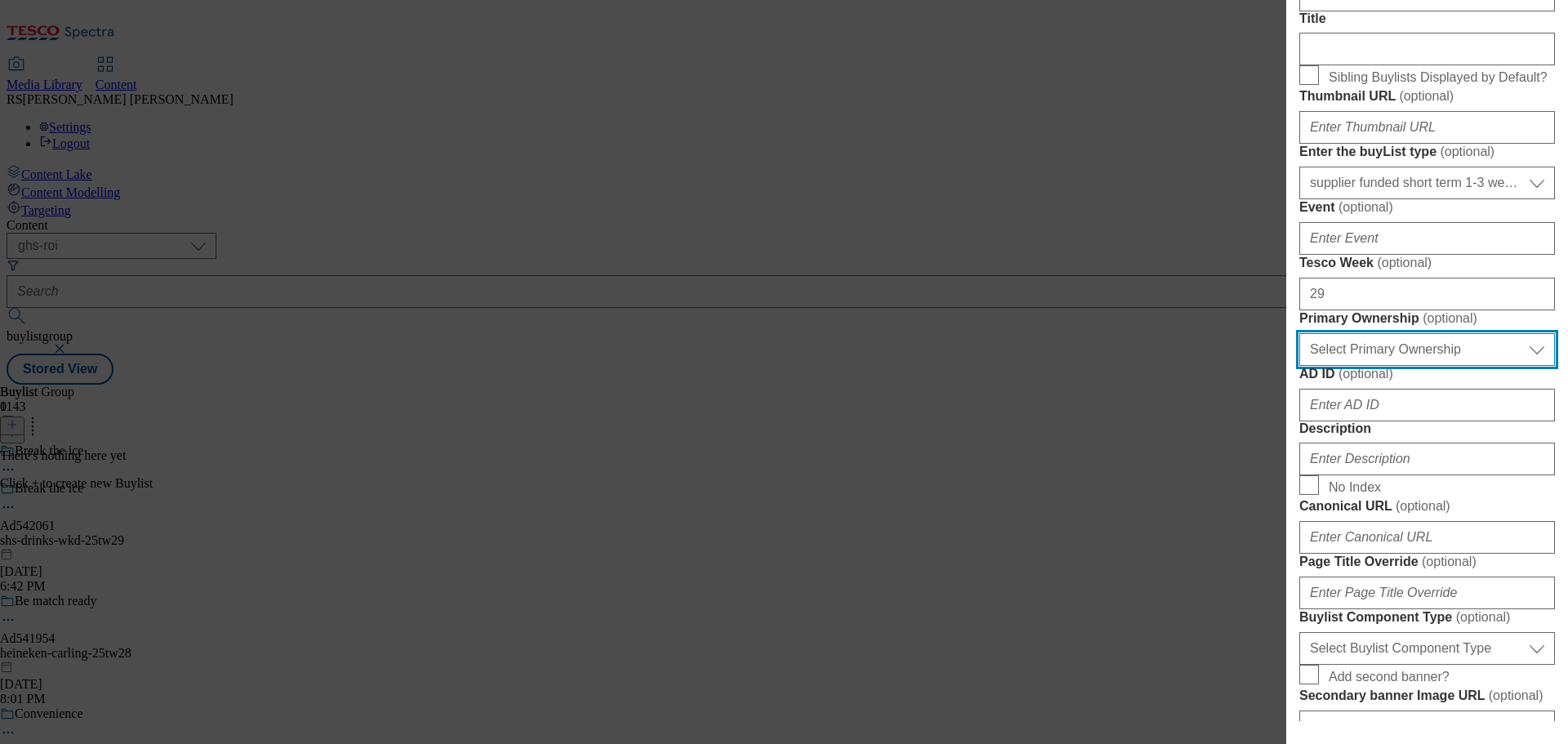
click at [1402, 366] on select "Select Primary Ownership [PERSON_NAME]" at bounding box center [1427, 348] width 256 height 32
select select "dunnhumby"
click at [1299, 366] on select "Select Primary Ownership [PERSON_NAME]" at bounding box center [1427, 348] width 256 height 32
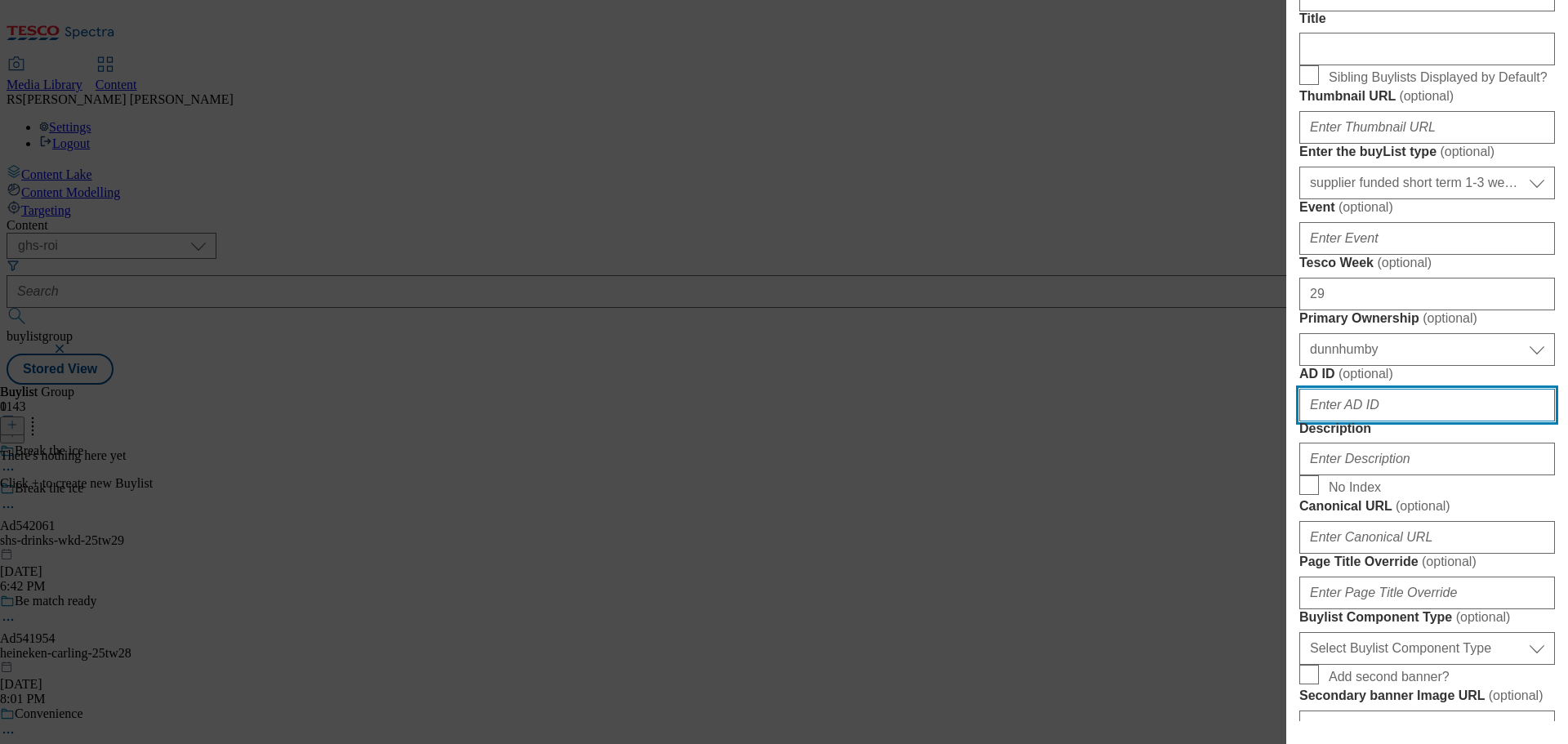
click at [1353, 421] on input "AD ID ( optional )" at bounding box center [1427, 404] width 256 height 32
paste input "542061"
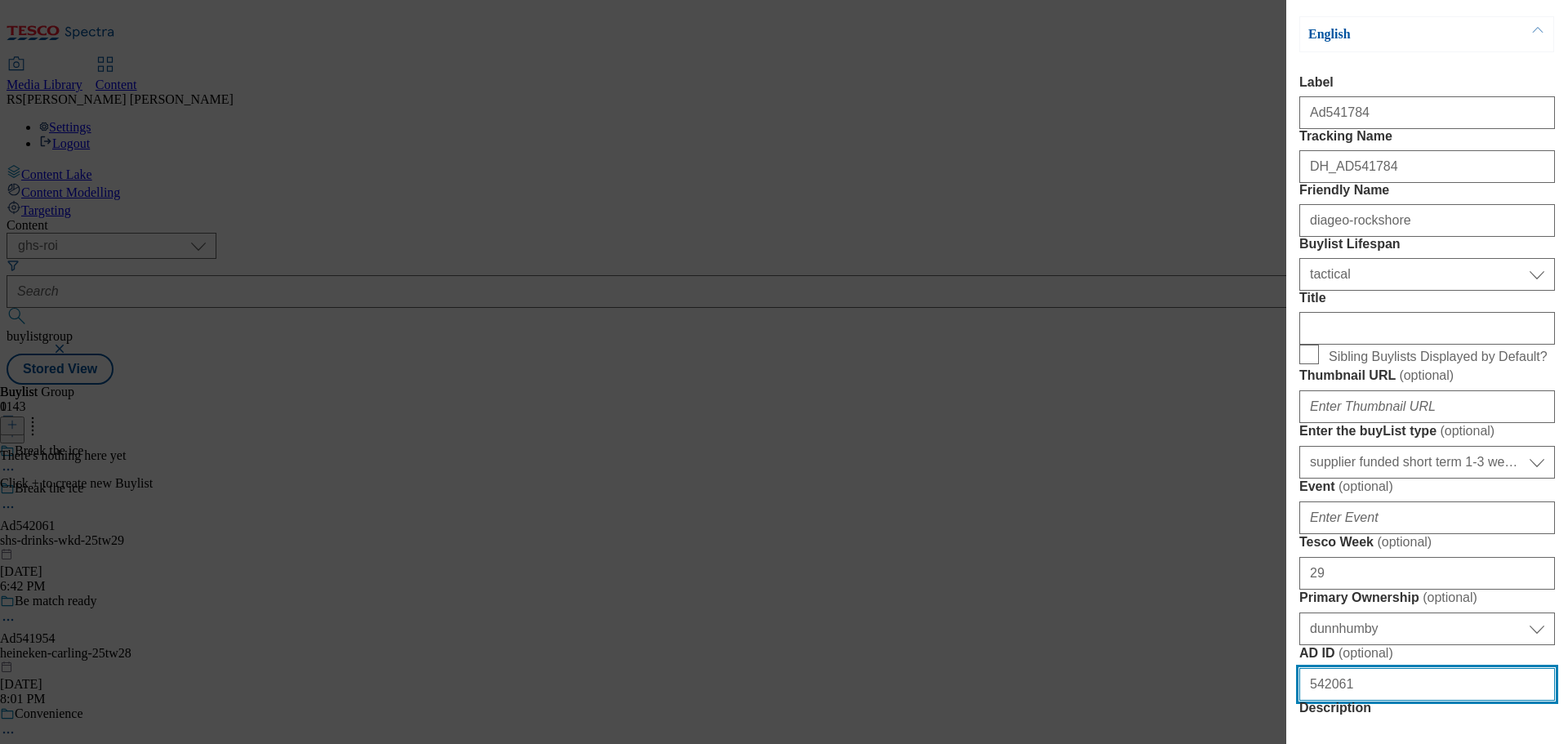
scroll to position [0, 0]
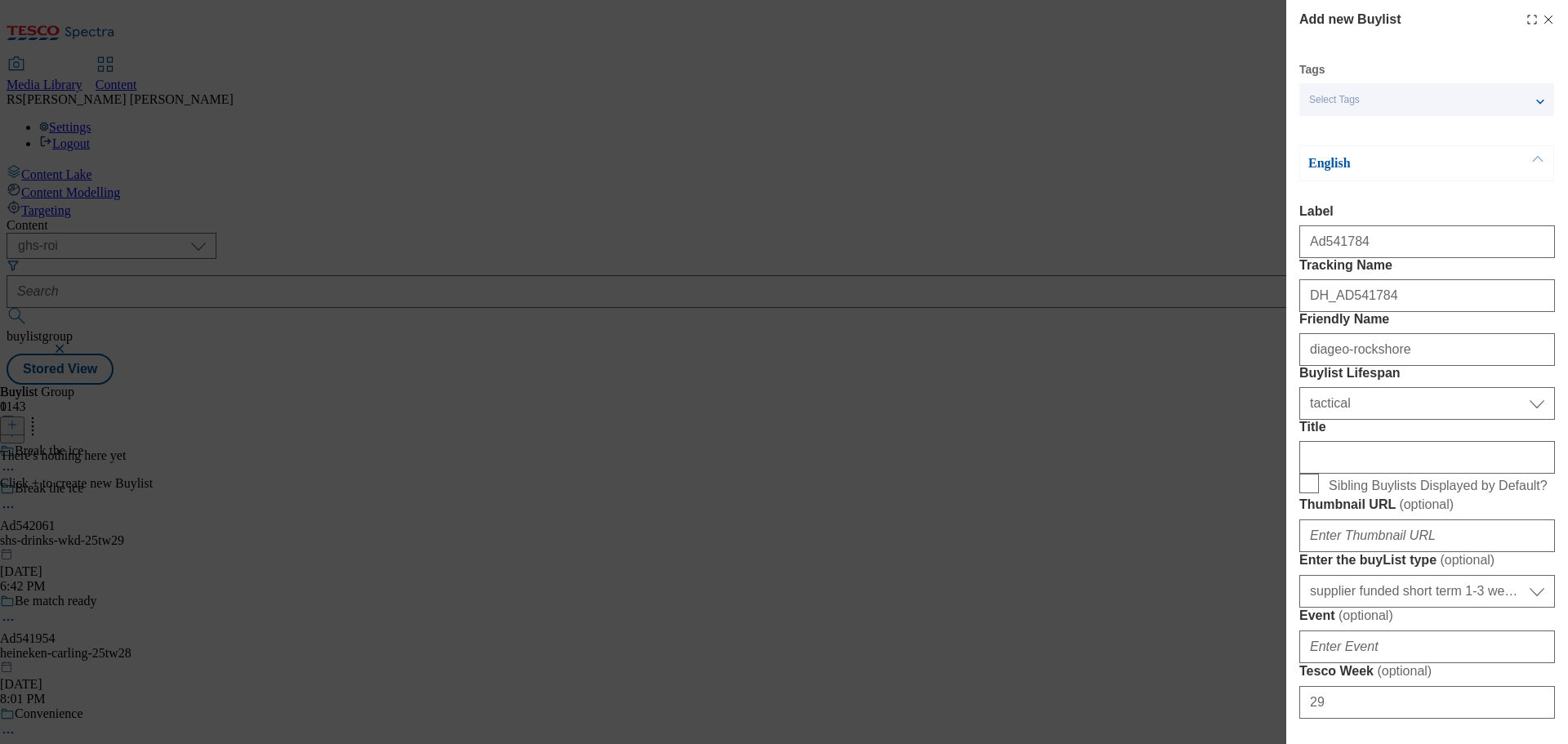
type input "542061"
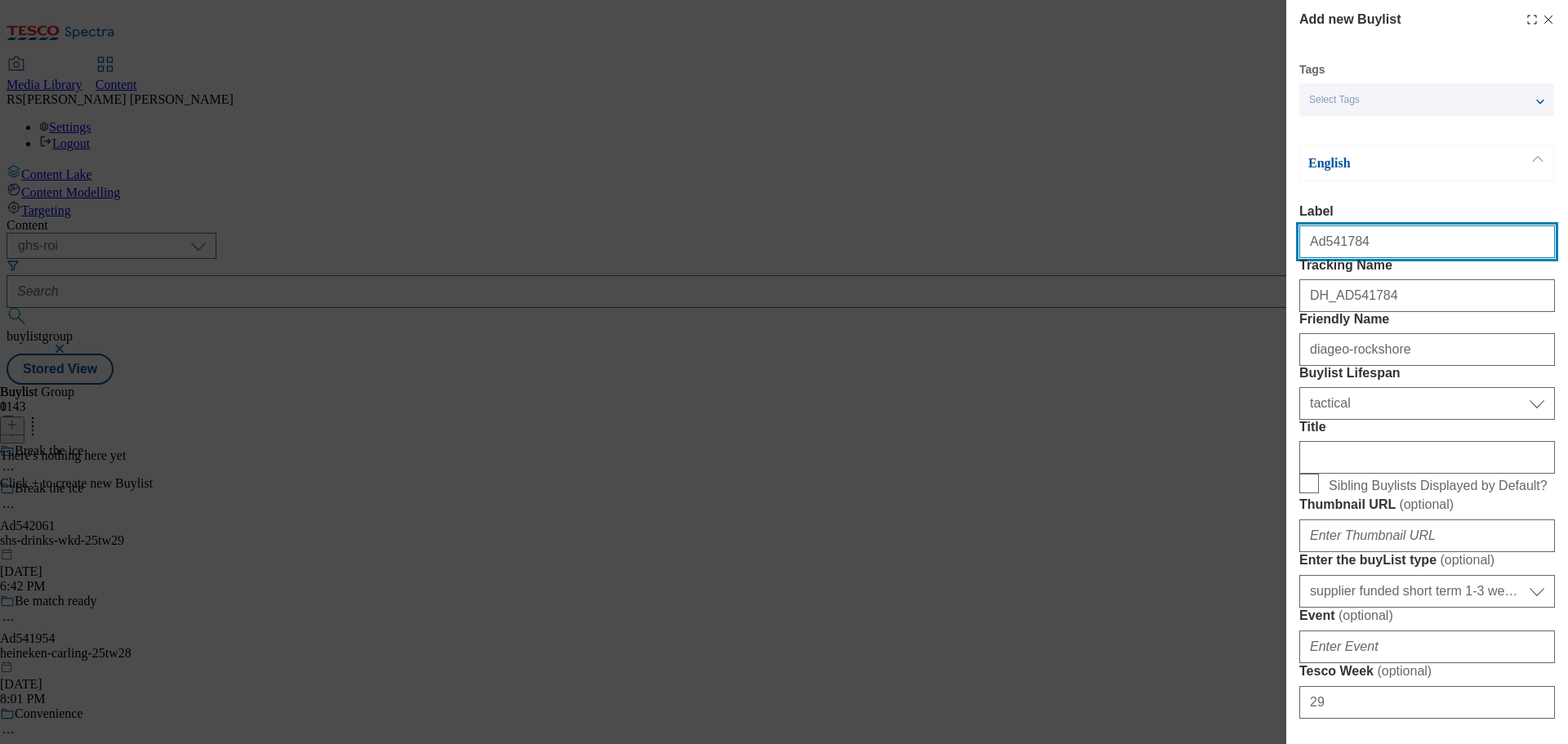
drag, startPoint x: 1375, startPoint y: 248, endPoint x: 1323, endPoint y: 263, distance: 54.1
click at [1323, 258] on input "Ad541784" at bounding box center [1427, 241] width 256 height 32
paste input "2061"
type input "Ad542061"
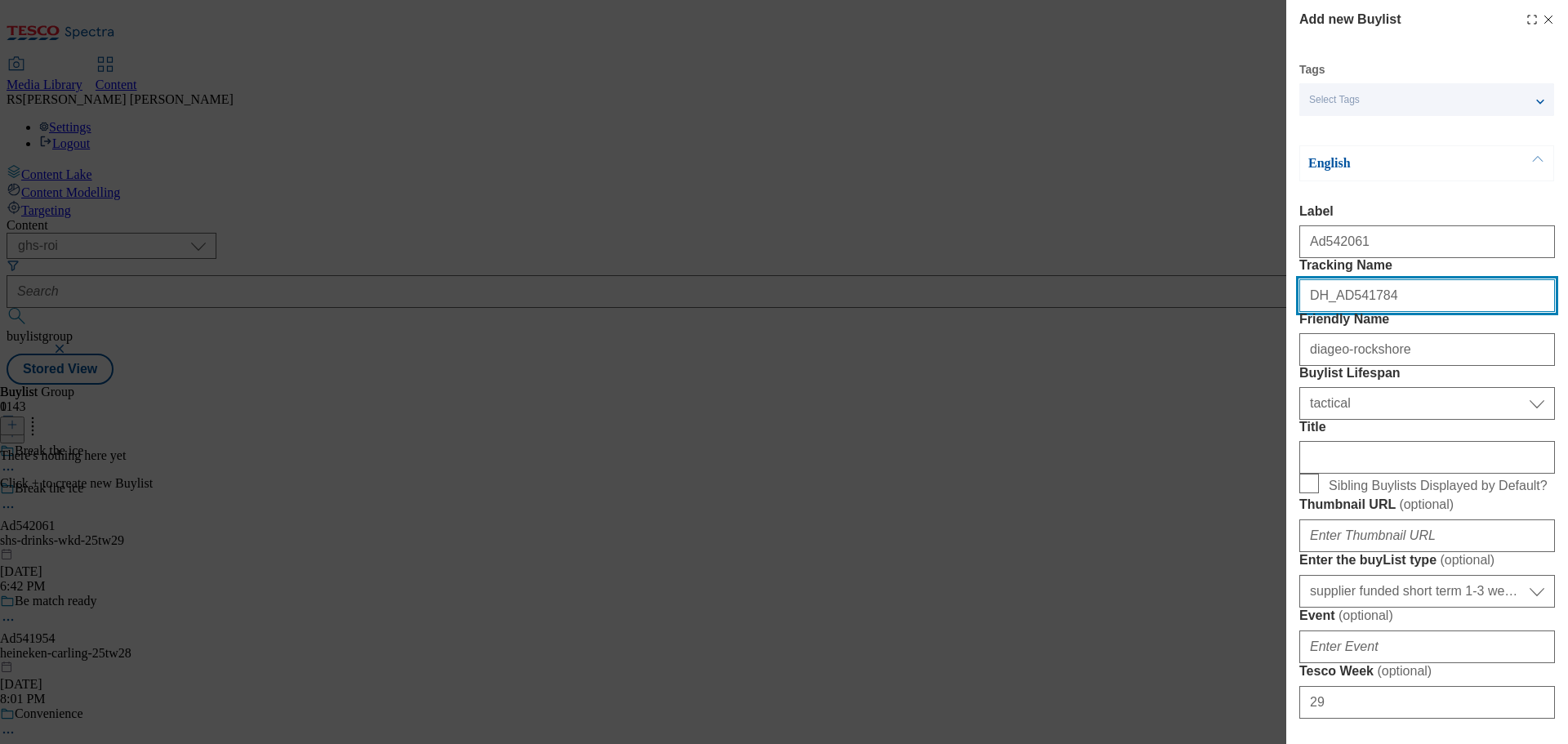
drag, startPoint x: 1385, startPoint y: 334, endPoint x: 1341, endPoint y: 341, distance: 44.6
click at [1341, 312] on input "DH_AD541784" at bounding box center [1427, 295] width 256 height 32
paste input "2061"
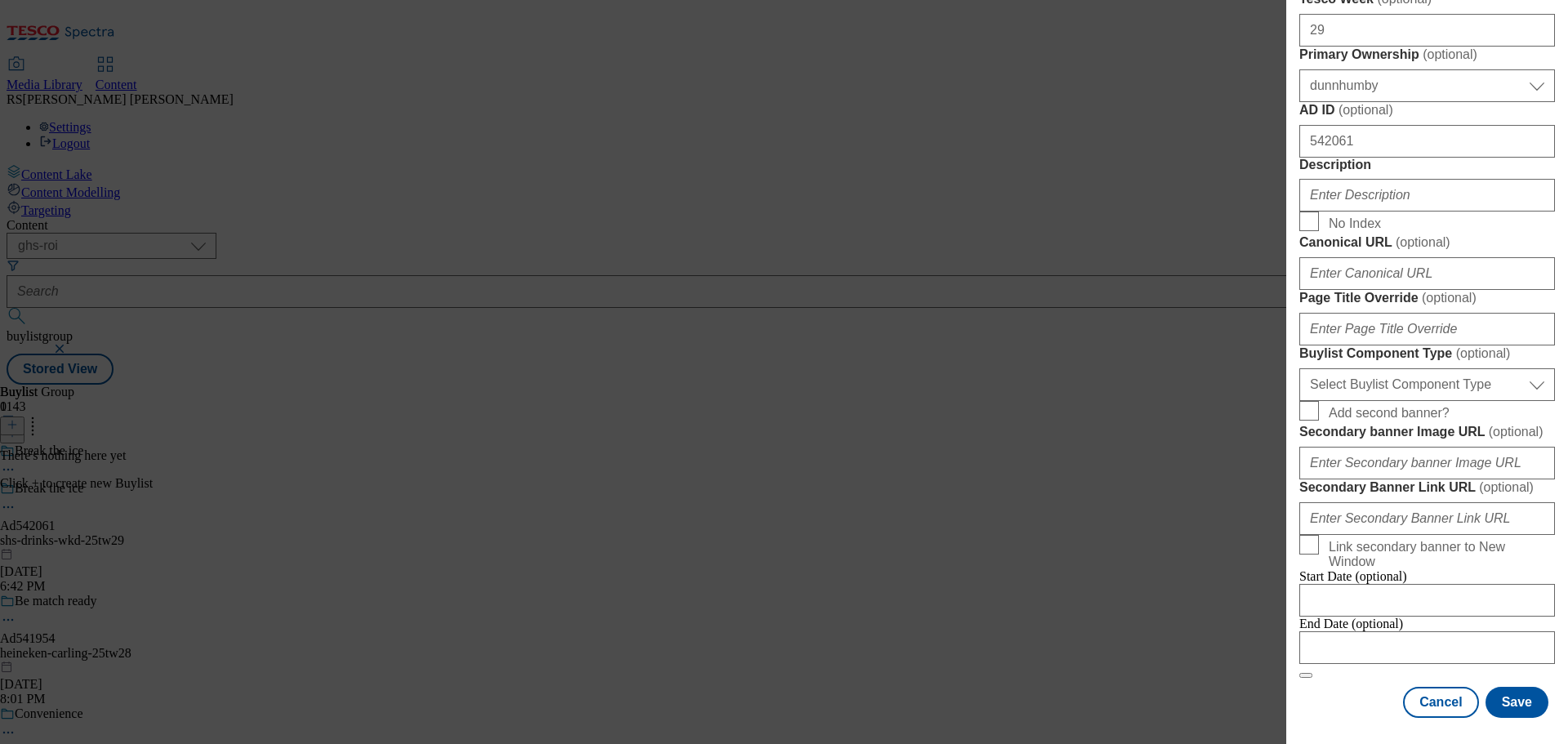
scroll to position [1265, 0]
type input "DH_AD542061"
click at [1417, 368] on select "Select Buylist Component Type Banner Competition Header Meal" at bounding box center [1427, 384] width 256 height 32
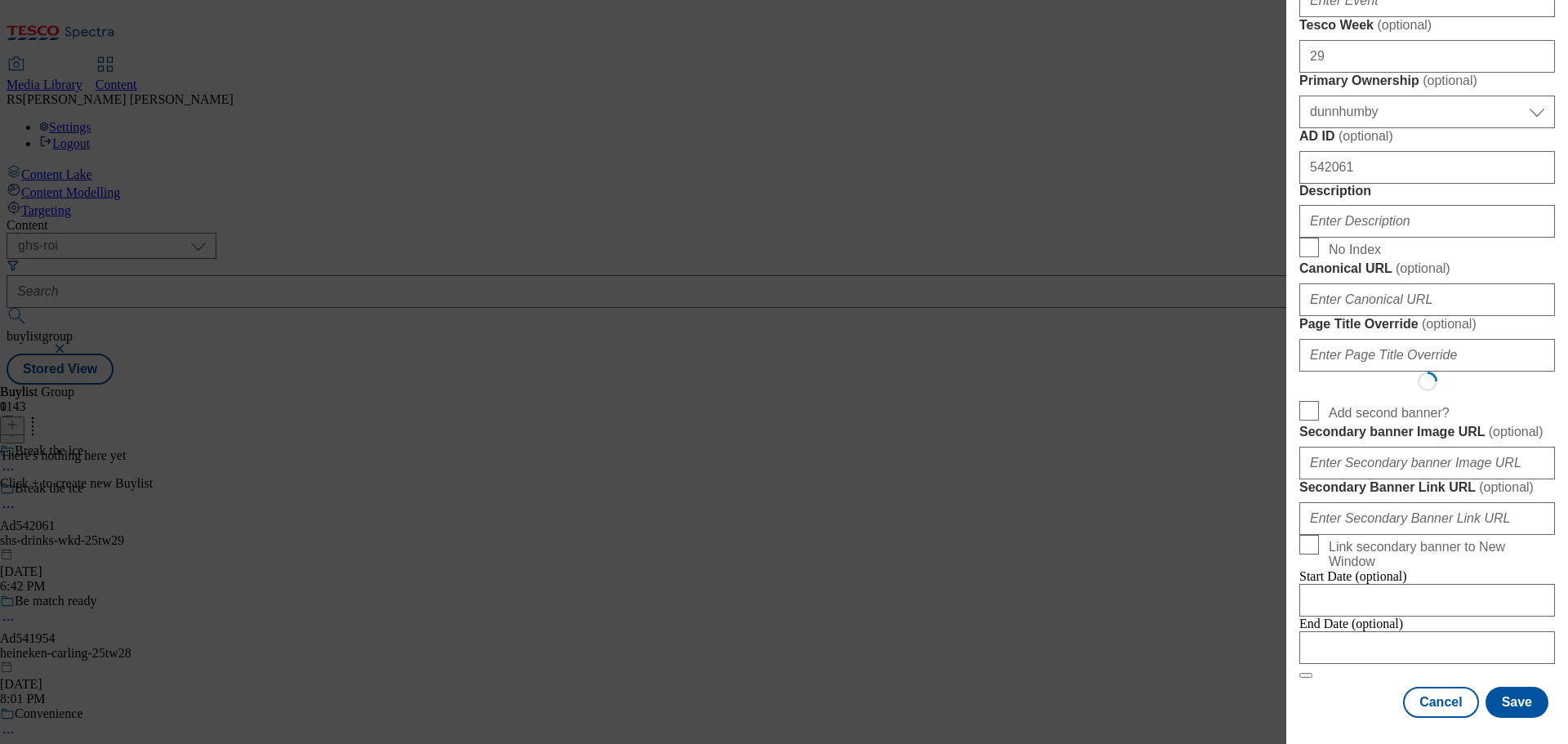
scroll to position [0, 0]
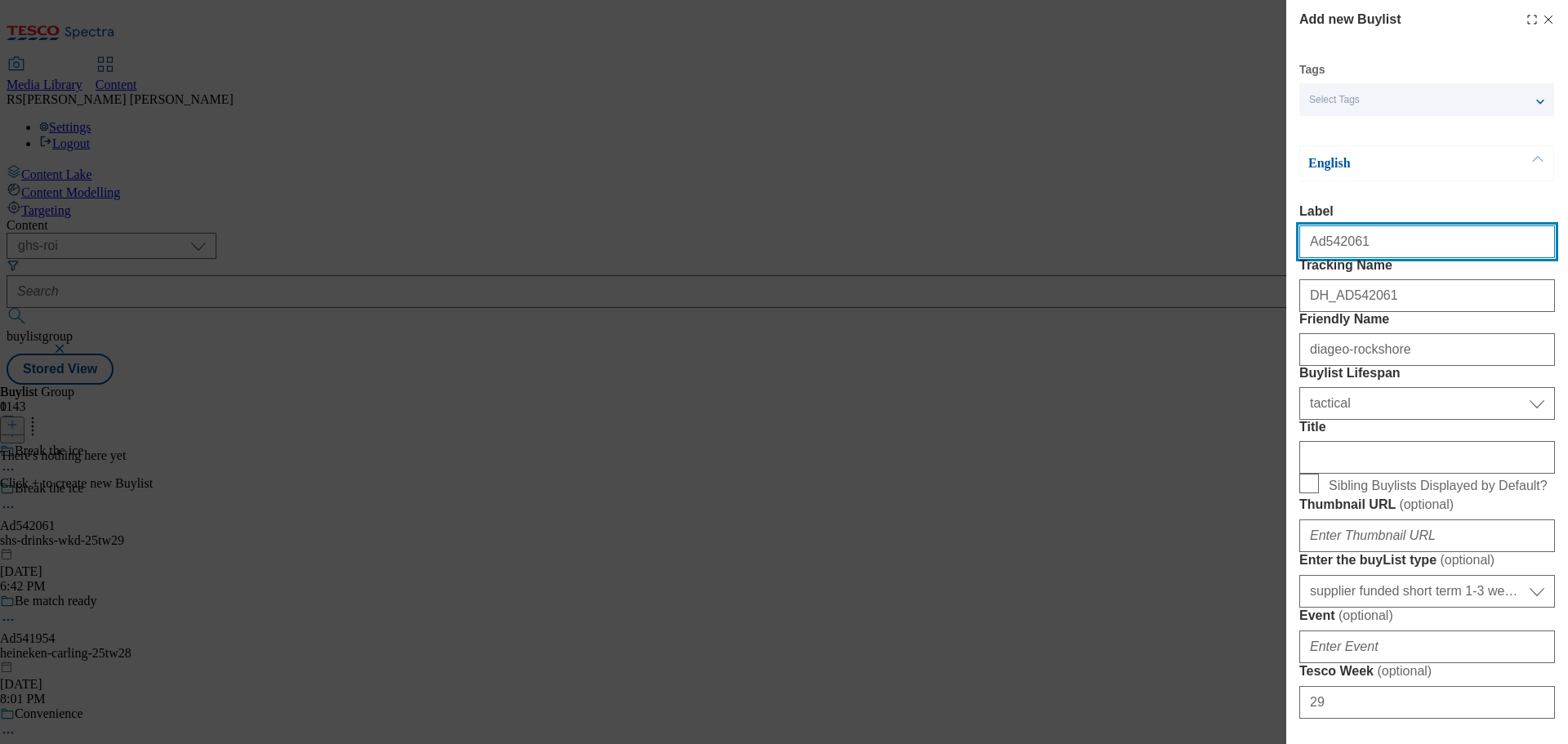
select select "Banner"
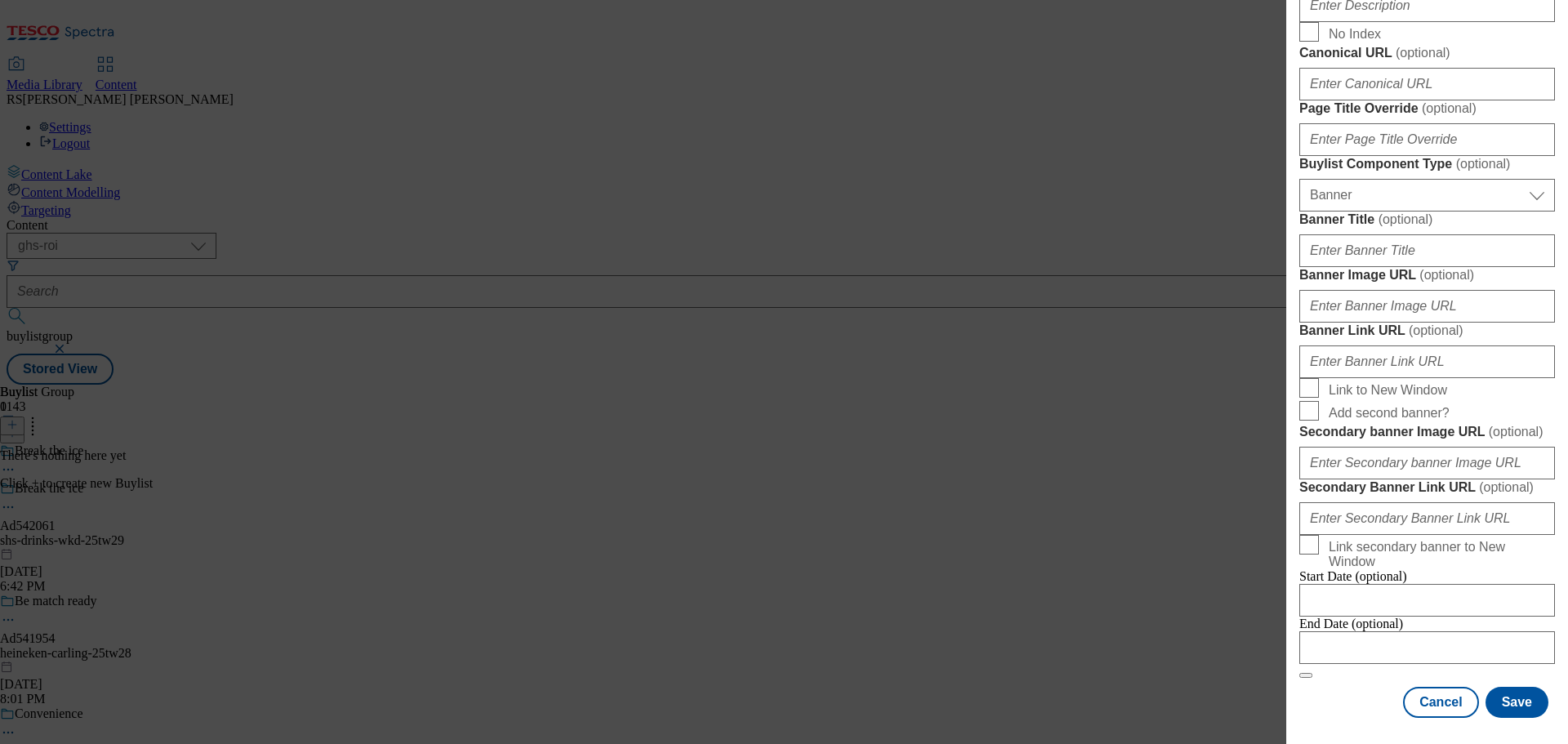
scroll to position [1559, 0]
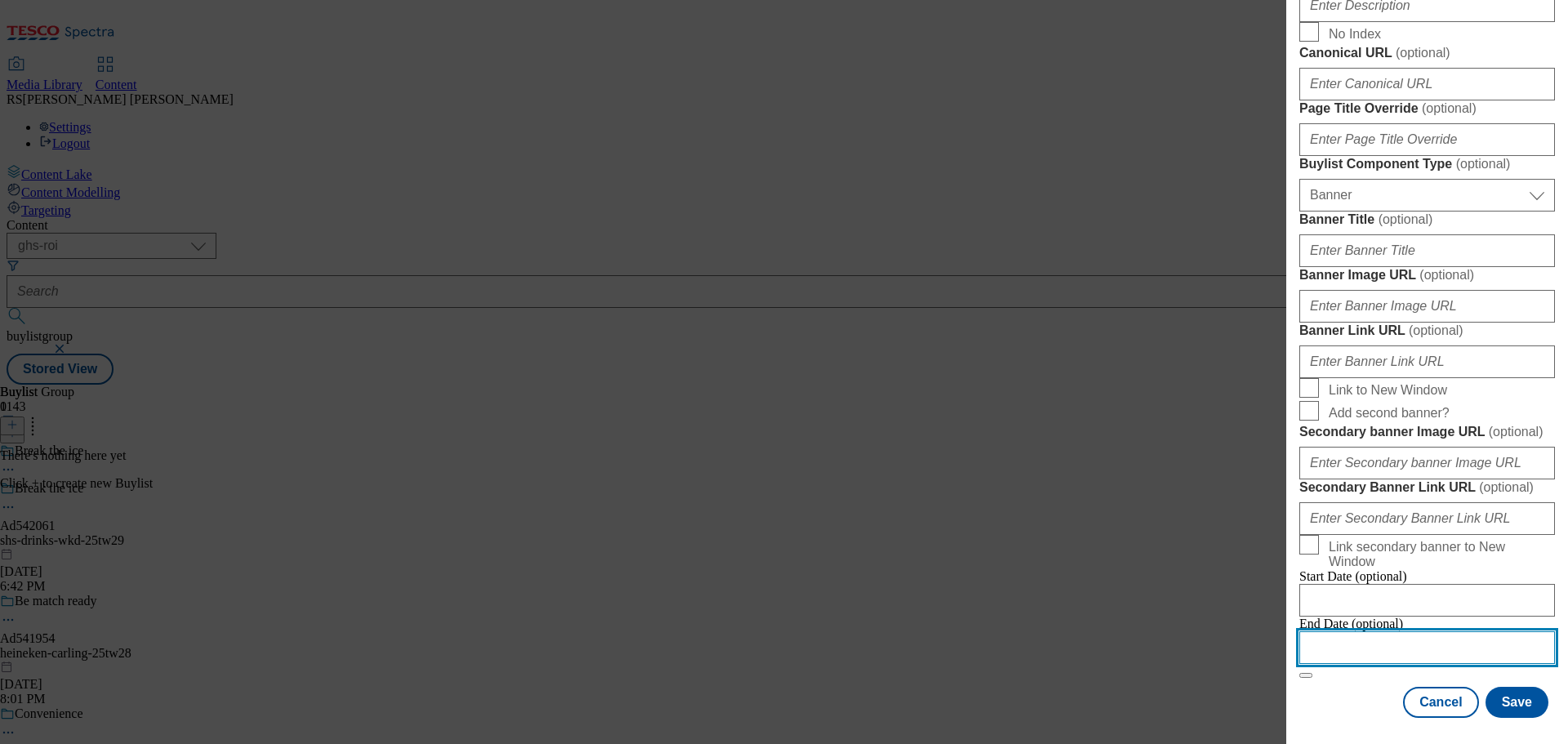
click at [1406, 636] on input "Modal" at bounding box center [1427, 647] width 256 height 32
select select "2025"
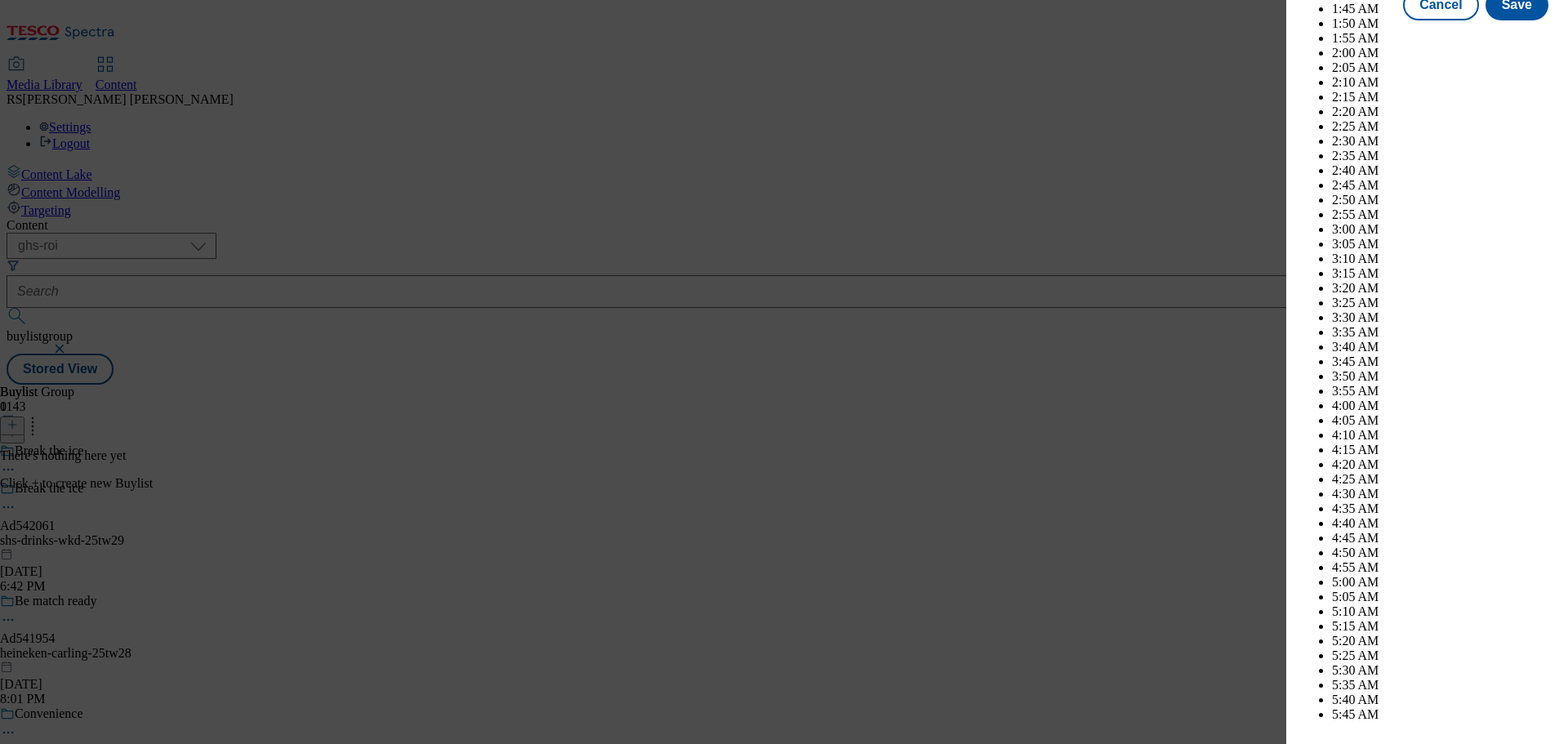
scroll to position [6758, 0]
select select "December"
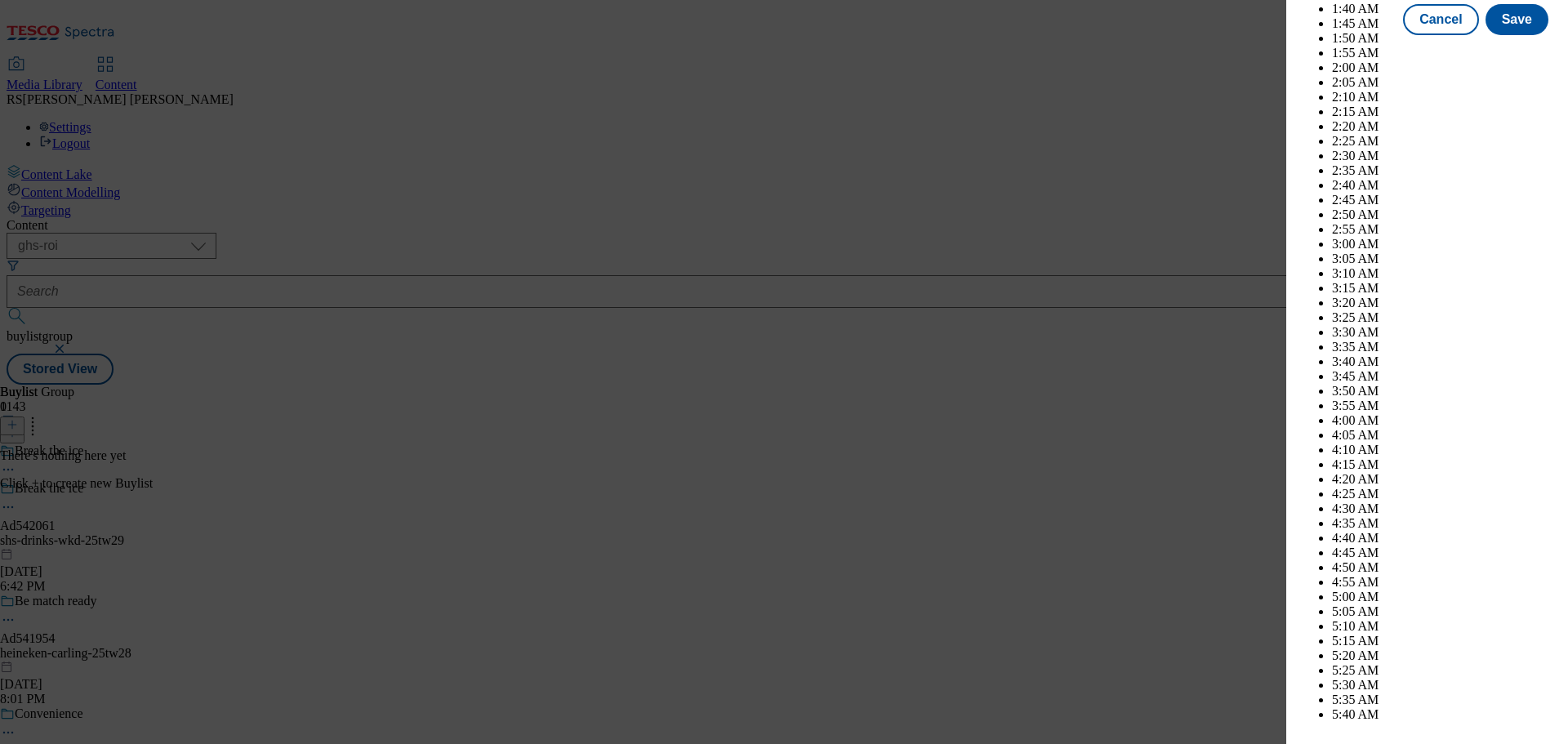
click at [1555, 386] on div "Add new Buylist Tags Select Tags fnf marketplace whoosh ghs English Label Ad542…" at bounding box center [1427, 360] width 282 height 721
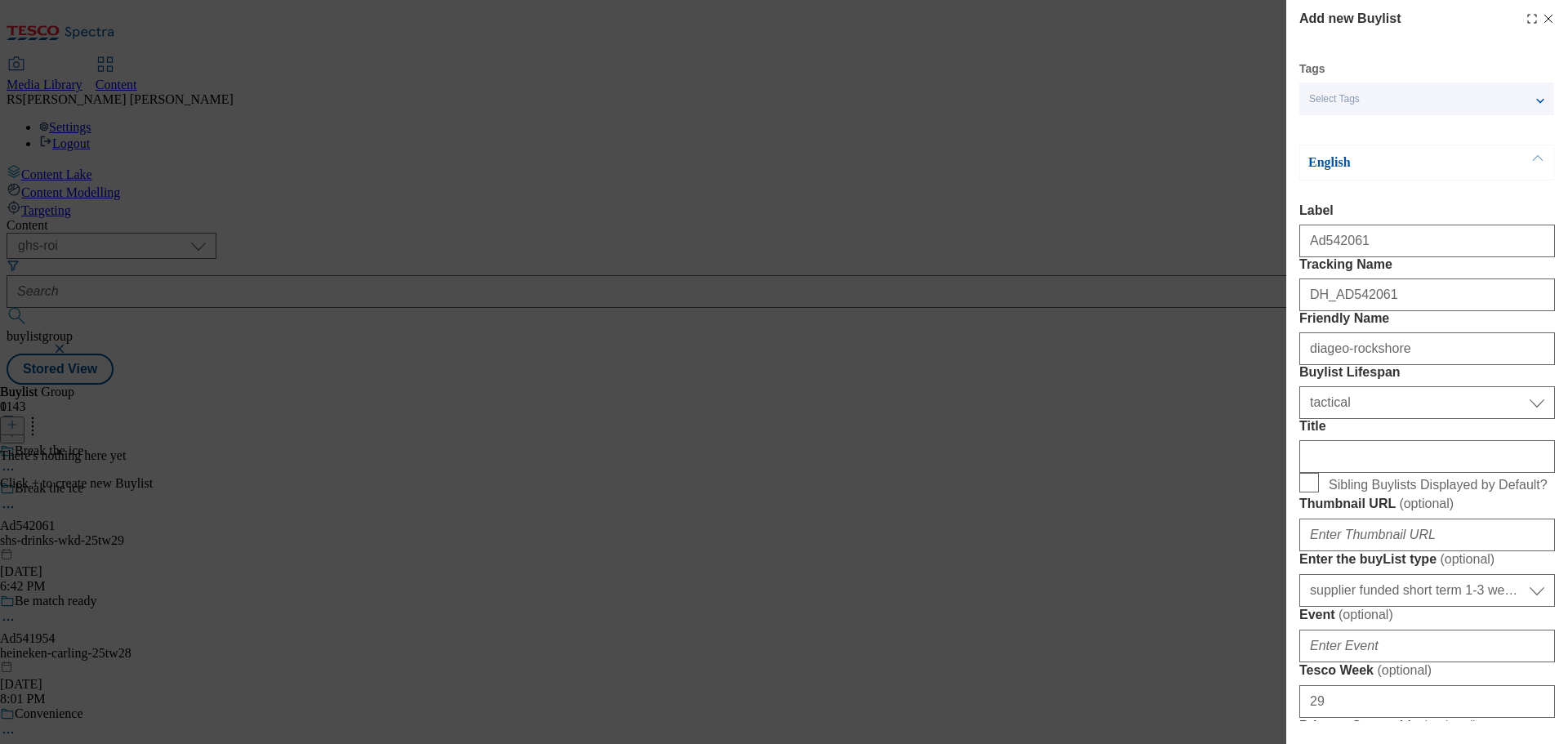
scroll to position [0, 0]
click at [1380, 234] on div "Ad542061" at bounding box center [1427, 238] width 256 height 39
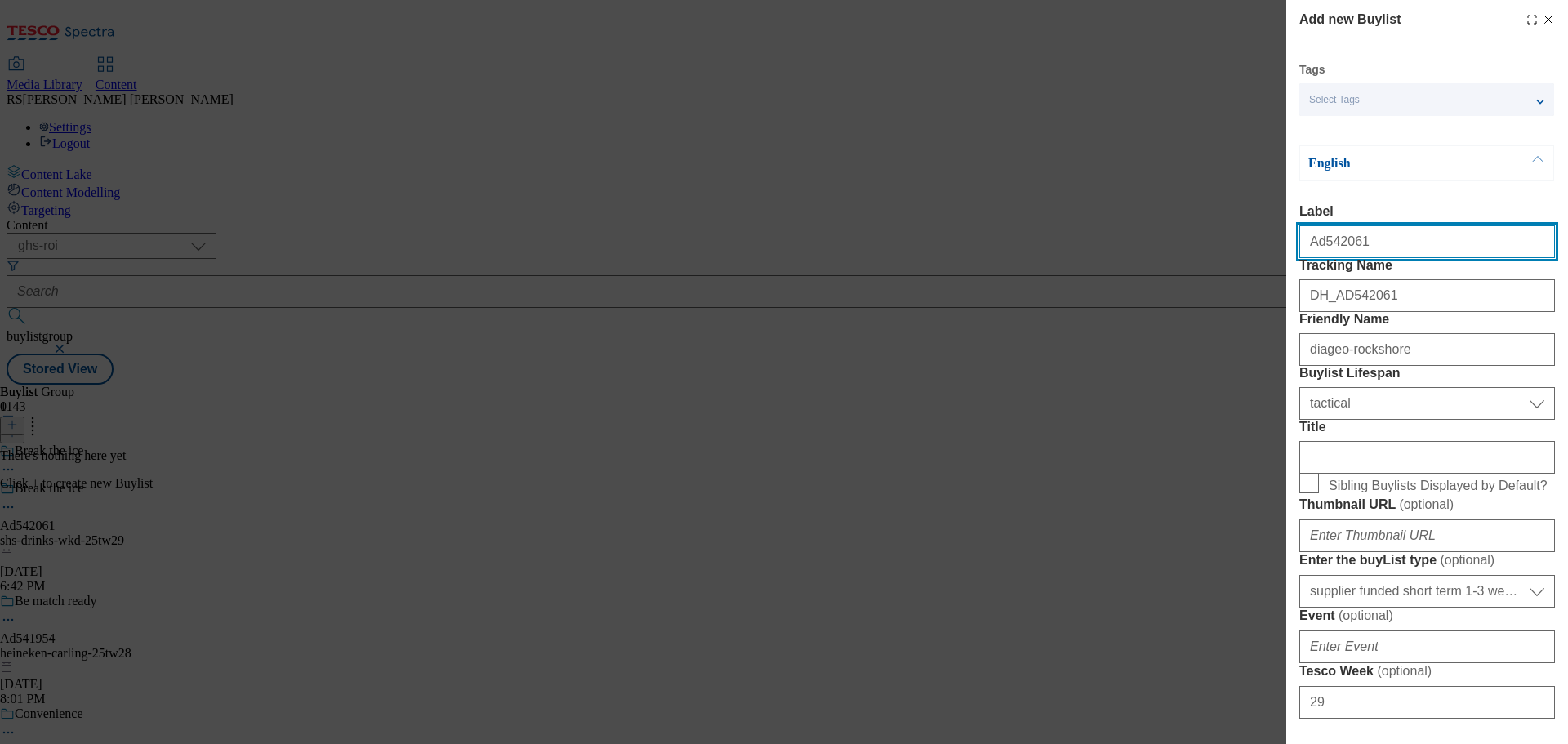
drag, startPoint x: 1381, startPoint y: 242, endPoint x: 1319, endPoint y: 262, distance: 65.1
click at [1319, 258] on input "Ad542061" at bounding box center [1427, 241] width 256 height 32
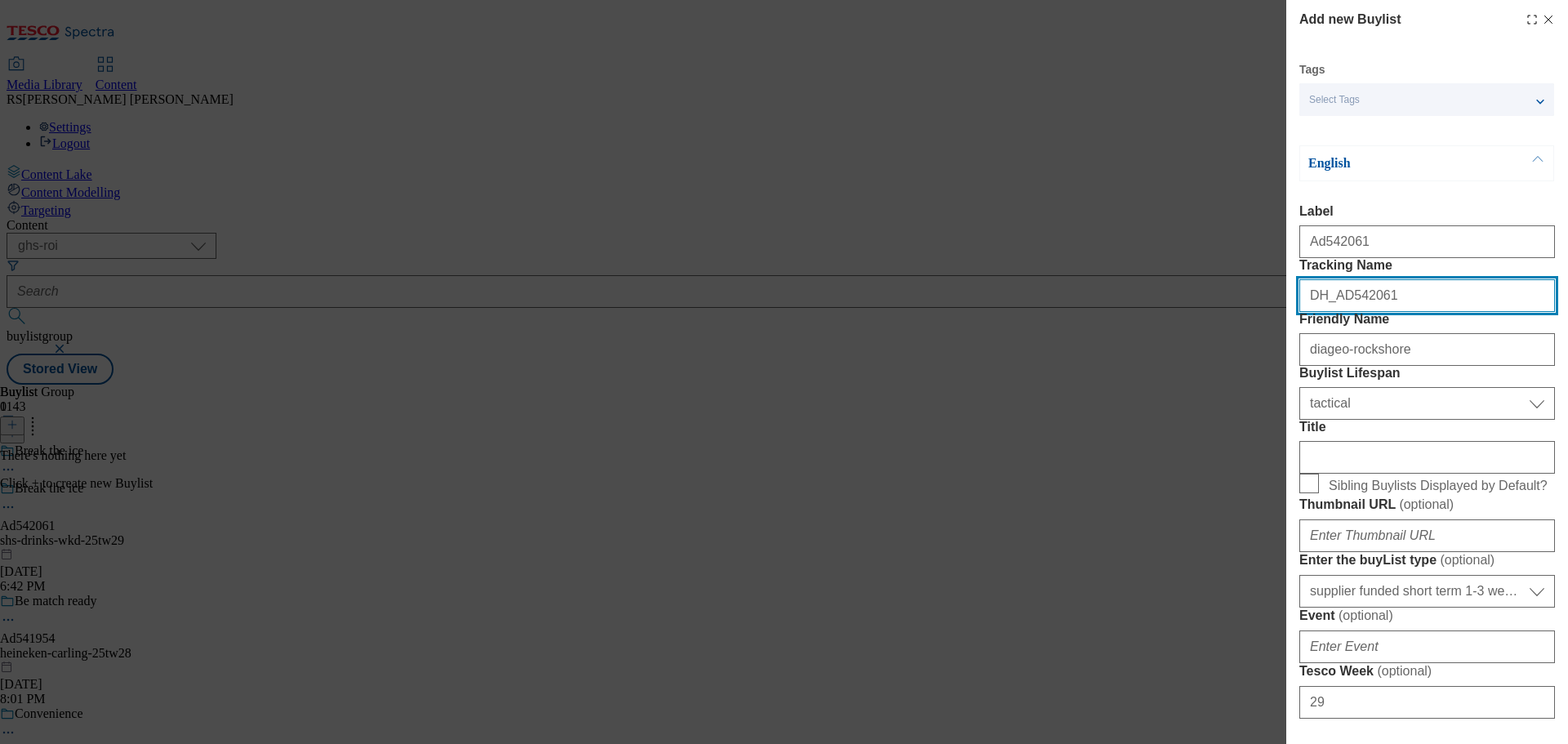
drag, startPoint x: 1409, startPoint y: 329, endPoint x: 1340, endPoint y: 351, distance: 72.4
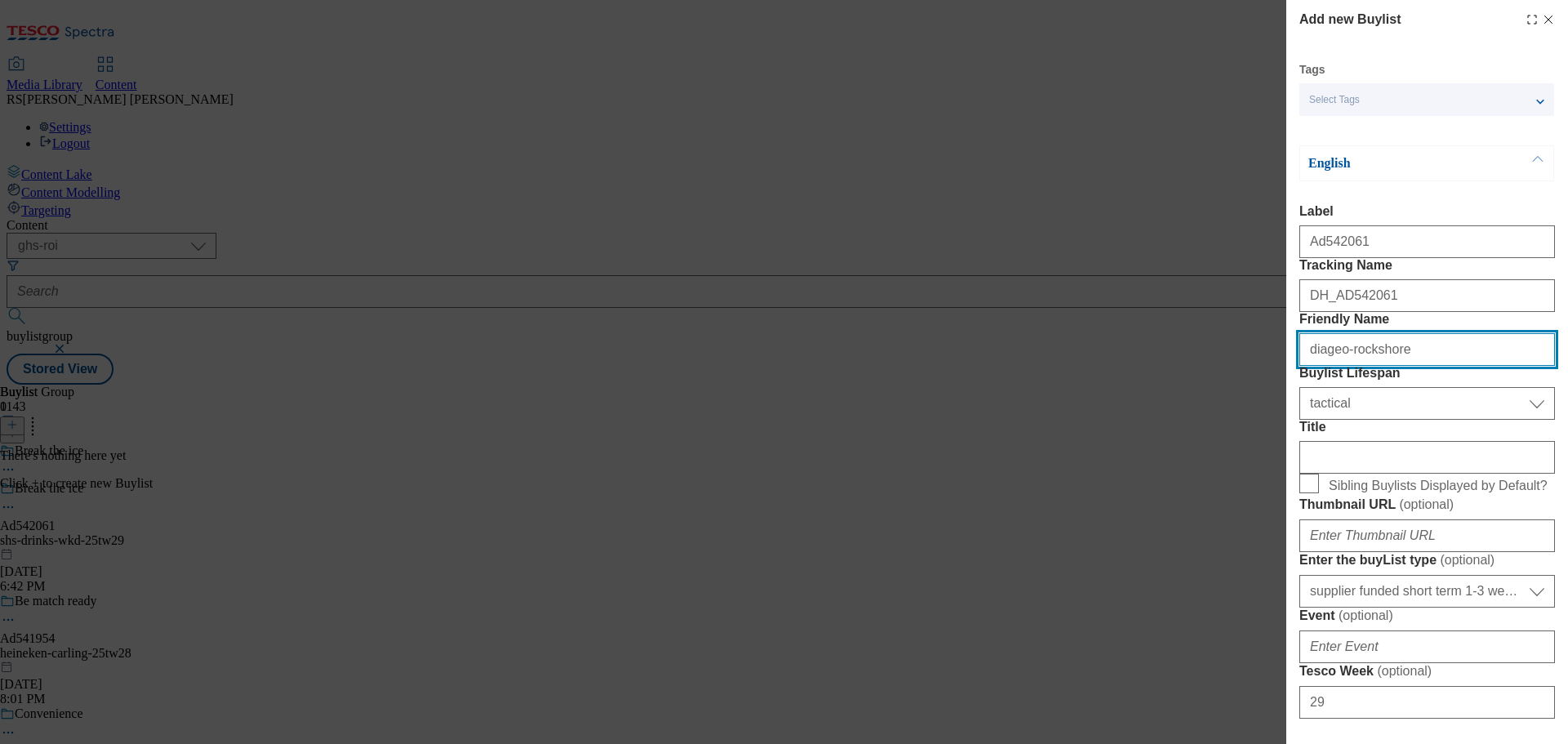
click at [1430, 366] on input "diageo-rockshore" at bounding box center [1427, 348] width 256 height 32
drag, startPoint x: 1444, startPoint y: 417, endPoint x: 1223, endPoint y: 412, distance: 221.1
click at [1223, 412] on div "Add new Buylist Tags Select Tags fnf marketplace whoosh ghs English Label Ad542…" at bounding box center [784, 372] width 1568 height 744
paste input "shs-drinks-wkd"
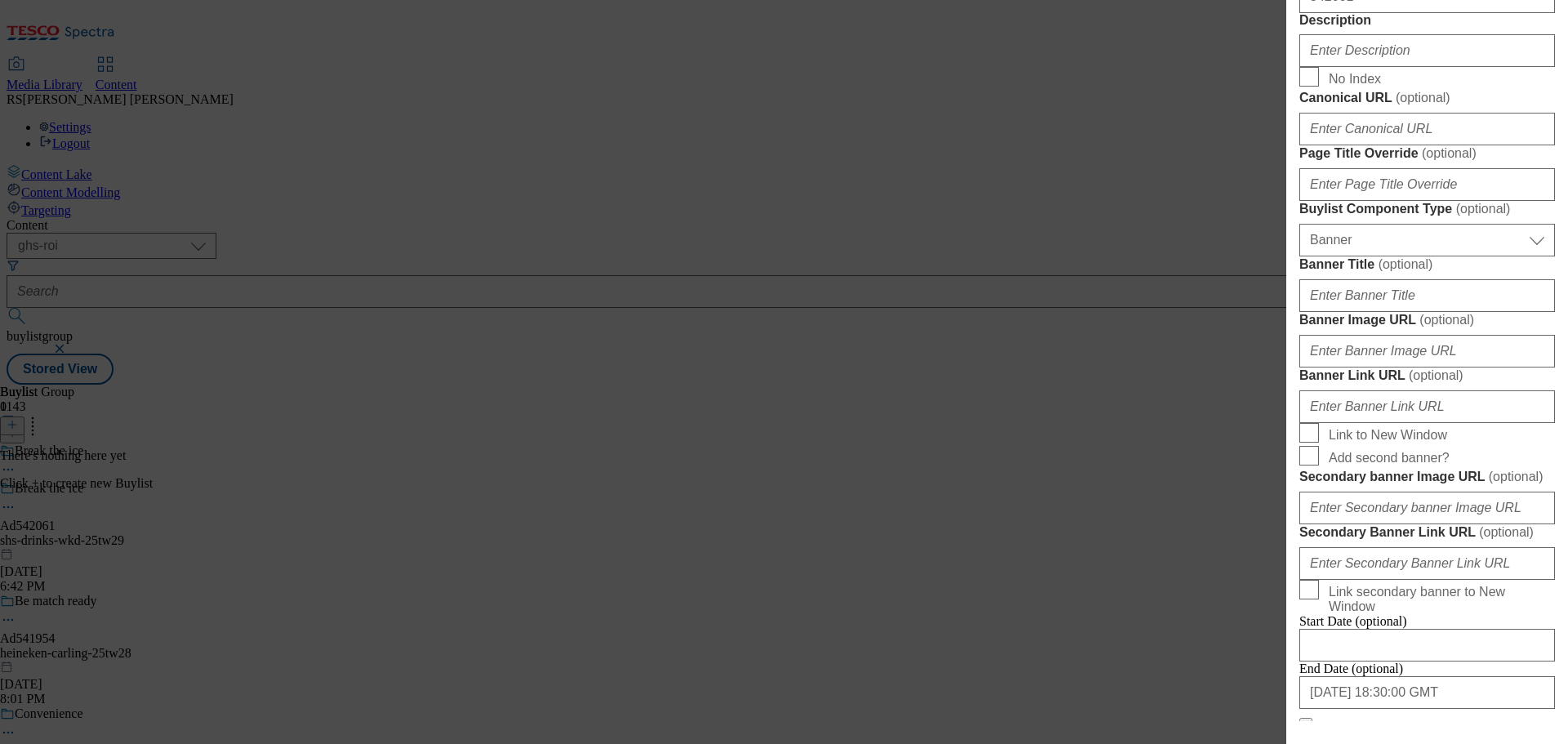
type input "shs-drinks-wkd"
click at [1394, 67] on input "Description" at bounding box center [1427, 50] width 256 height 32
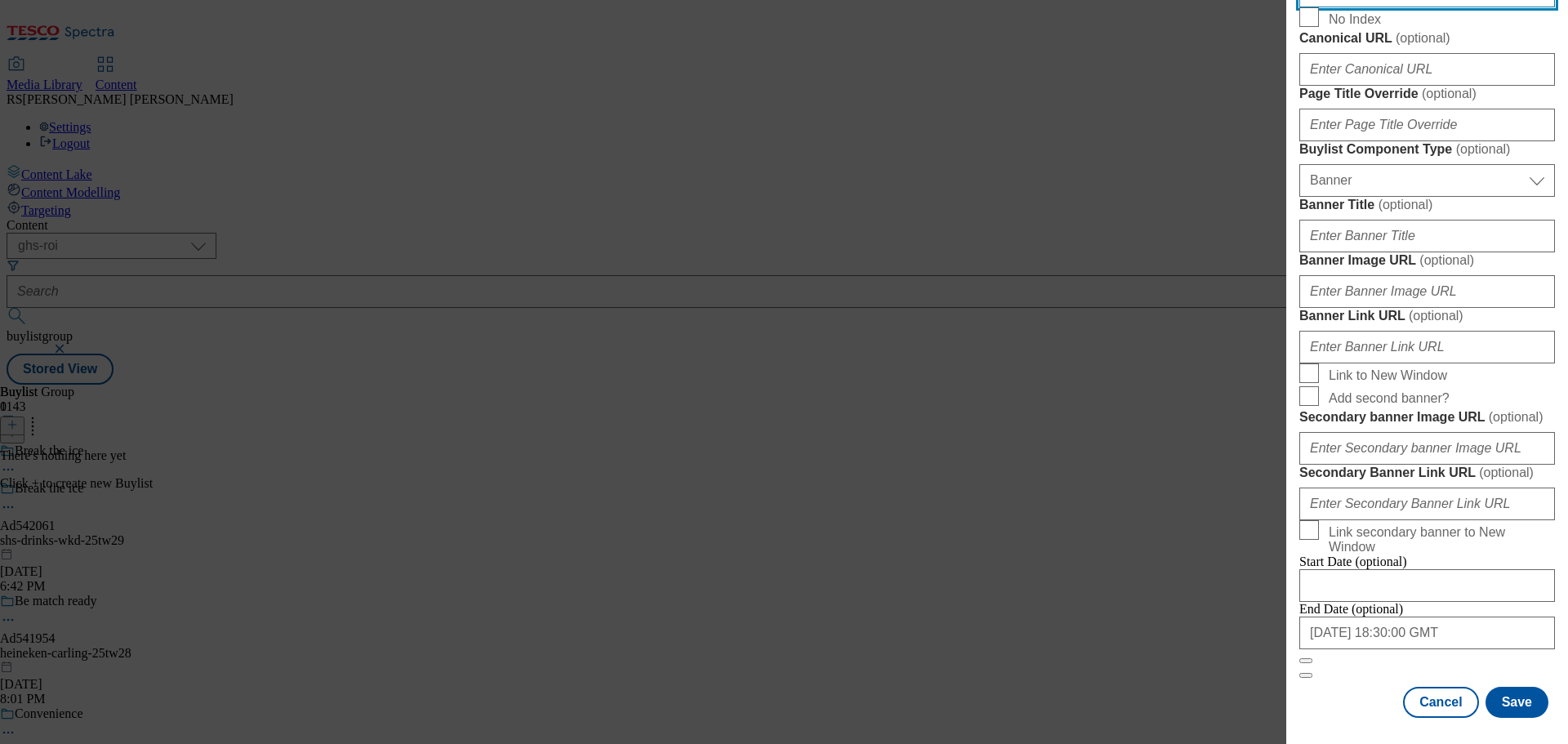
scroll to position [1559, 0]
click at [1502, 703] on button "Save" at bounding box center [1517, 703] width 63 height 31
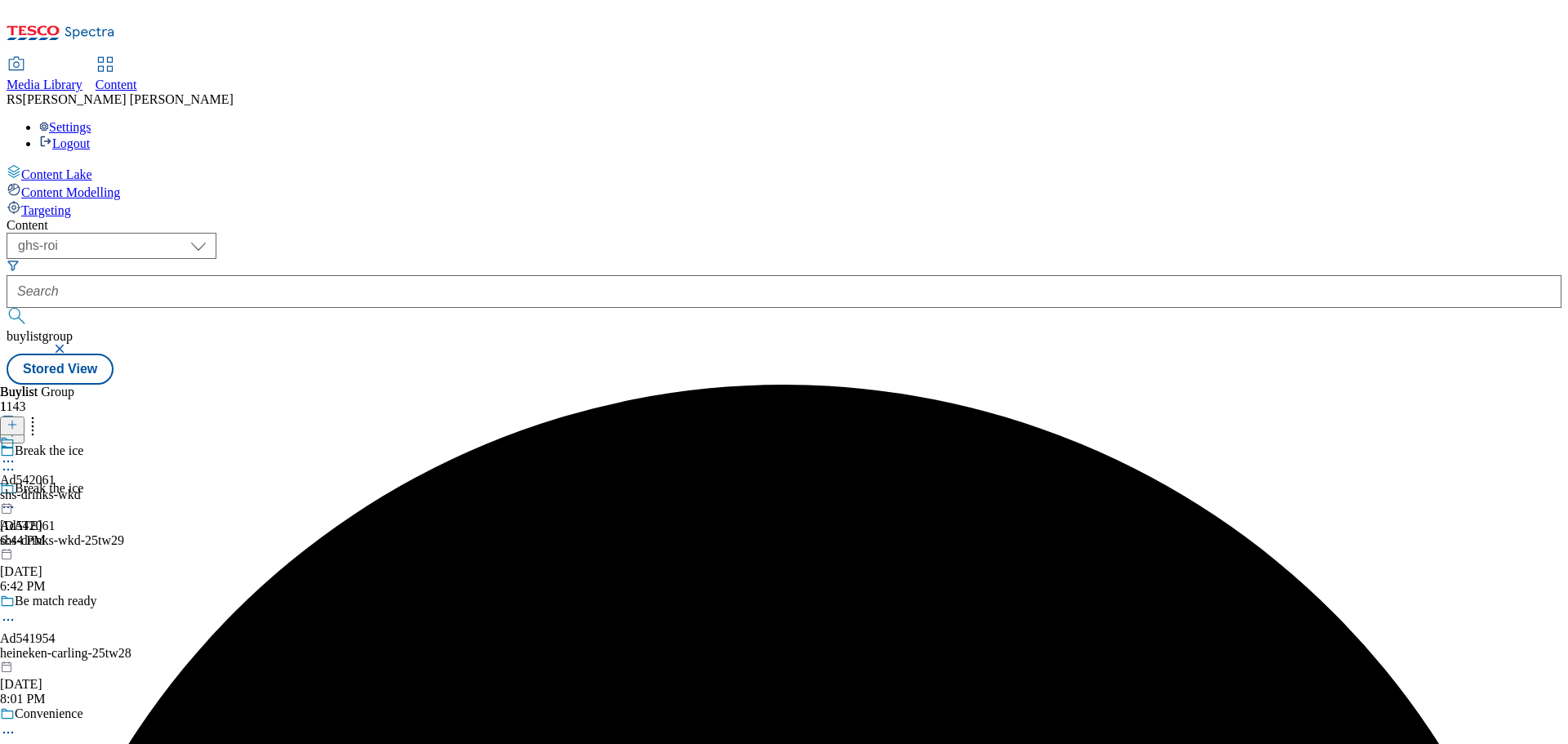
click at [81, 435] on div "Ad542061 shs-drinks-wkd [DATE] 6:44 PM" at bounding box center [40, 491] width 81 height 112
click at [18, 419] on icon at bounding box center [13, 425] width 12 height 12
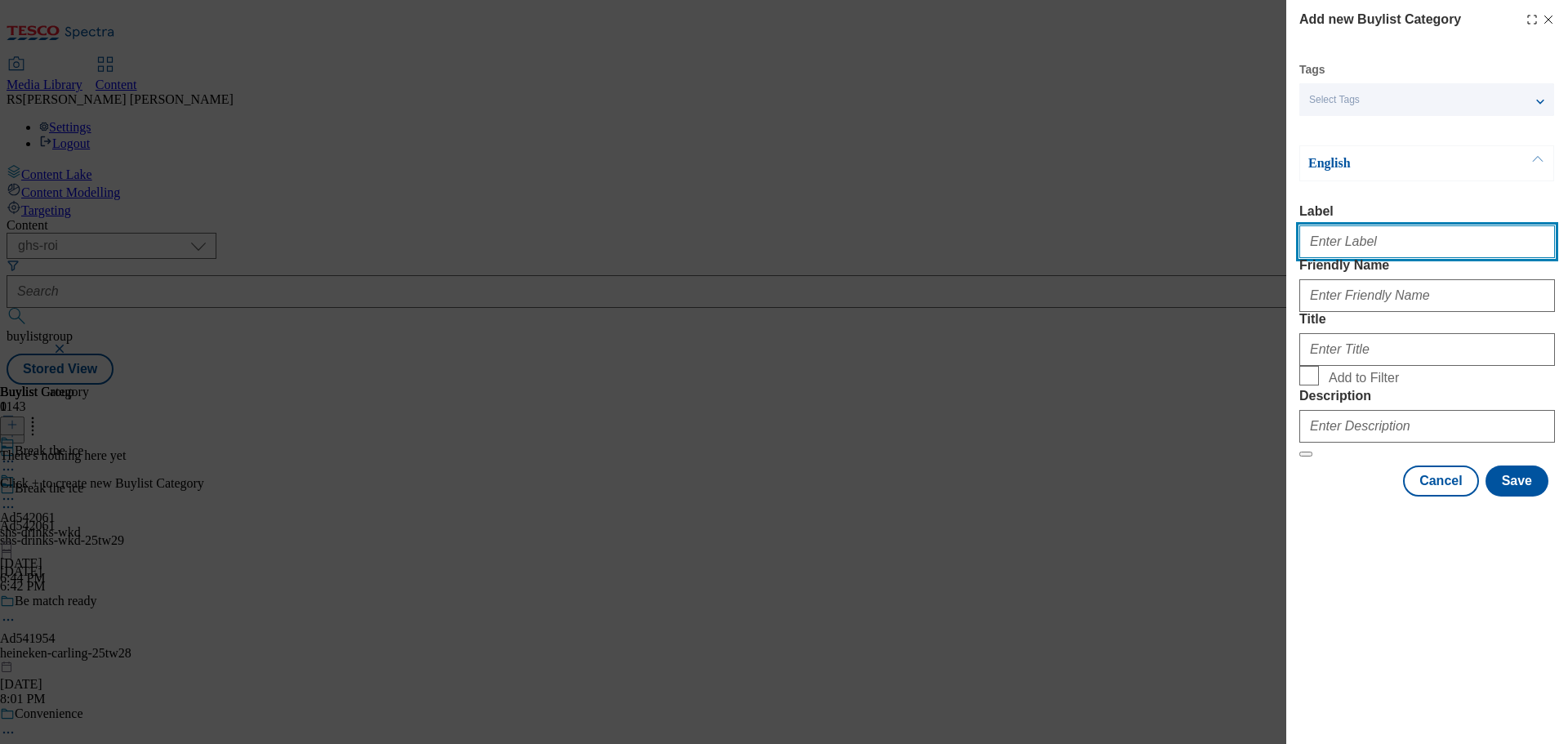
click at [1346, 250] on input "Label" at bounding box center [1427, 241] width 256 height 32
paste input "Ad541784"
type input "Ad541784"
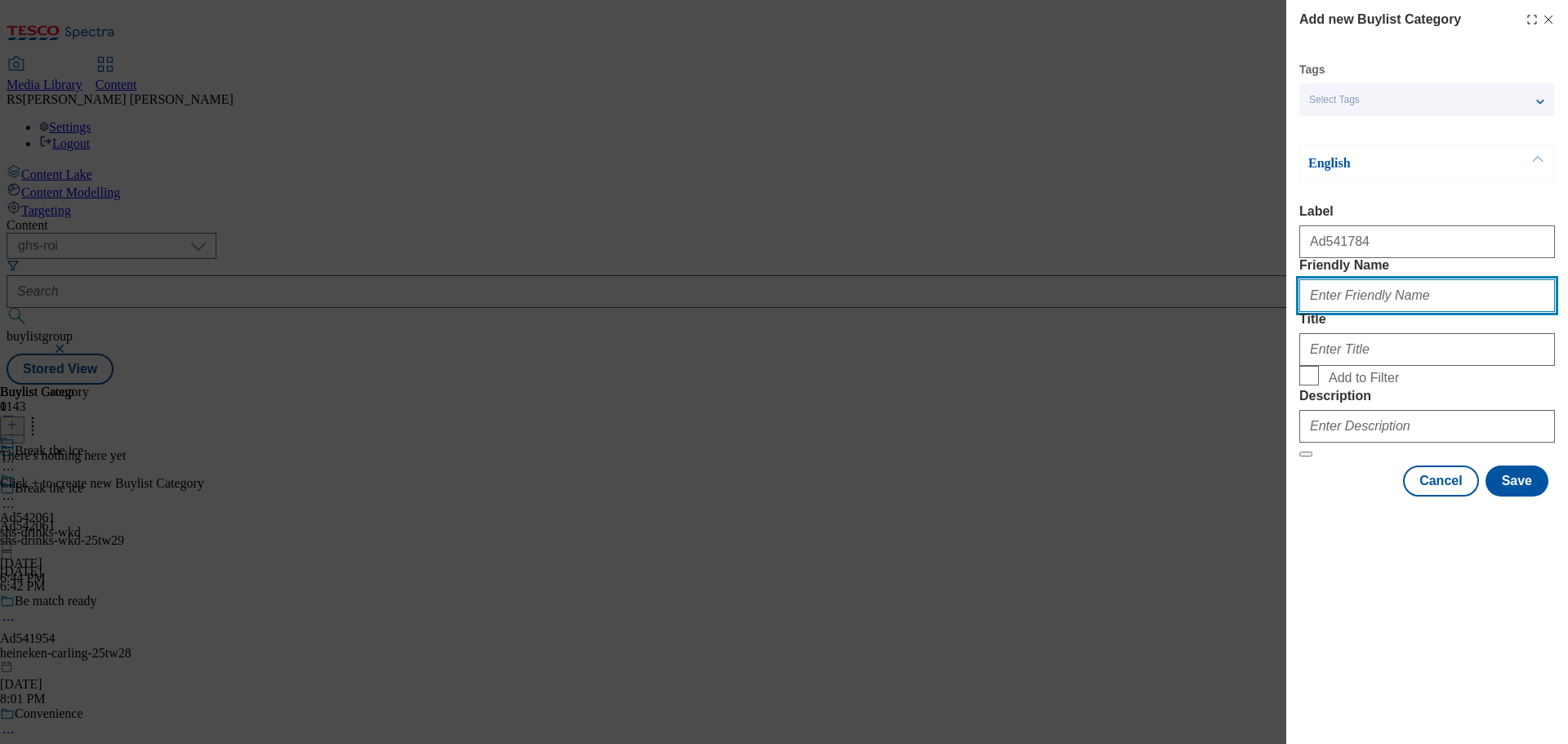
click at [1355, 312] on input "Friendly Name" at bounding box center [1427, 295] width 256 height 32
paste input "diageo-rockshore"
type input "diageo-rockshore"
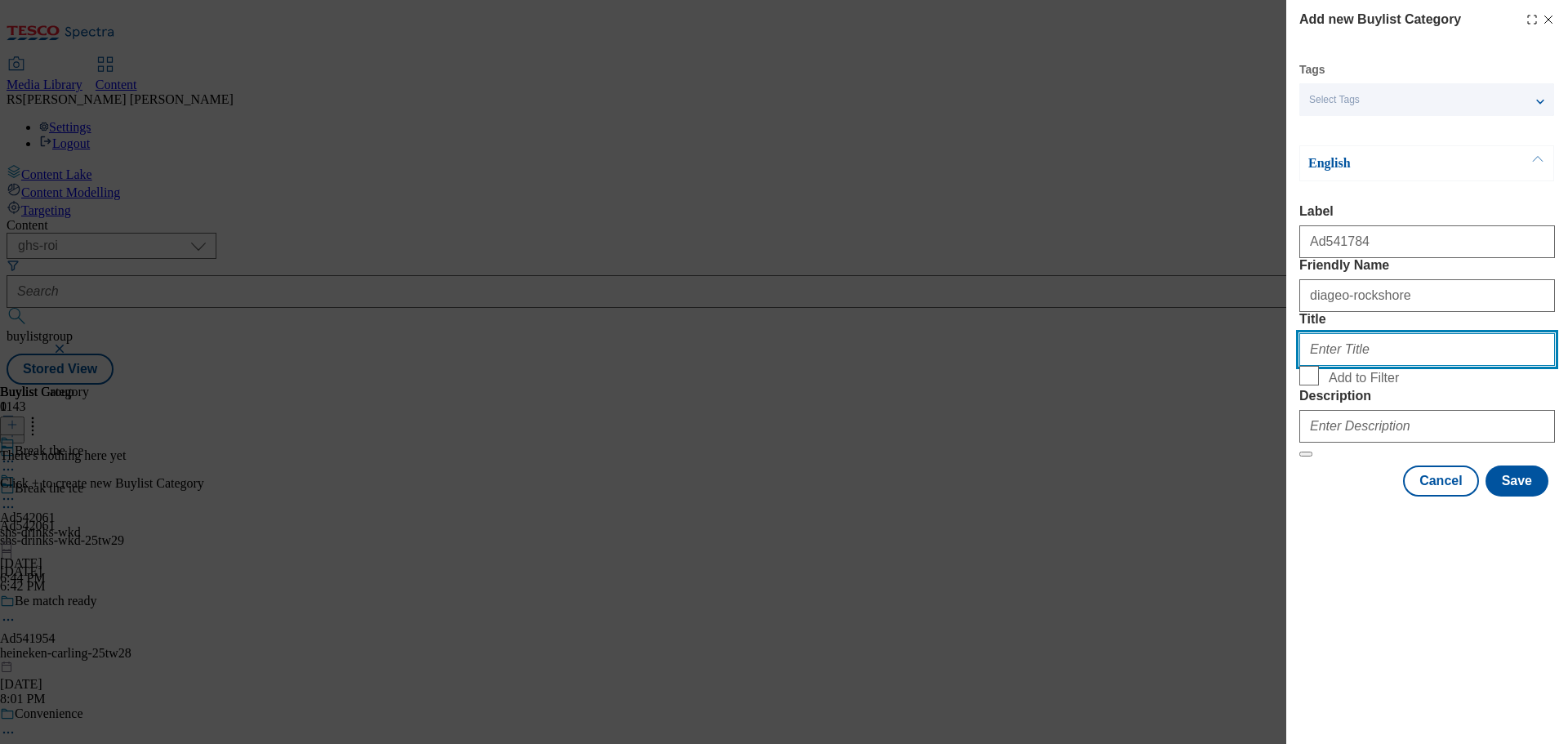
click at [1355, 366] on input "Title" at bounding box center [1427, 348] width 256 height 32
paste input "SHS Drinks"
type input "SHS Drinks"
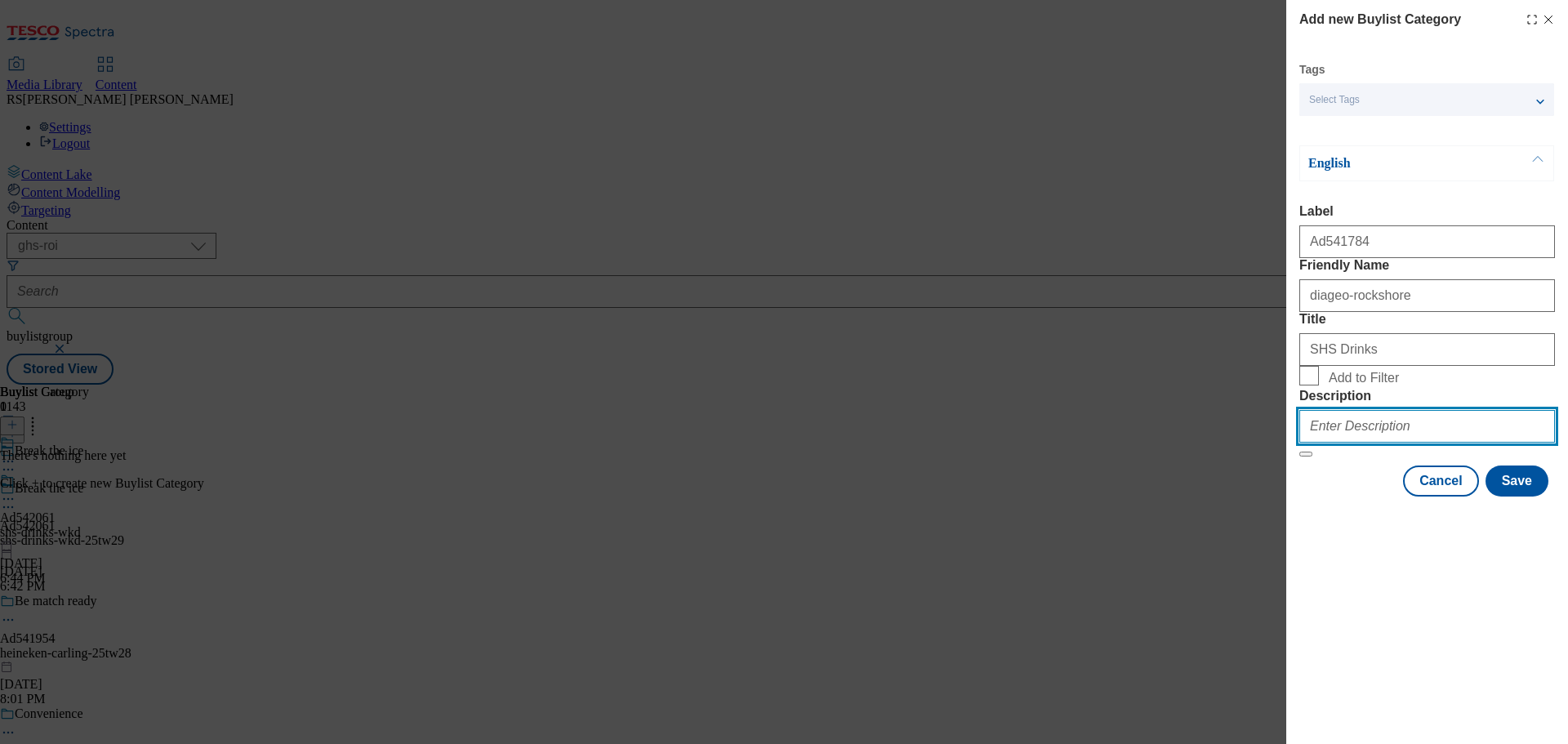
click at [1357, 443] on input "Description" at bounding box center [1427, 425] width 256 height 32
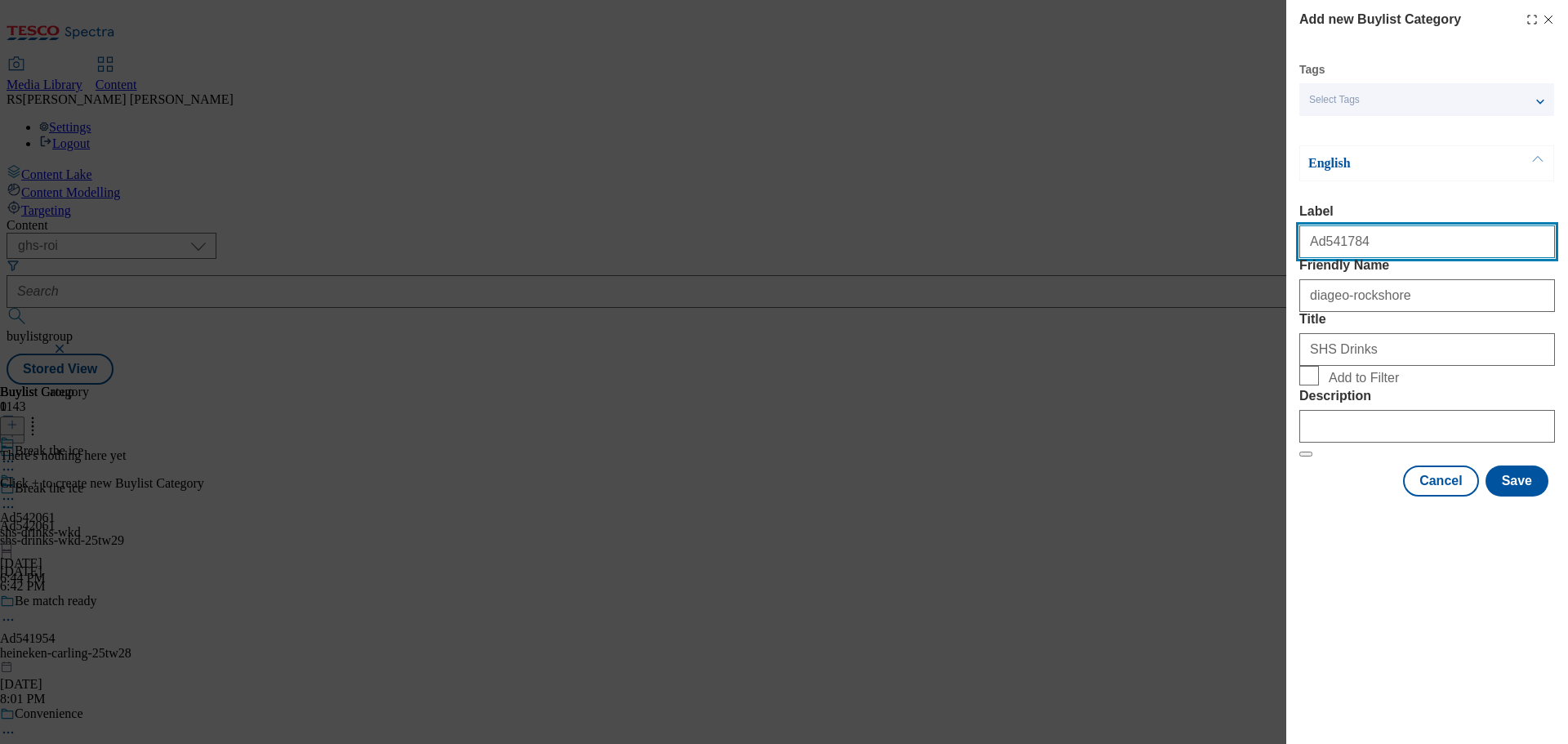
drag, startPoint x: 1368, startPoint y: 247, endPoint x: 1323, endPoint y: 266, distance: 48.8
click at [1323, 258] on div "Ad541784" at bounding box center [1427, 238] width 256 height 39
paste input "2061"
type input "Ad542061"
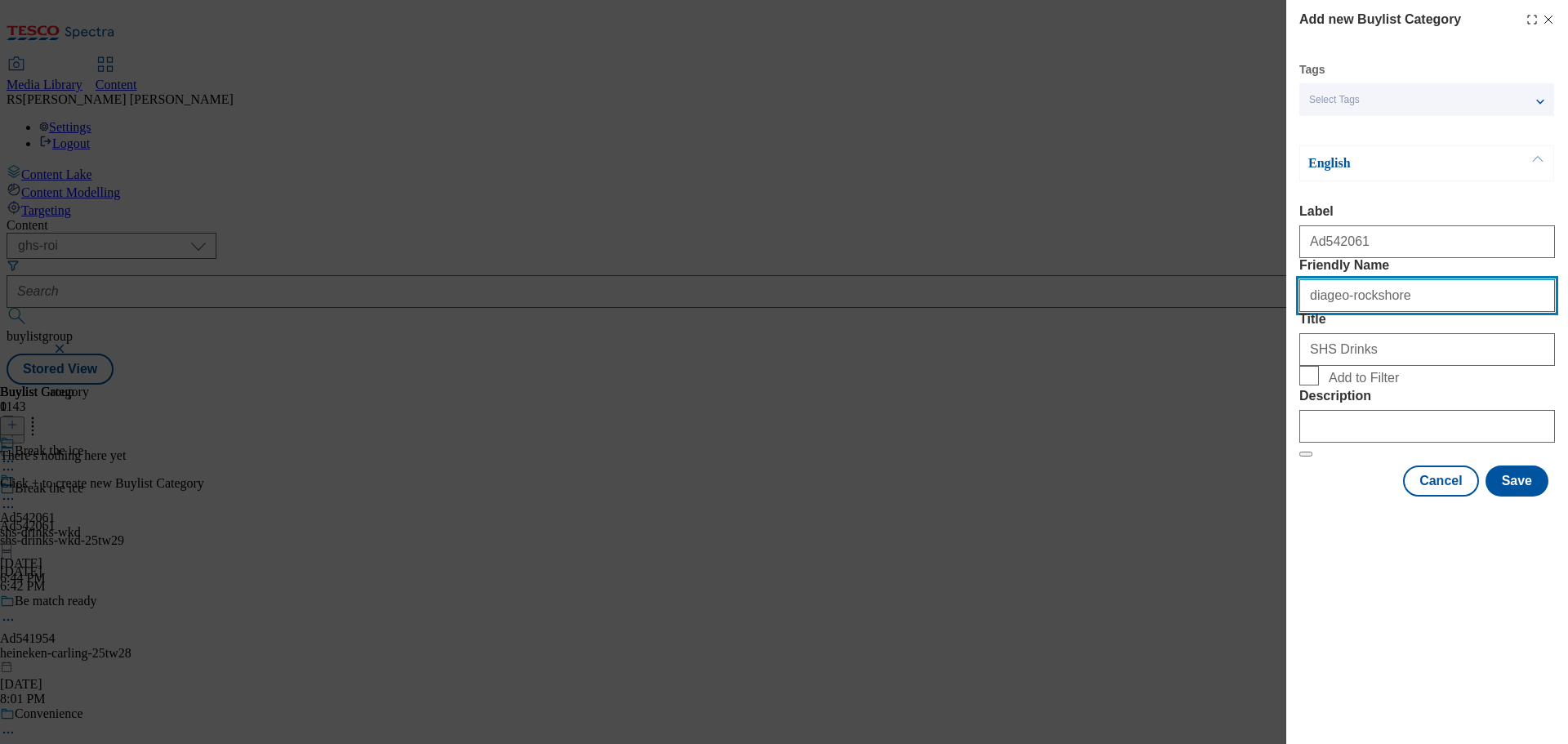
drag, startPoint x: 1432, startPoint y: 324, endPoint x: 1173, endPoint y: 341, distance: 259.6
click at [1173, 341] on div "Add new Buylist Category Tags Select Tags fnf marketplace whoosh ghs English La…" at bounding box center [784, 372] width 1568 height 744
paste input "shs-drinks-wkd"
type input "shs-drinks-wkd"
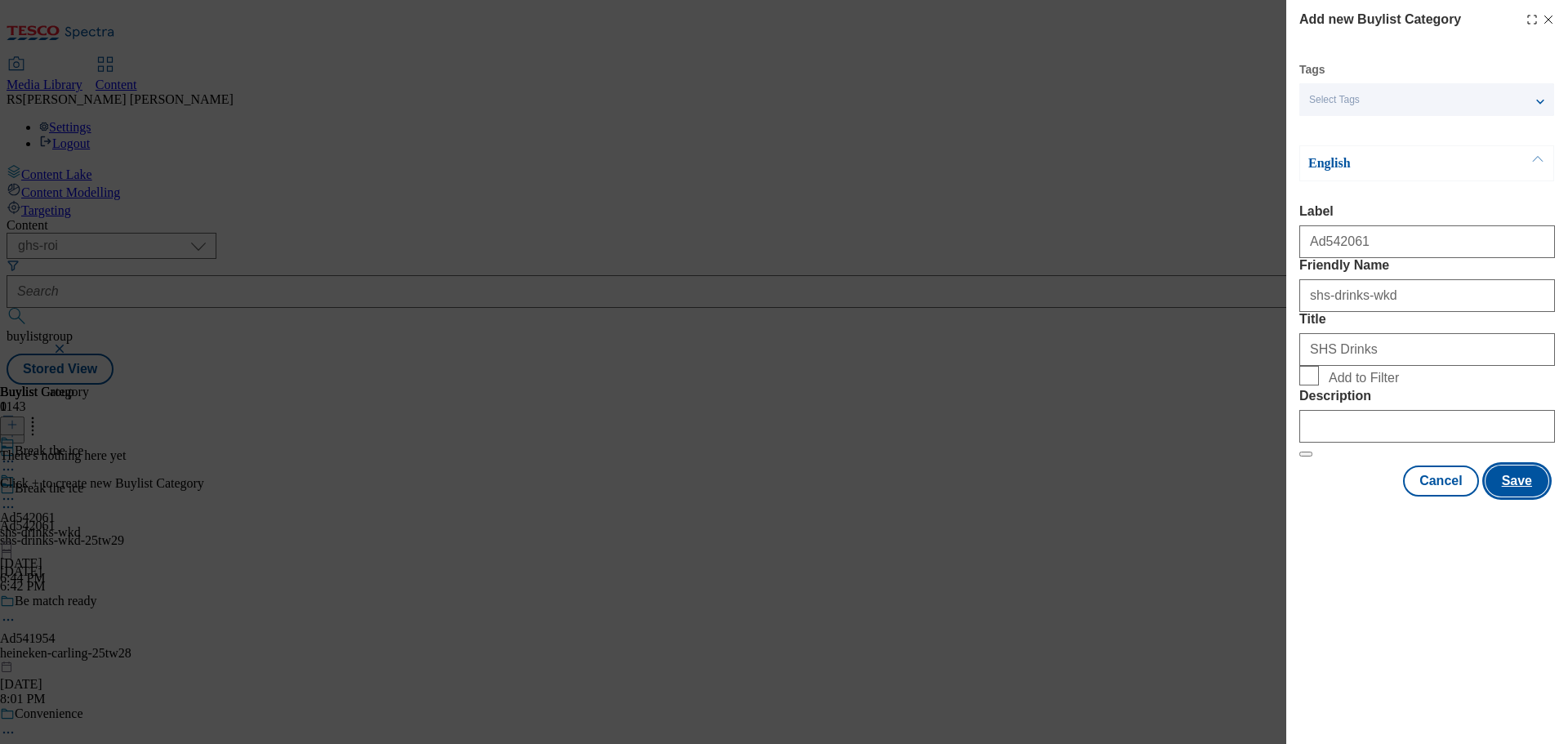
click at [1521, 496] on button "Save" at bounding box center [1517, 481] width 63 height 31
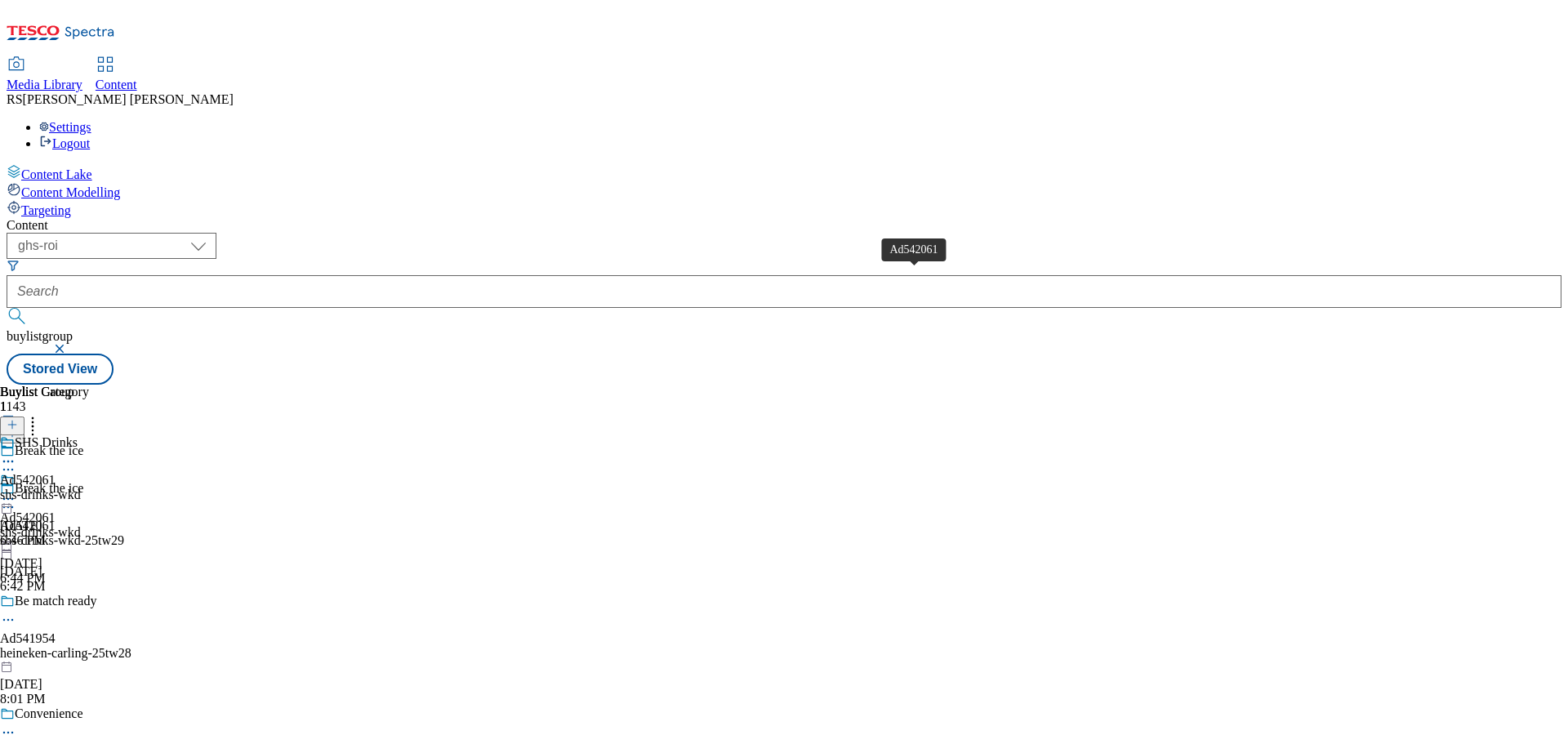
click at [55, 472] on div "Ad542061" at bounding box center [28, 479] width 55 height 15
click at [55, 511] on span "Ad542061" at bounding box center [28, 518] width 55 height 15
click at [6, 498] on circle at bounding box center [4, 499] width 2 height 2
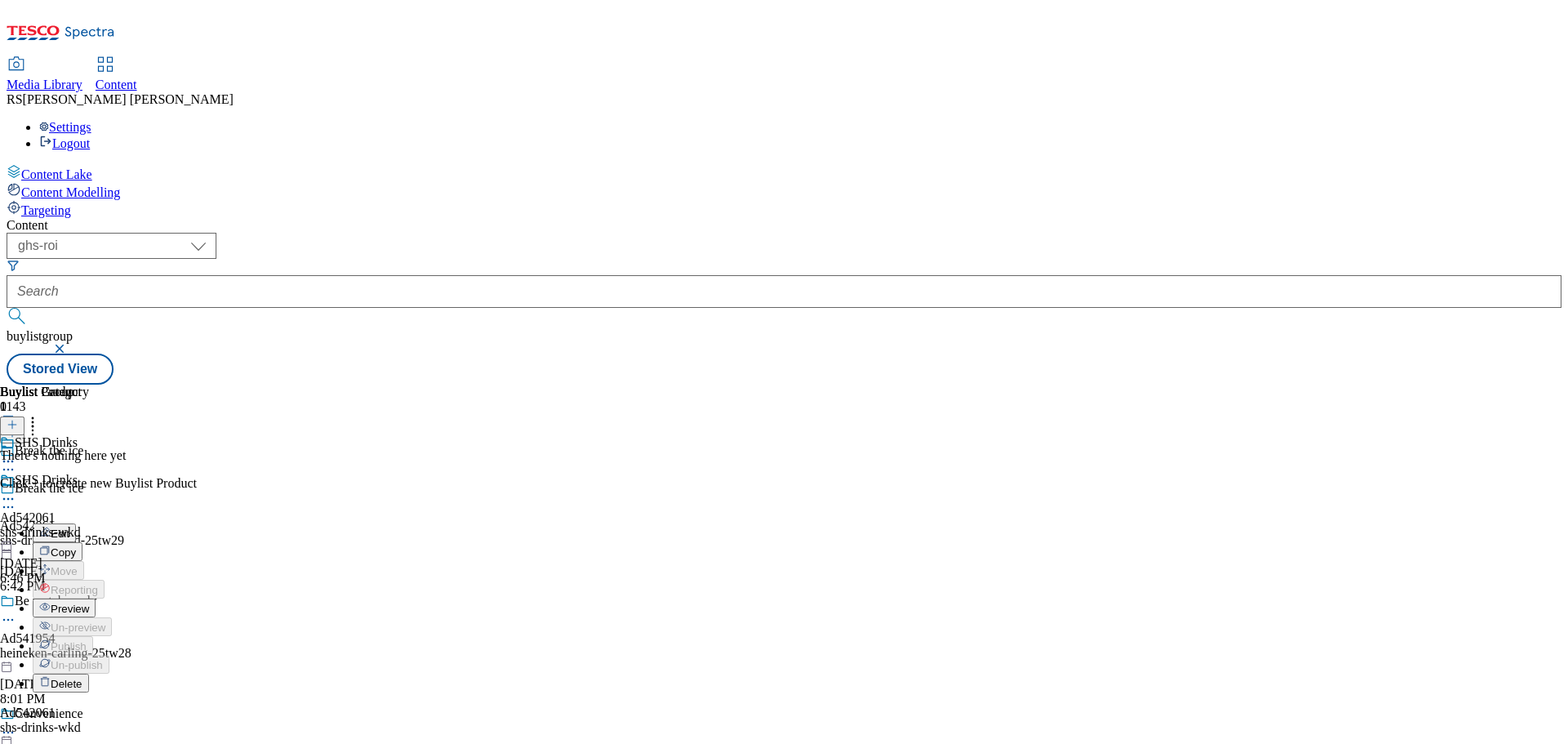
click at [89, 602] on span "Preview" at bounding box center [69, 608] width 38 height 12
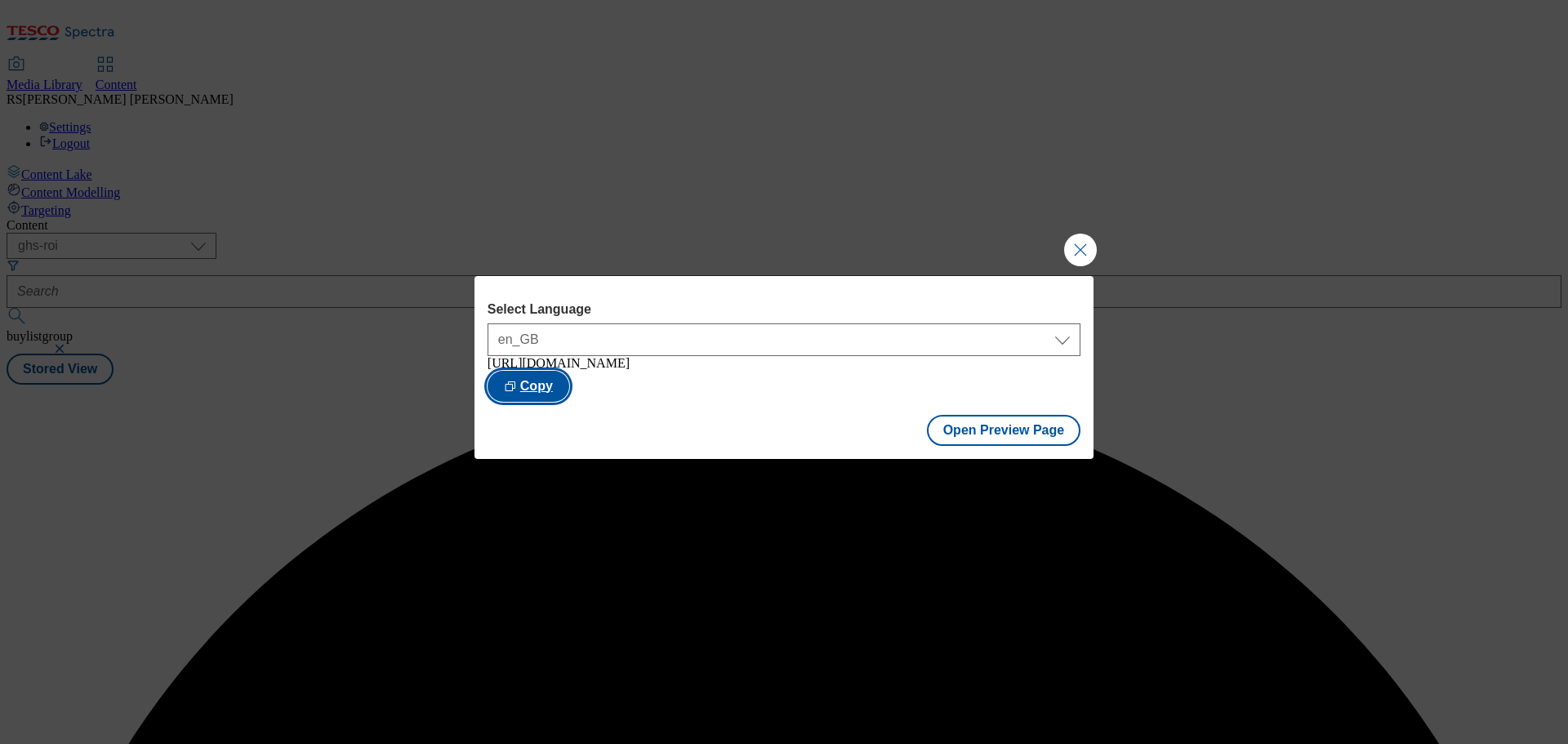
click at [569, 376] on button "Copy" at bounding box center [528, 387] width 82 height 31
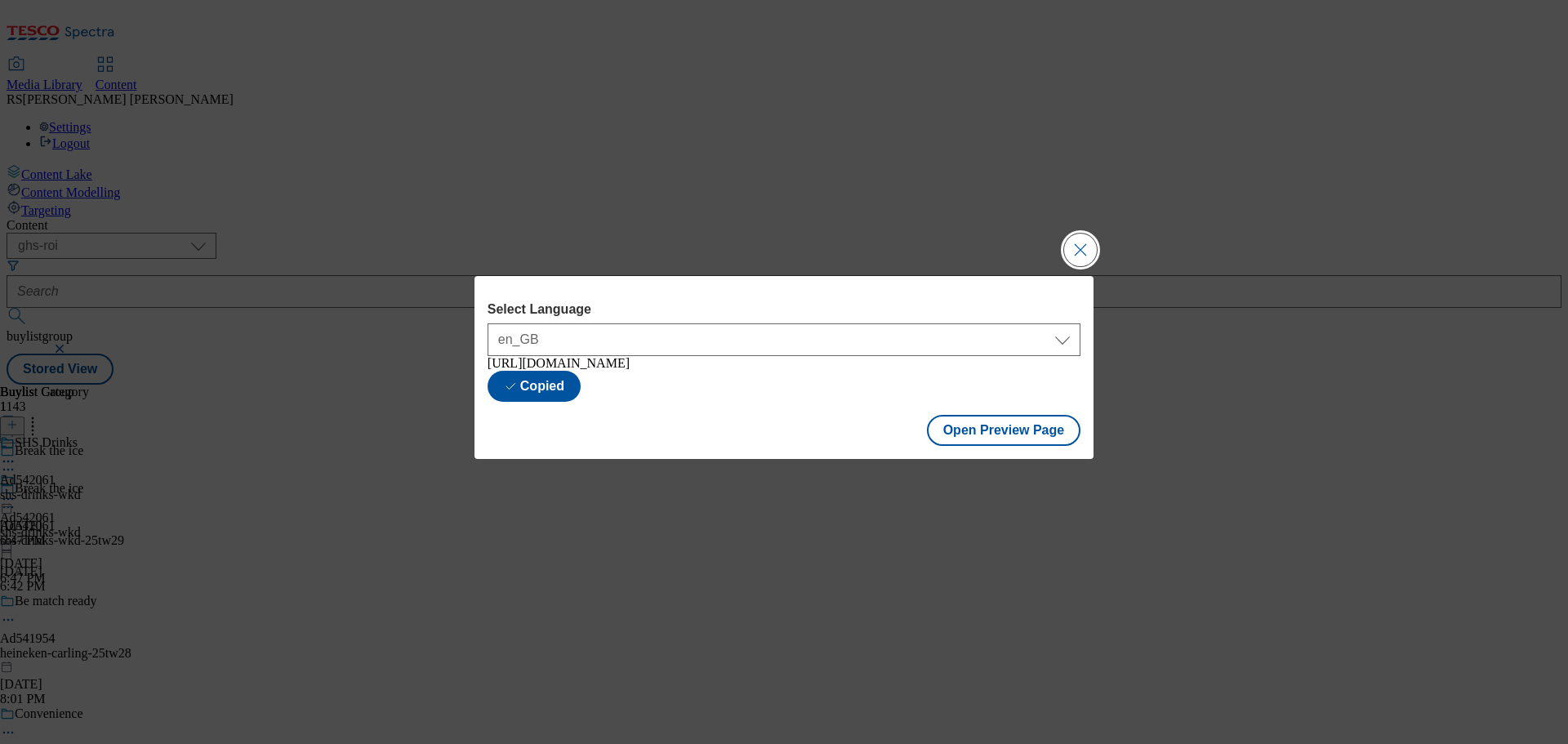
click at [1077, 240] on button "Close Modal" at bounding box center [1080, 249] width 32 height 32
